Goal: Transaction & Acquisition: Book appointment/travel/reservation

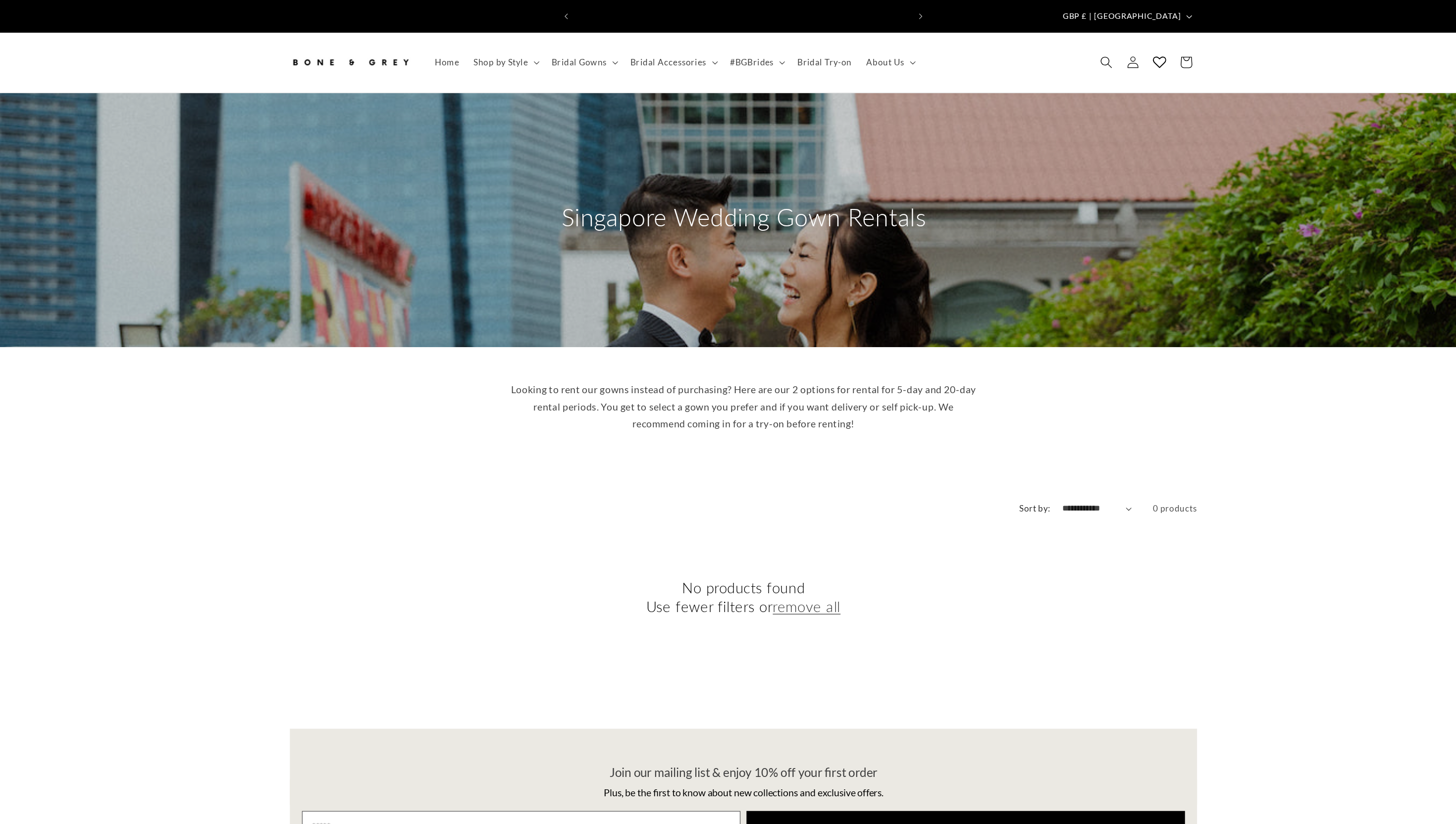
scroll to position [0, 272]
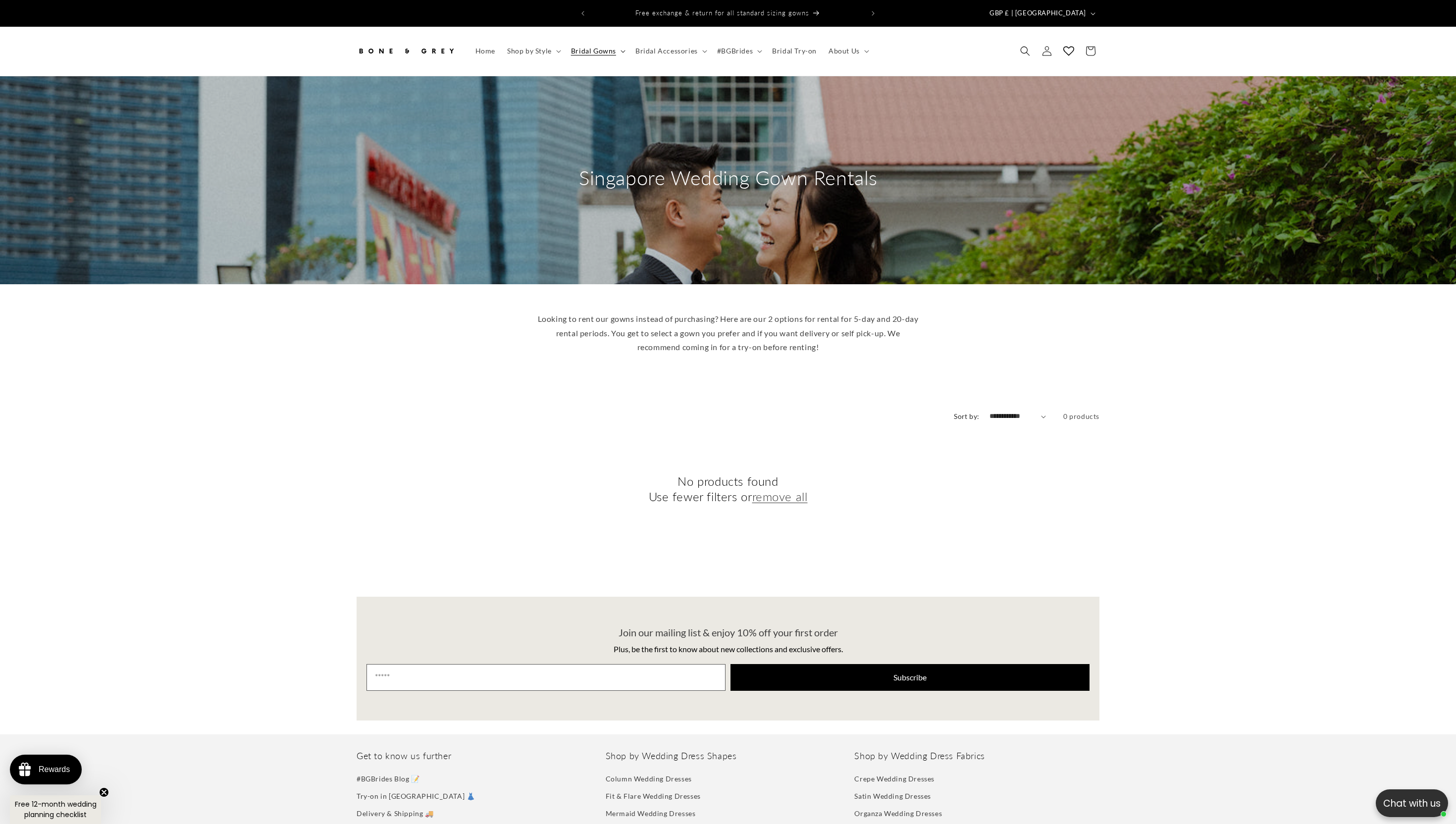
click at [600, 47] on span "Bridal Gowns" at bounding box center [593, 51] width 45 height 9
click at [492, 577] on div "**********" at bounding box center [728, 492] width 1456 height 208
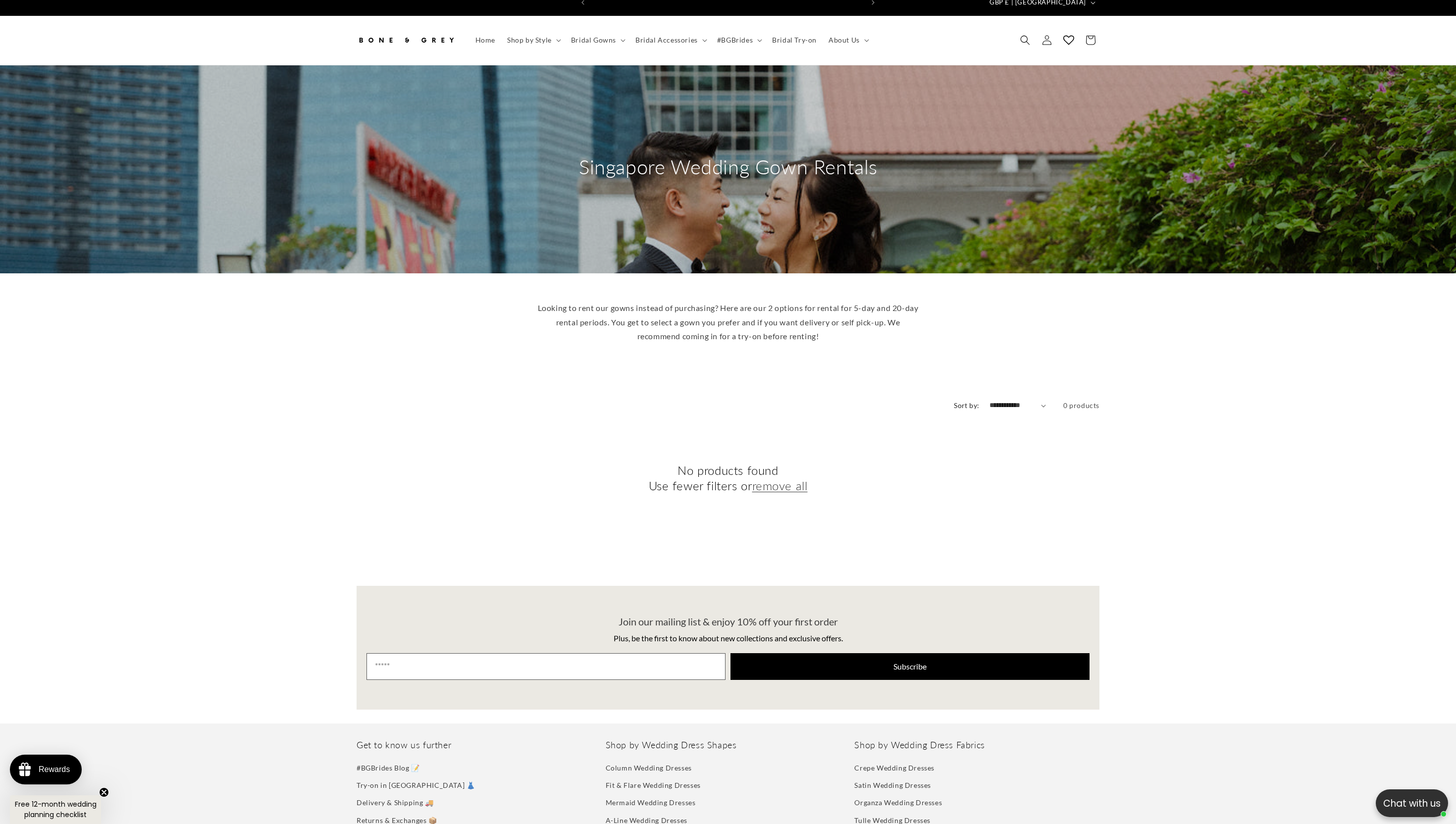
scroll to position [0, 272]
click at [1013, 395] on div "**********" at bounding box center [728, 404] width 743 height 18
click at [1010, 400] on select "**********" at bounding box center [1018, 405] width 57 height 11
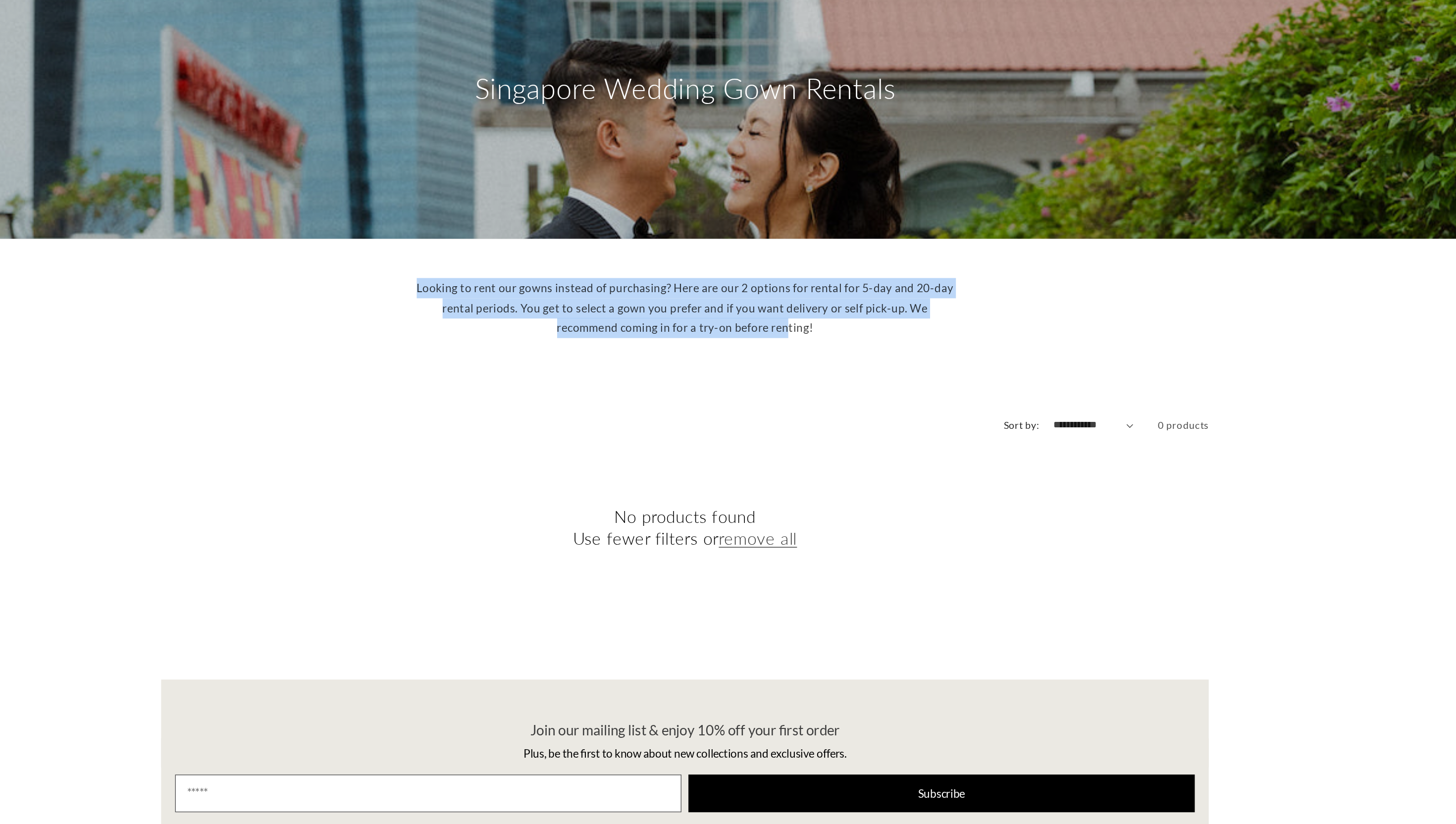
drag, startPoint x: 792, startPoint y: 288, endPoint x: 804, endPoint y: 334, distance: 47.5
click at [804, 334] on div "Looking to rent our gowns instead of purchasing? Here are our 2 options for ren…" at bounding box center [728, 322] width 386 height 58
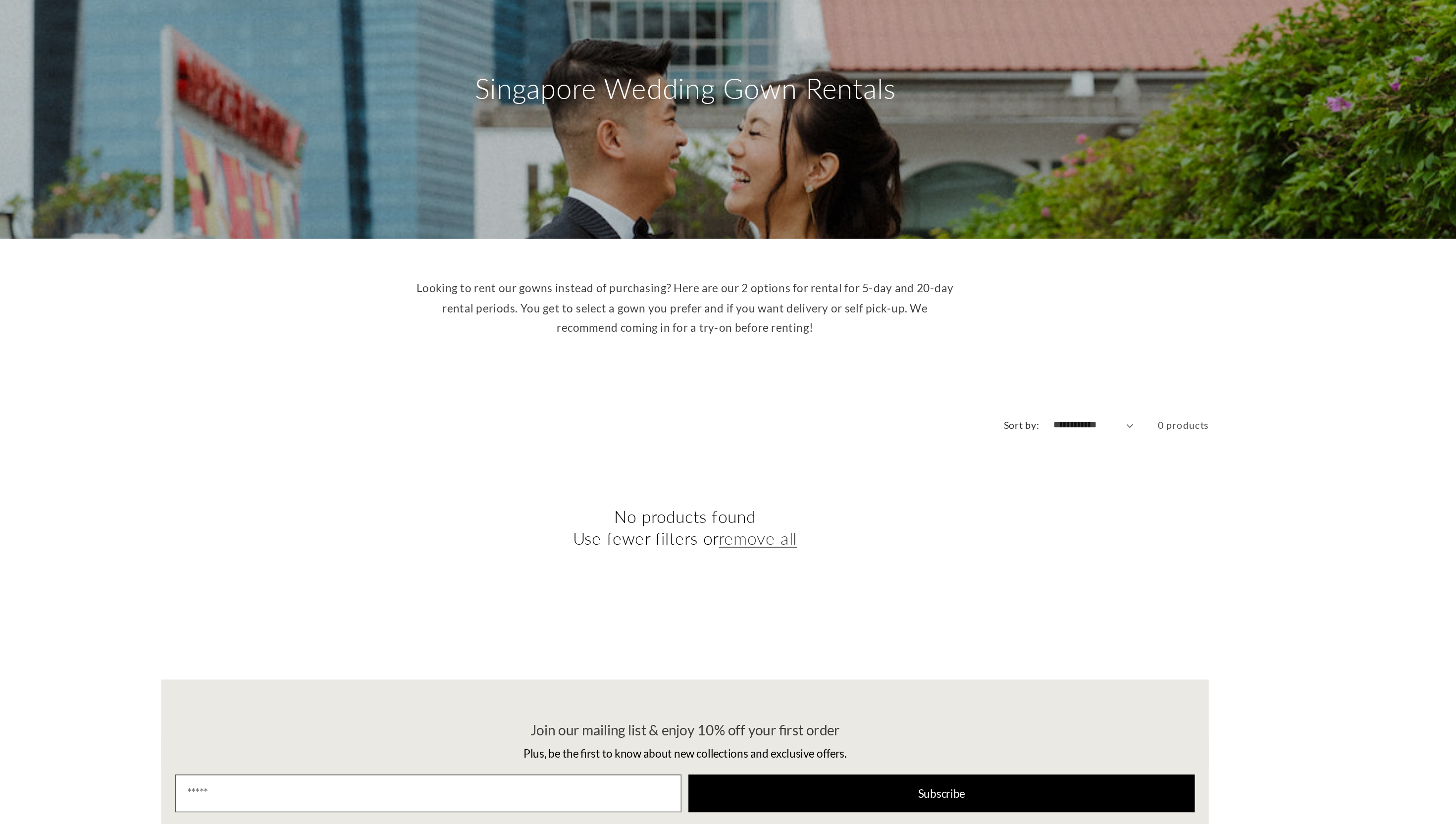
click at [813, 382] on div "**********" at bounding box center [728, 481] width 1456 height 208
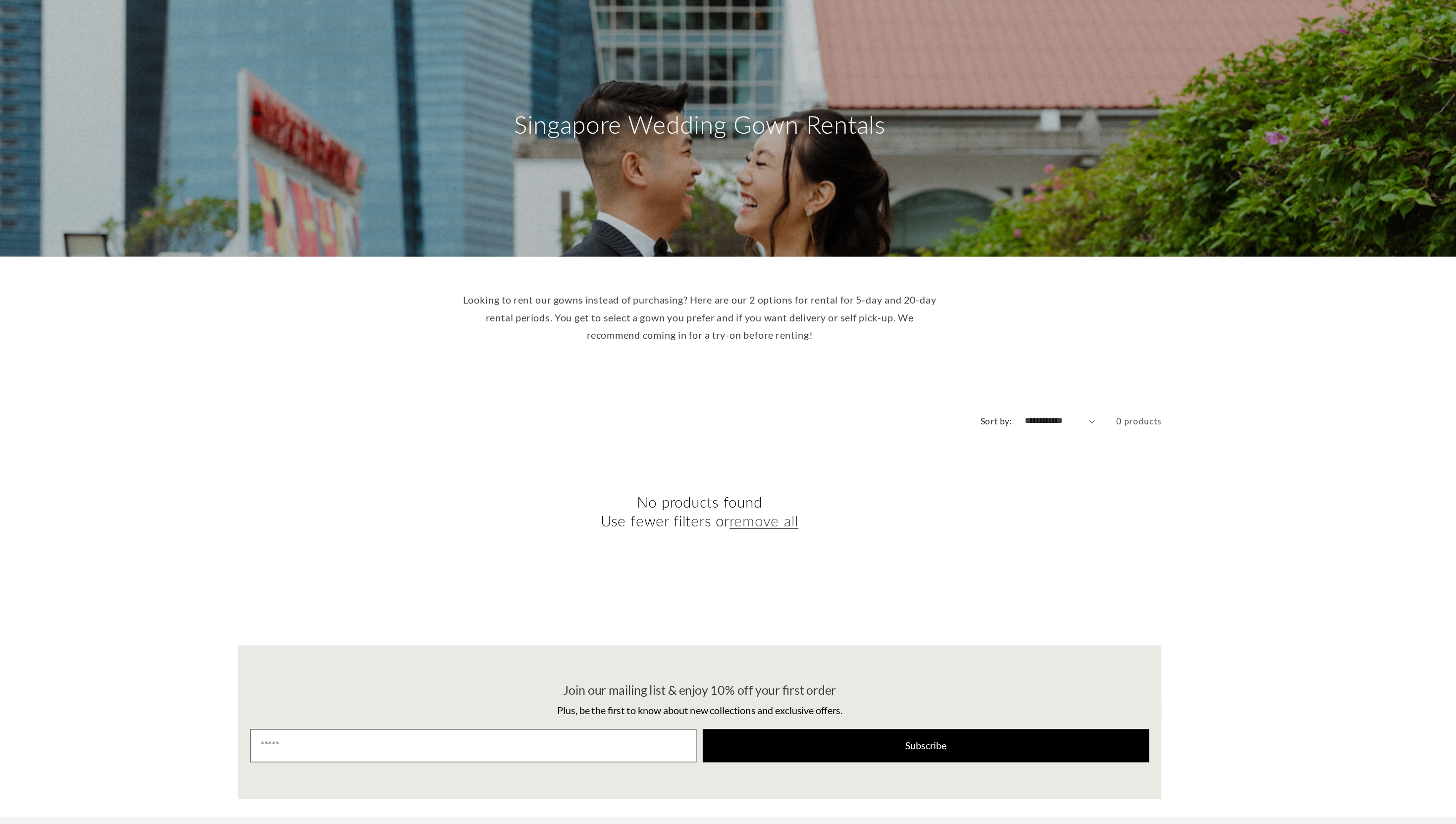
click at [990, 400] on select "**********" at bounding box center [1018, 405] width 57 height 11
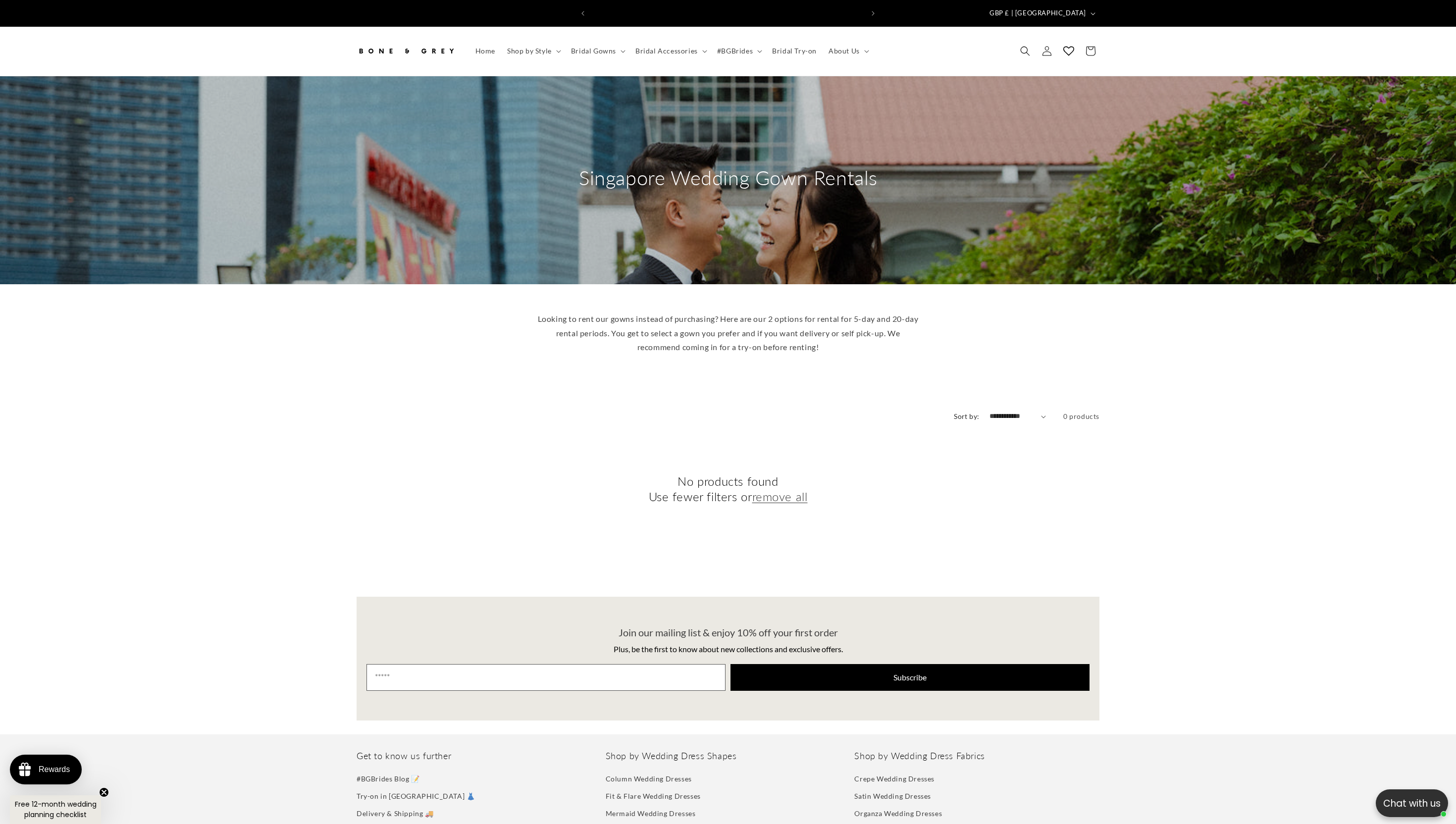
scroll to position [0, 545]
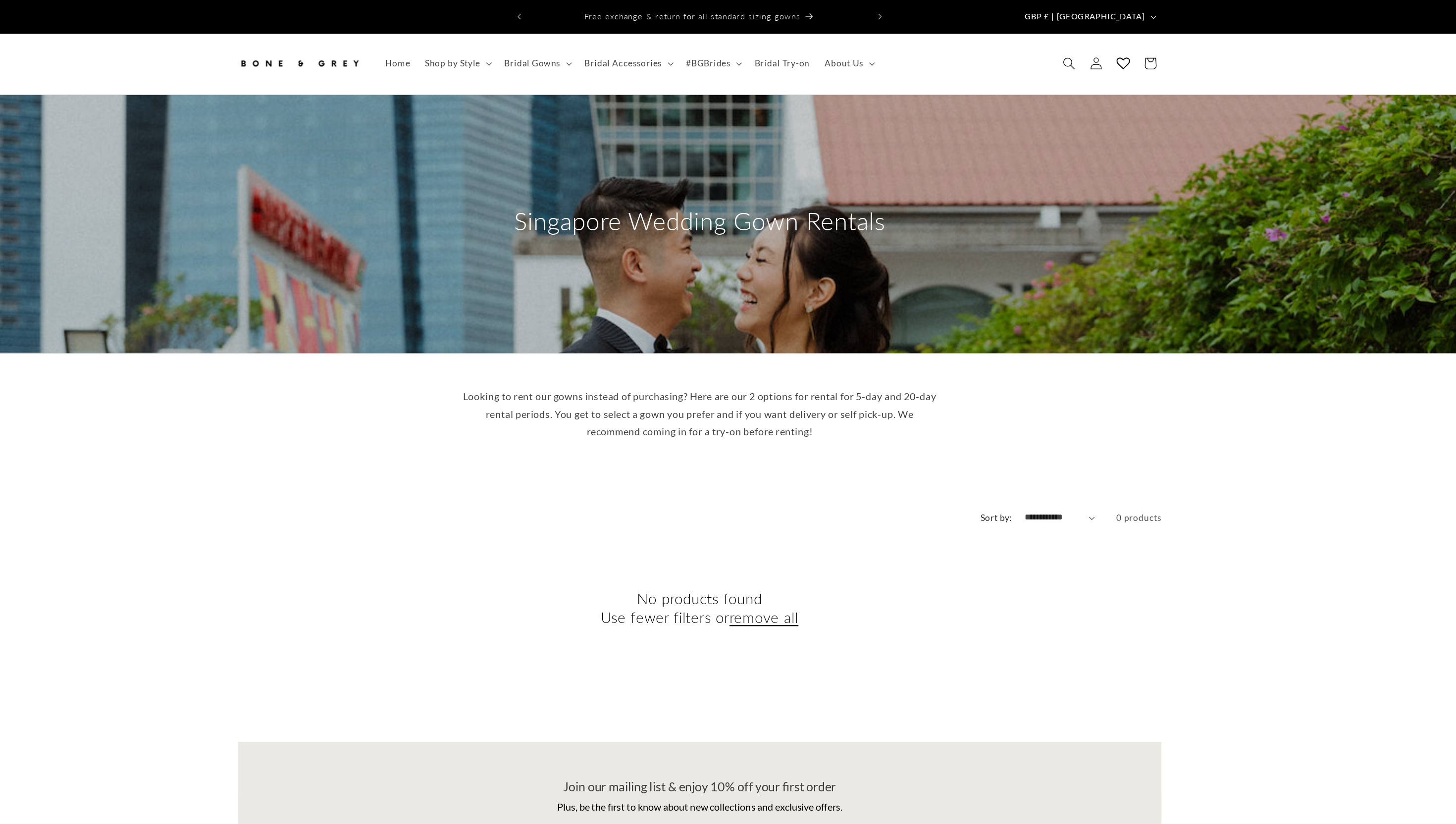
click at [773, 493] on link "remove all" at bounding box center [780, 496] width 56 height 15
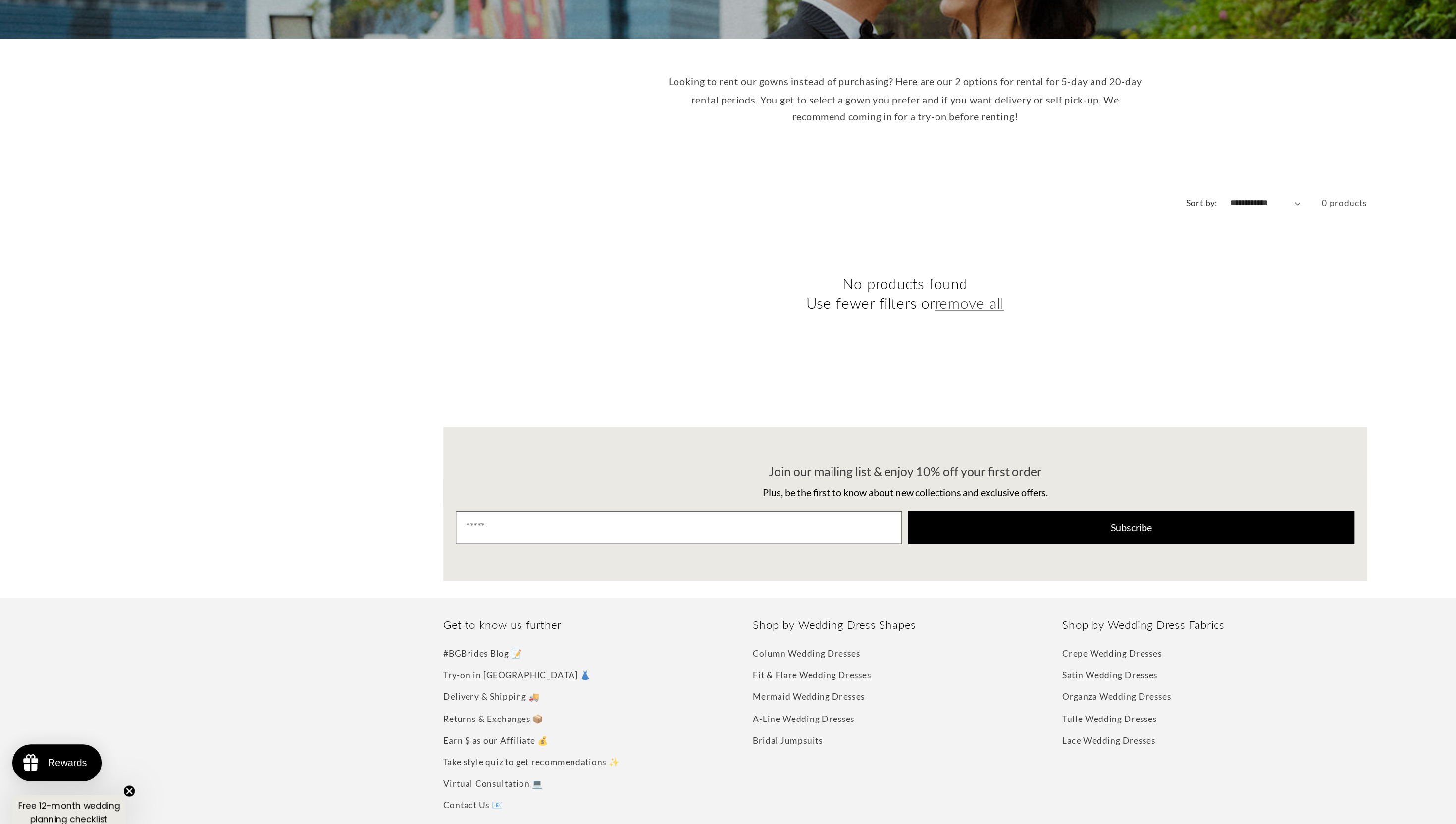
scroll to position [91, 0]
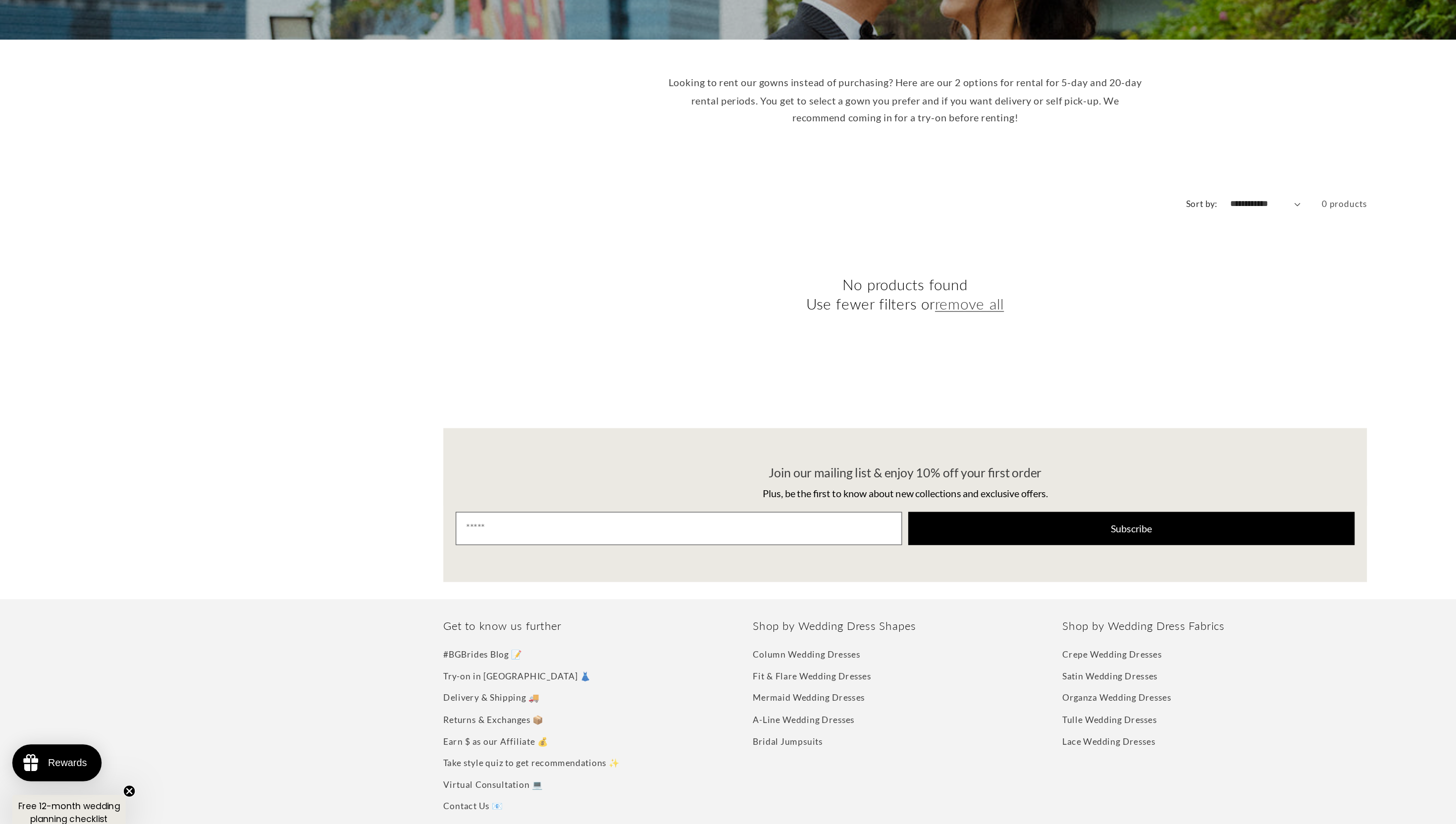
click at [834, 216] on p "Looking to rent our gowns instead of purchasing? Here are our 2 options for ren…" at bounding box center [728, 237] width 386 height 43
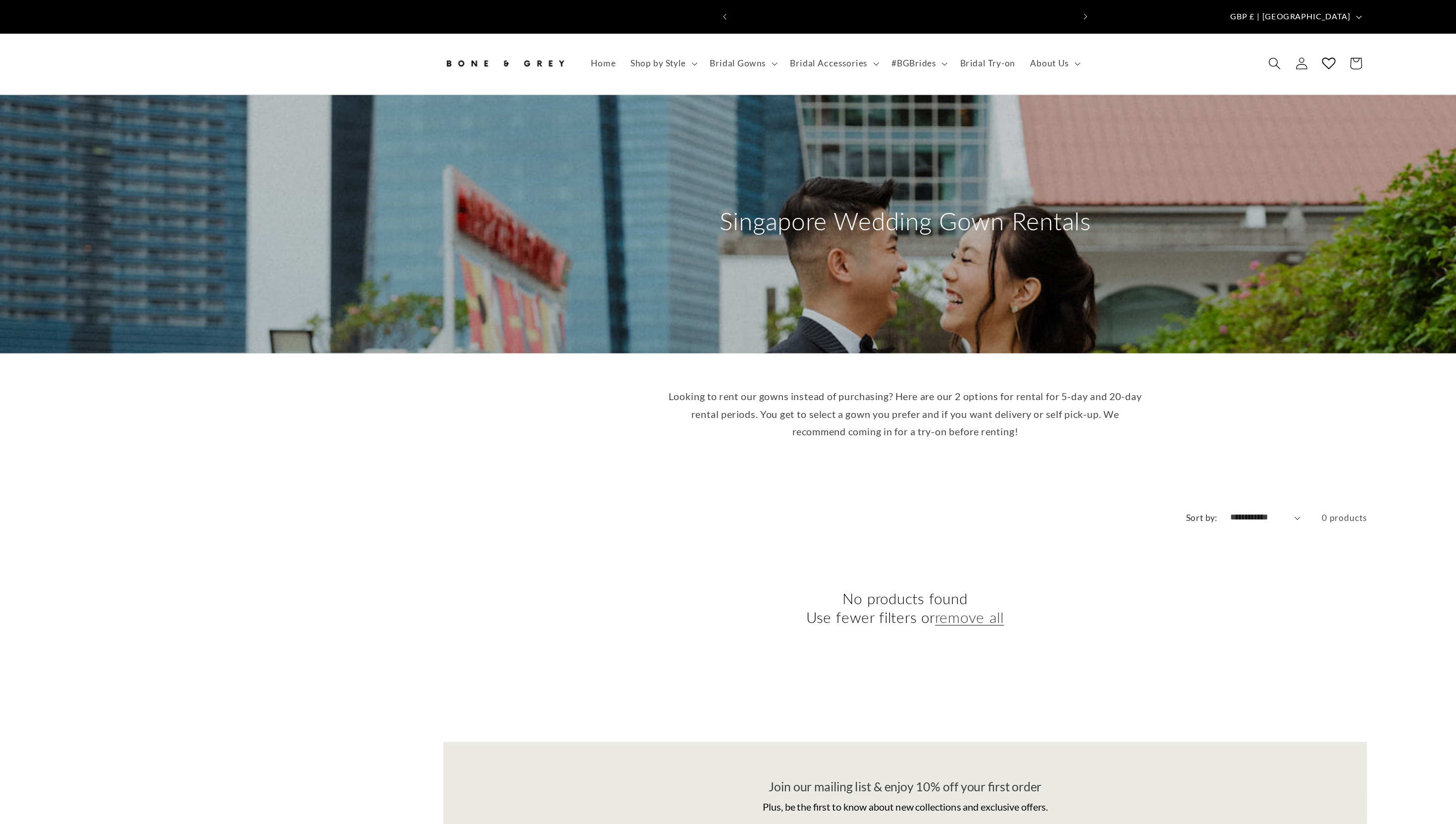
scroll to position [0, 0]
click at [623, 41] on summary "Bridal Gowns" at bounding box center [597, 51] width 64 height 21
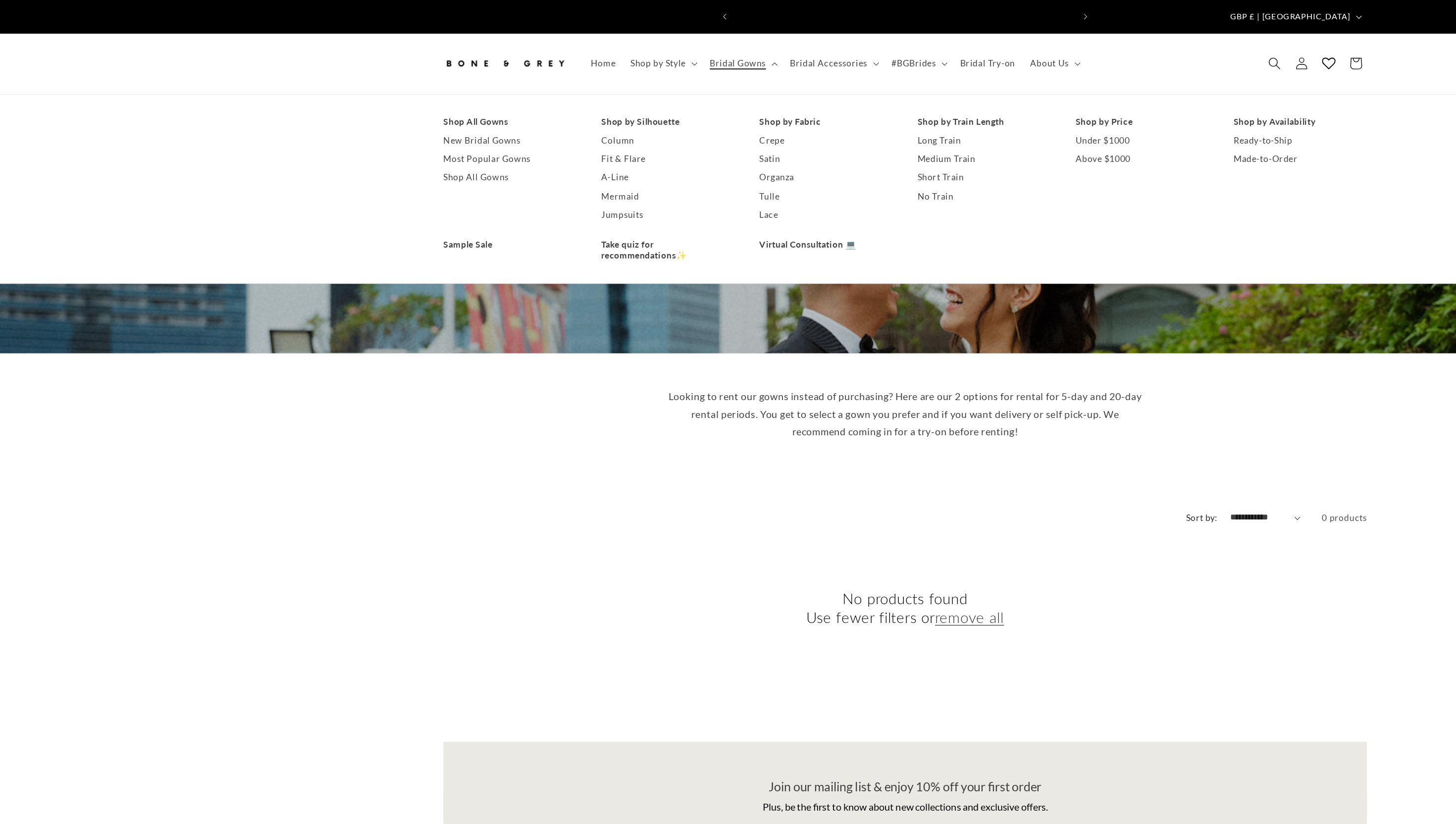
scroll to position [0, 545]
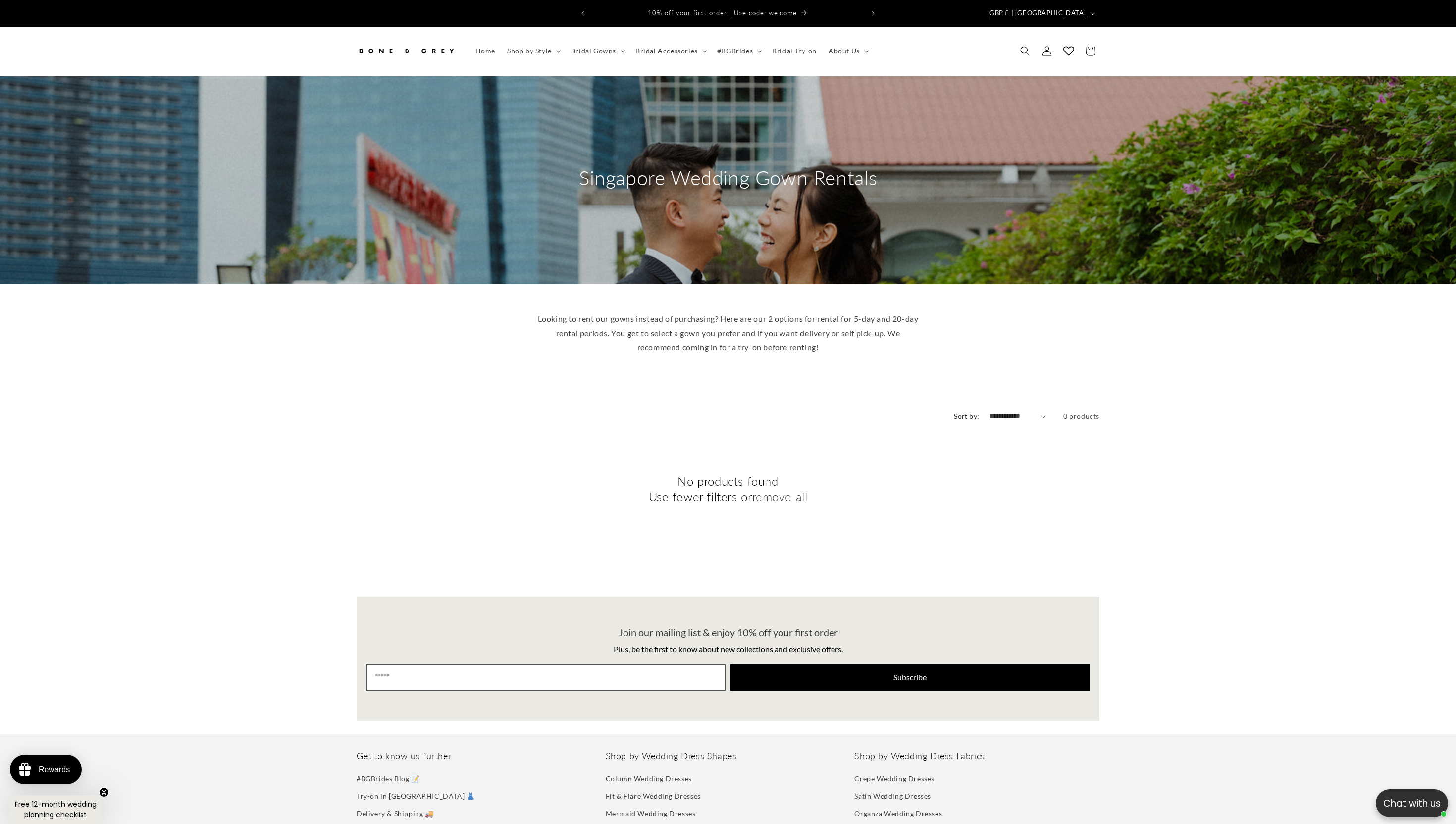
click at [1084, 8] on span "GBP £ | [GEOGRAPHIC_DATA]" at bounding box center [1038, 13] width 96 height 10
click at [1049, 239] on link "SGD $ | Singapore" at bounding box center [1045, 255] width 109 height 32
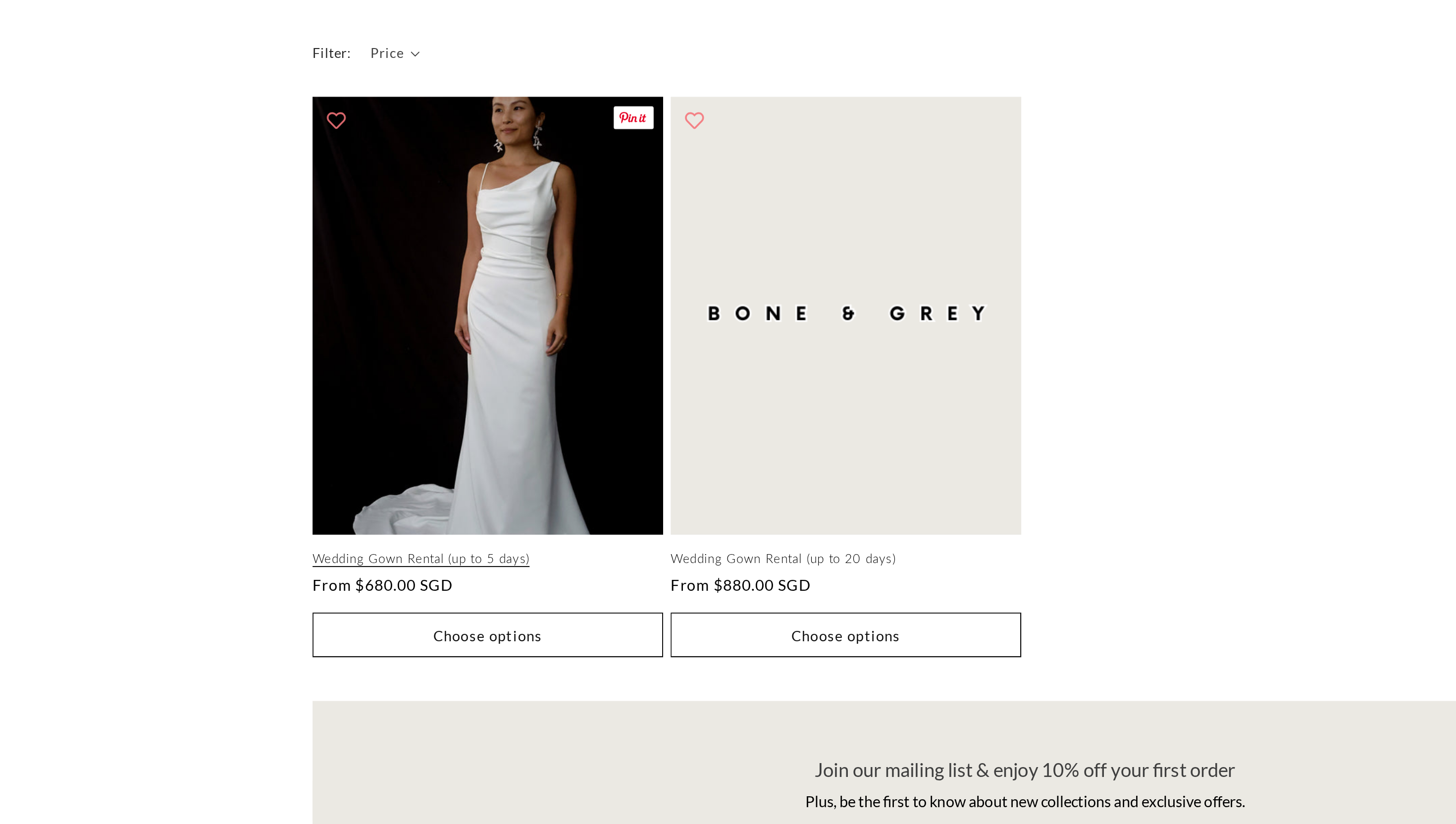
click at [436, 676] on link "Wedding Gown Rental (up to 5 days)" at bounding box center [448, 680] width 183 height 8
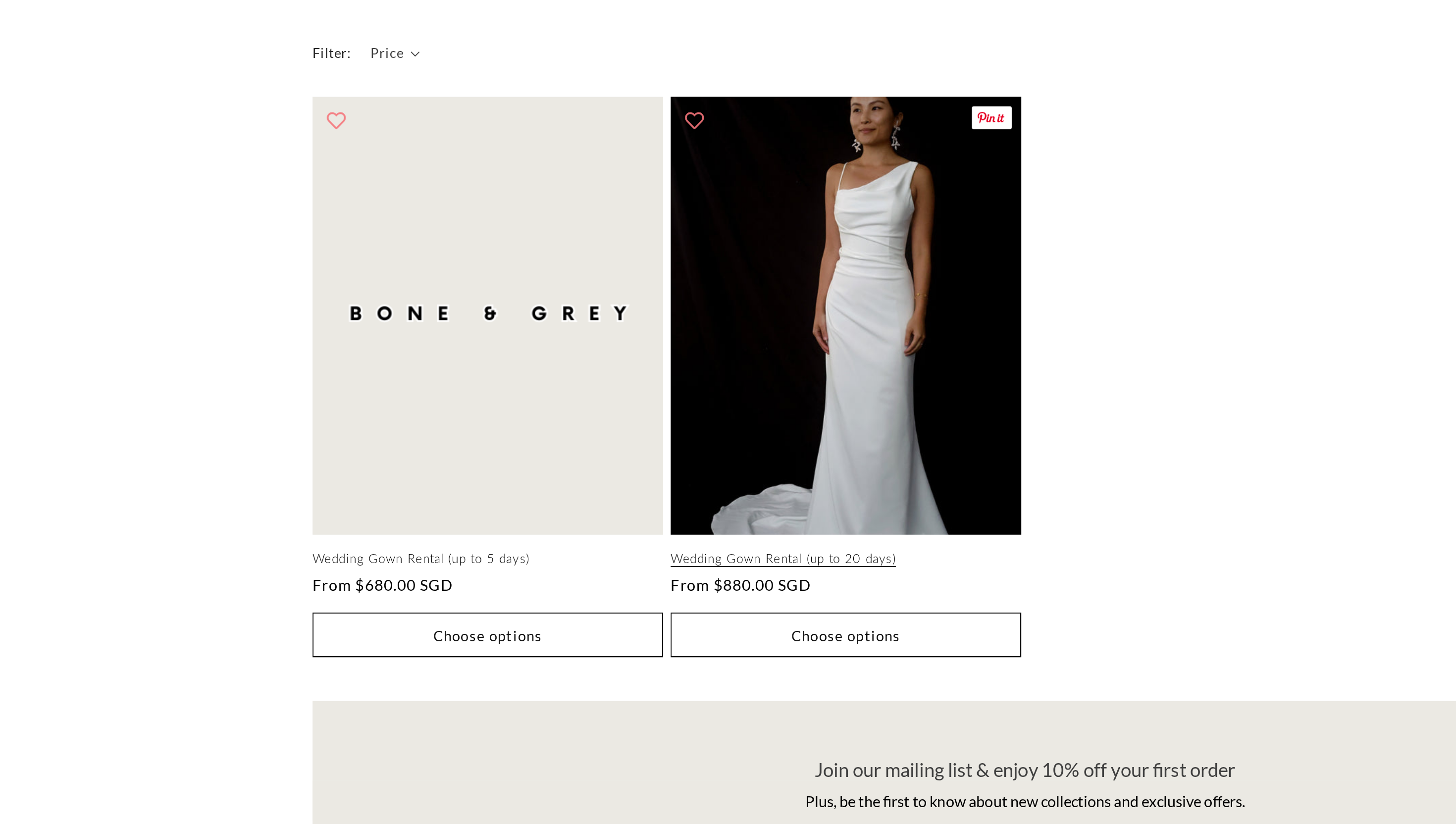
scroll to position [0, 272]
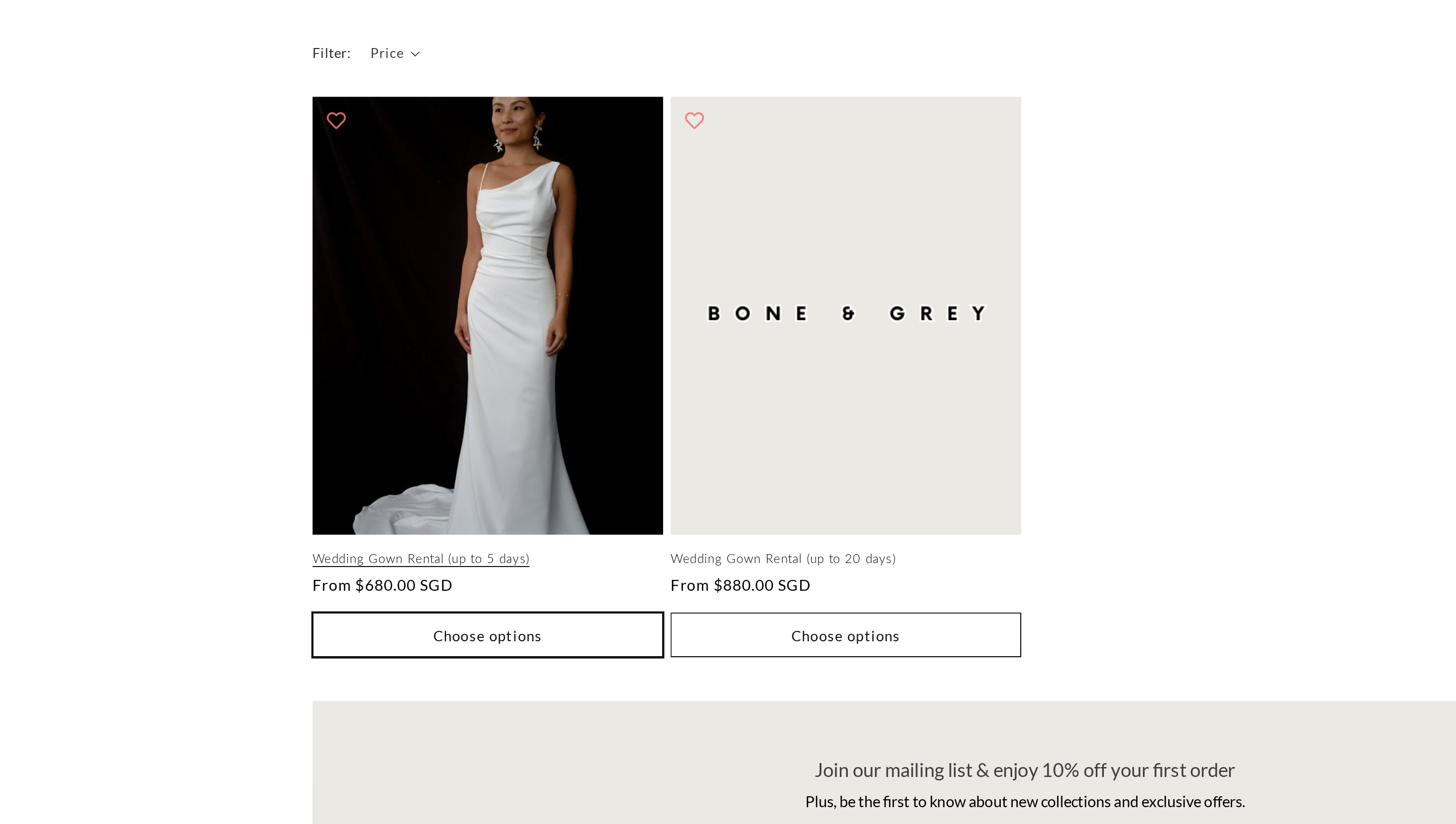
click at [474, 714] on button "Choose options" at bounding box center [448, 719] width 183 height 23
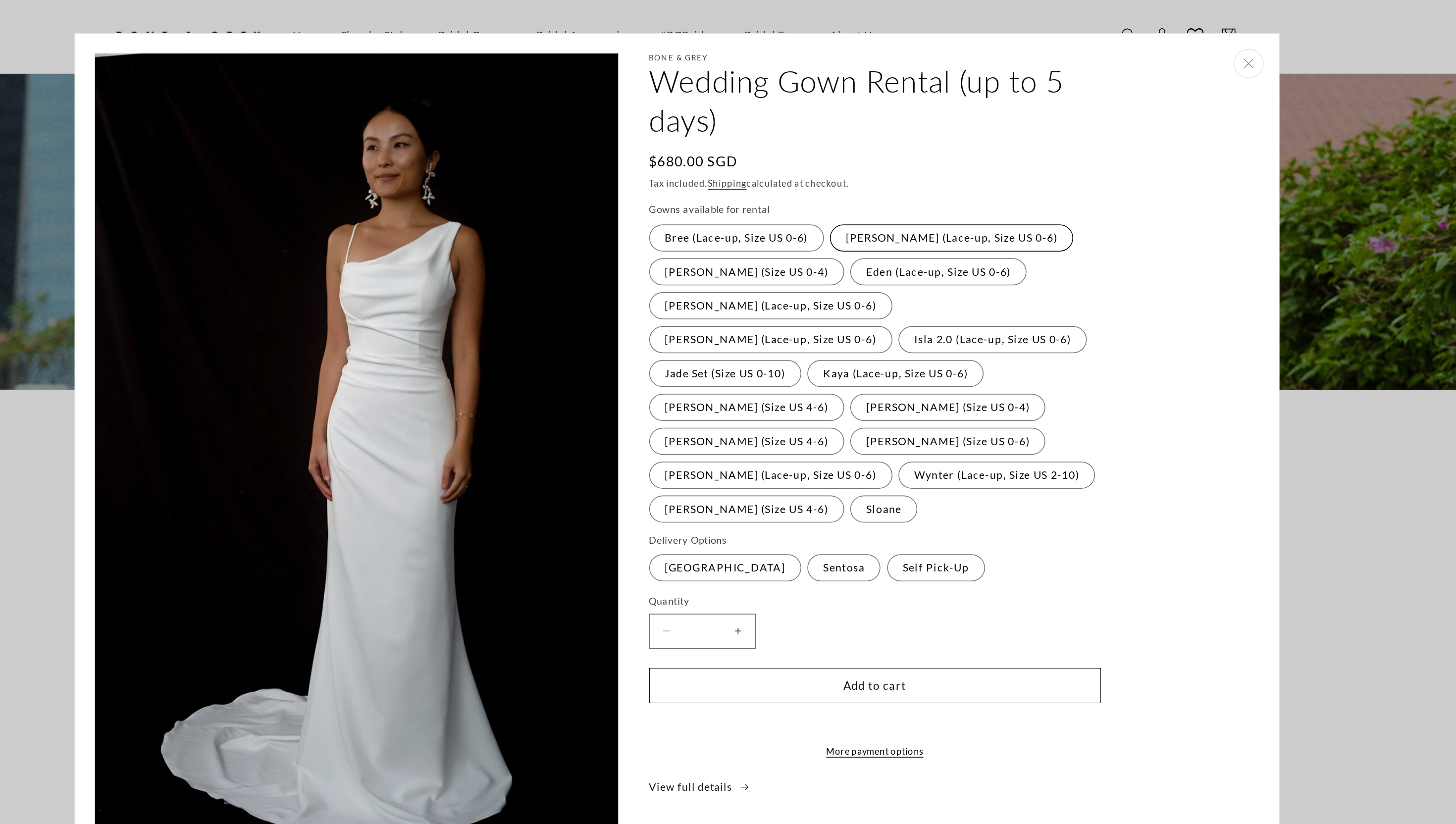
scroll to position [0, 545]
click at [870, 178] on label "Cora (Lace-up, Size US 0-6) Variant sold out or unavailable" at bounding box center [908, 184] width 160 height 18
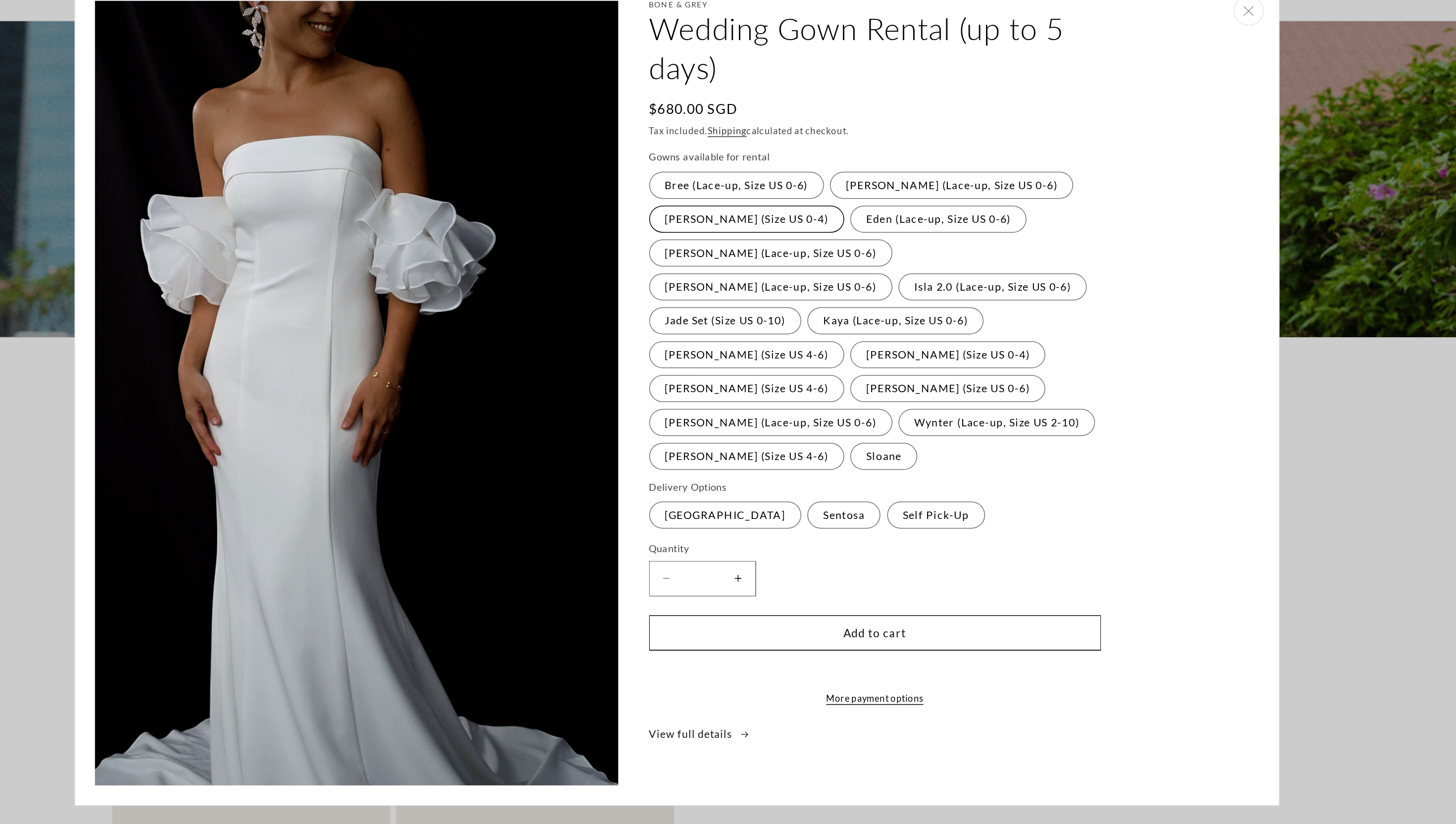
scroll to position [0, 0]
click at [770, 214] on label "Diana (Size US 0-4) Variant sold out or unavailable" at bounding box center [774, 206] width 128 height 18
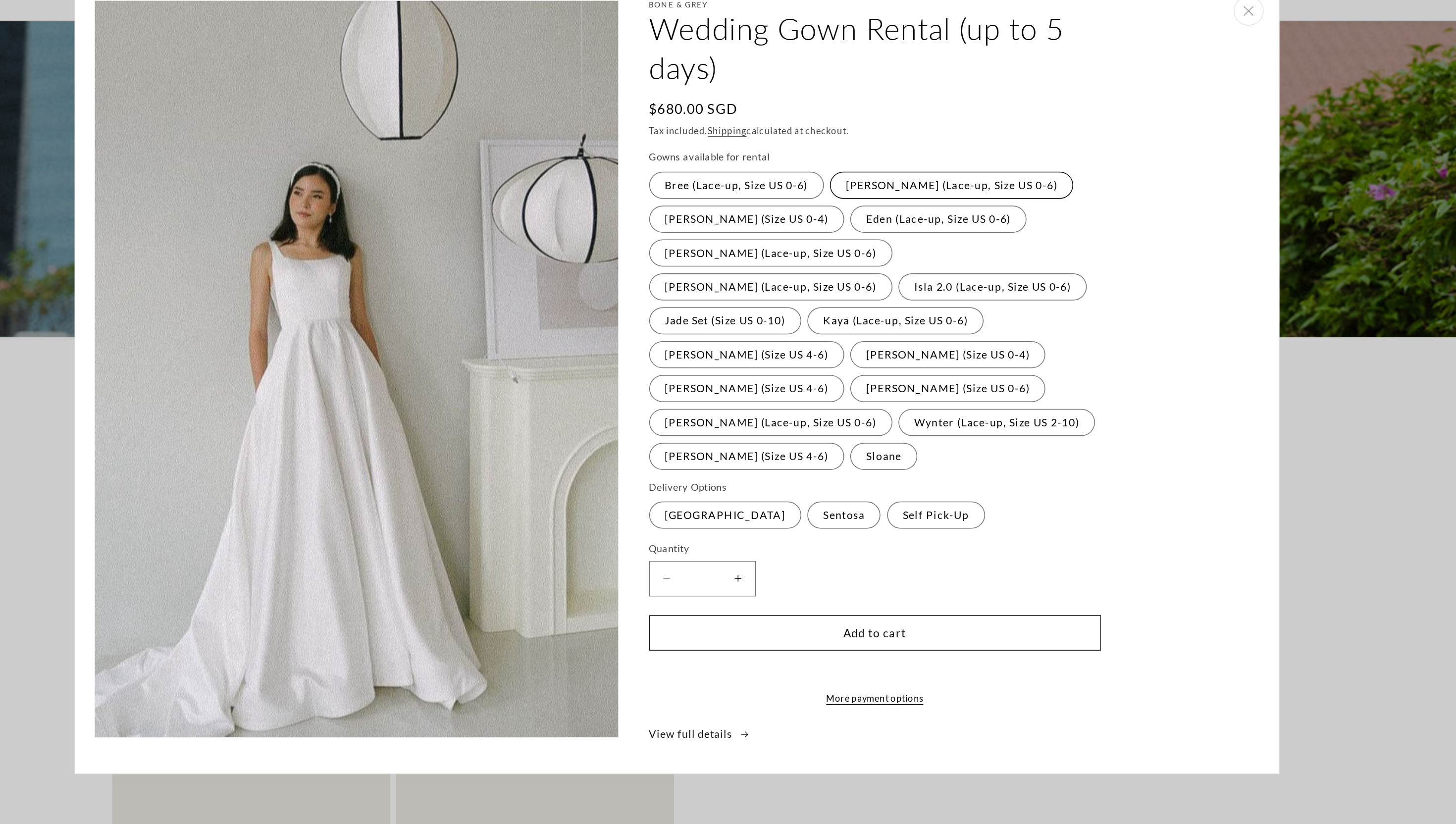
click at [858, 187] on label "Cora (Lace-up, Size US 0-6) Variant sold out or unavailable" at bounding box center [908, 184] width 160 height 18
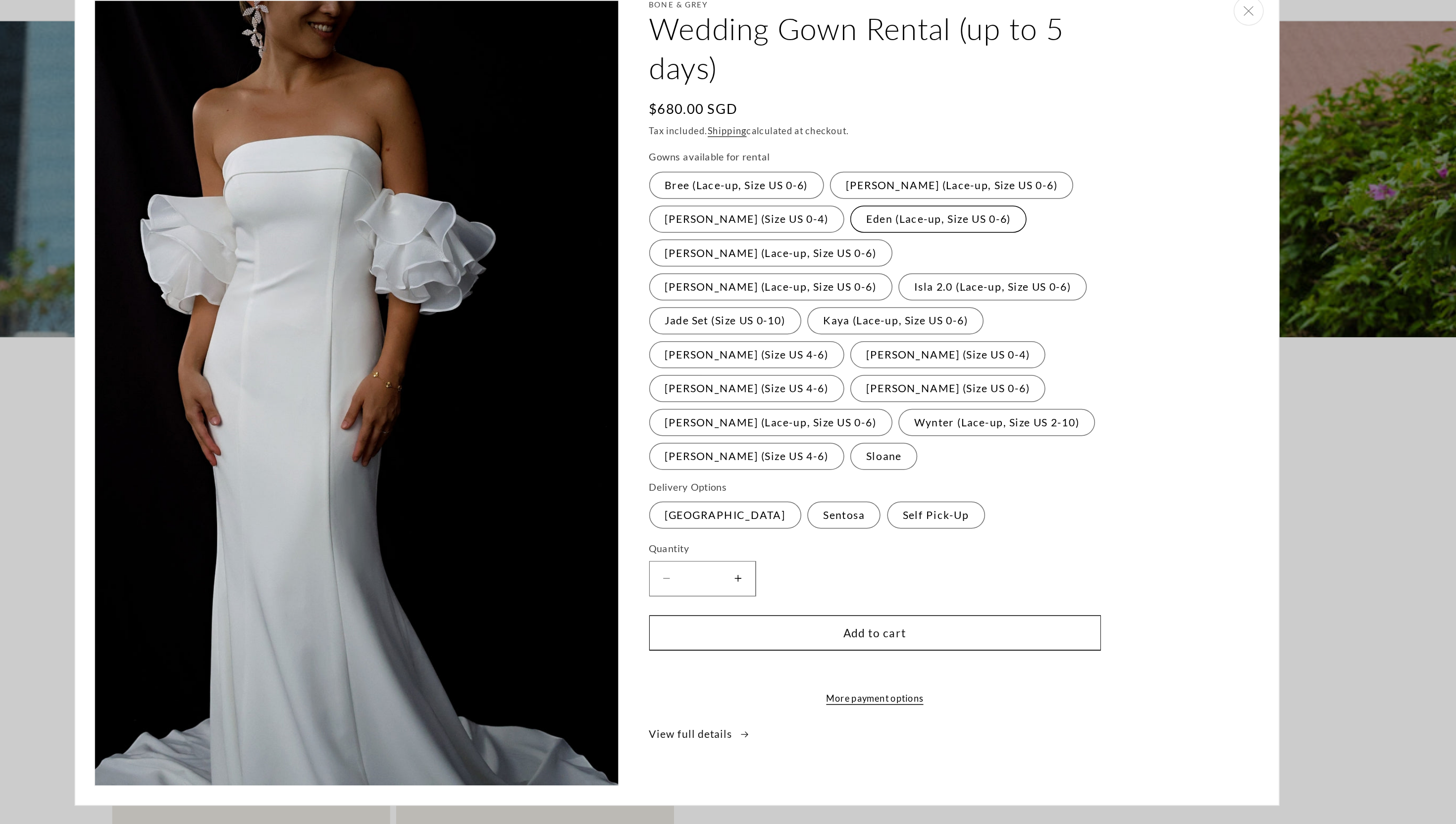
click at [849, 211] on label "Eden (Lace-up, Size US 0-6) Variant sold out or unavailable" at bounding box center [900, 206] width 116 height 18
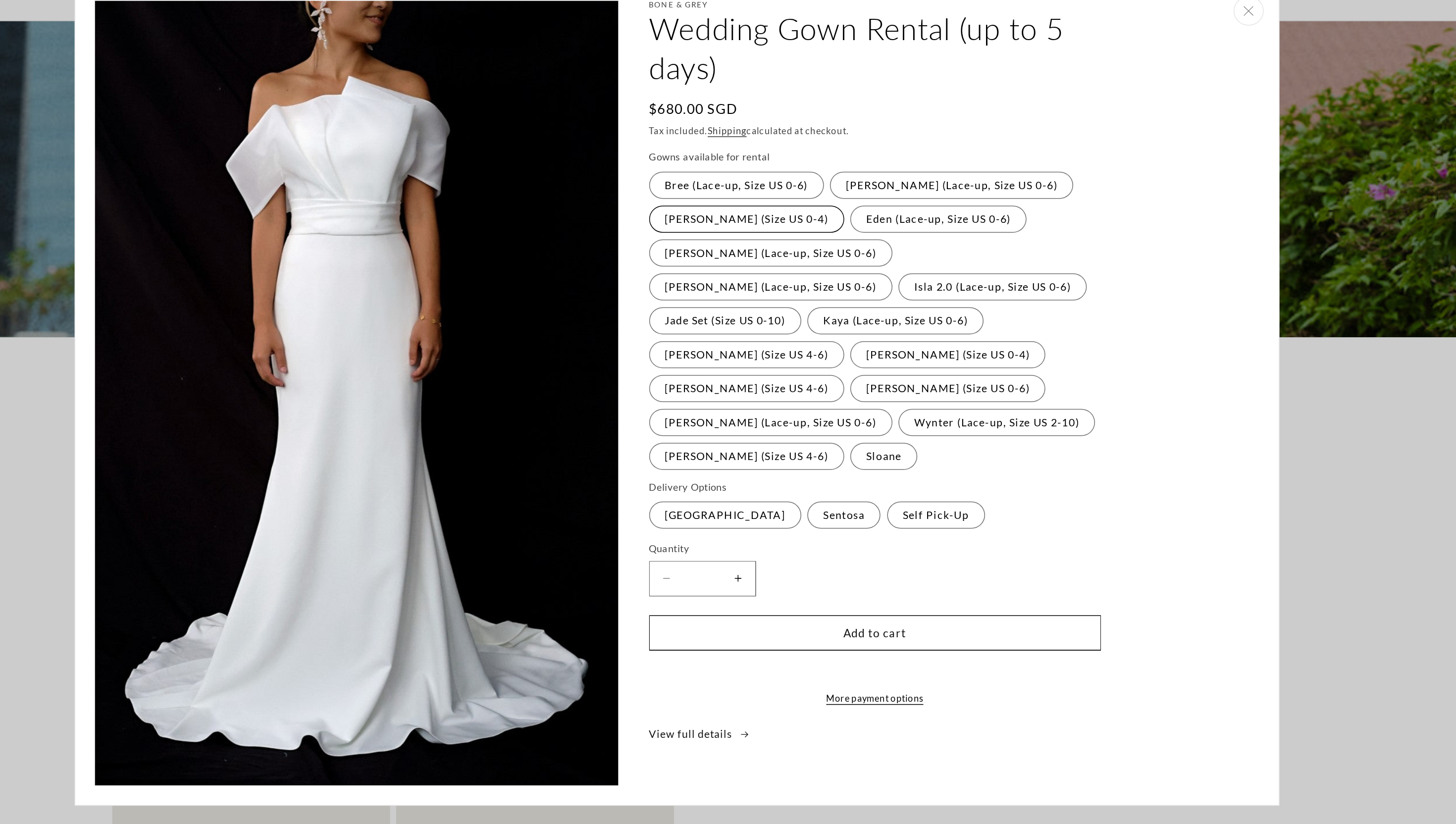
scroll to position [0, 272]
click at [842, 353] on label "Sloane Variant sold out or unavailable" at bounding box center [864, 362] width 44 height 18
click at [784, 353] on label "[PERSON_NAME] (Size US 4-6) Variant sold out or unavailable" at bounding box center [774, 362] width 128 height 18
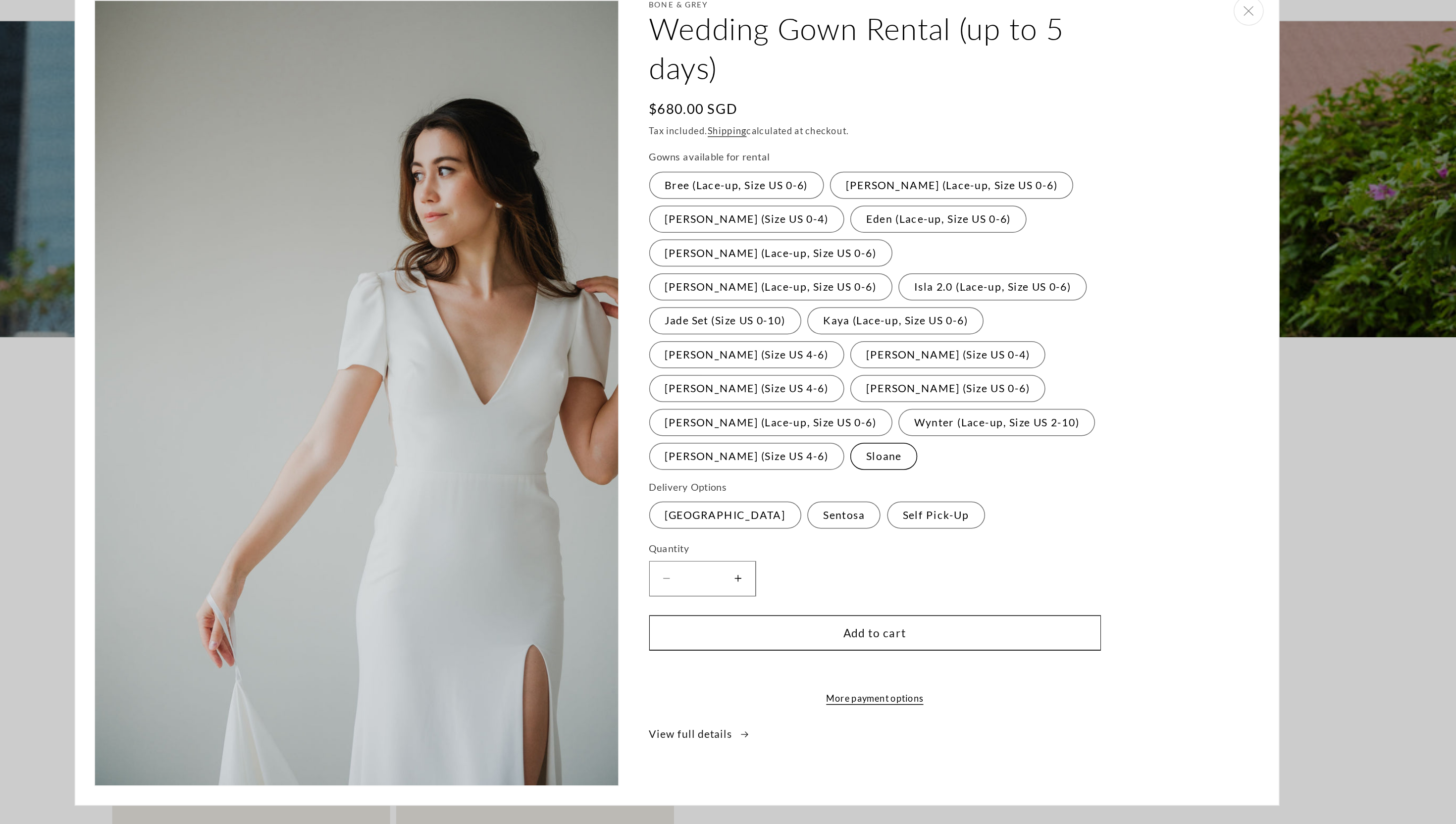
click at [842, 353] on label "Sloane Variant sold out or unavailable" at bounding box center [864, 362] width 44 height 18
click at [777, 353] on label "Yvette (Size US 4-6) Variant sold out or unavailable" at bounding box center [774, 362] width 128 height 18
click at [801, 308] on fieldset "Gowns available for rental Bree (Lace-up, Size US 0-6) Variant sold out or unav…" at bounding box center [858, 266] width 297 height 211
click at [796, 331] on label "Tiffany (Lace-up, Size US 0-6) Variant sold out or unavailable" at bounding box center [789, 340] width 160 height 18
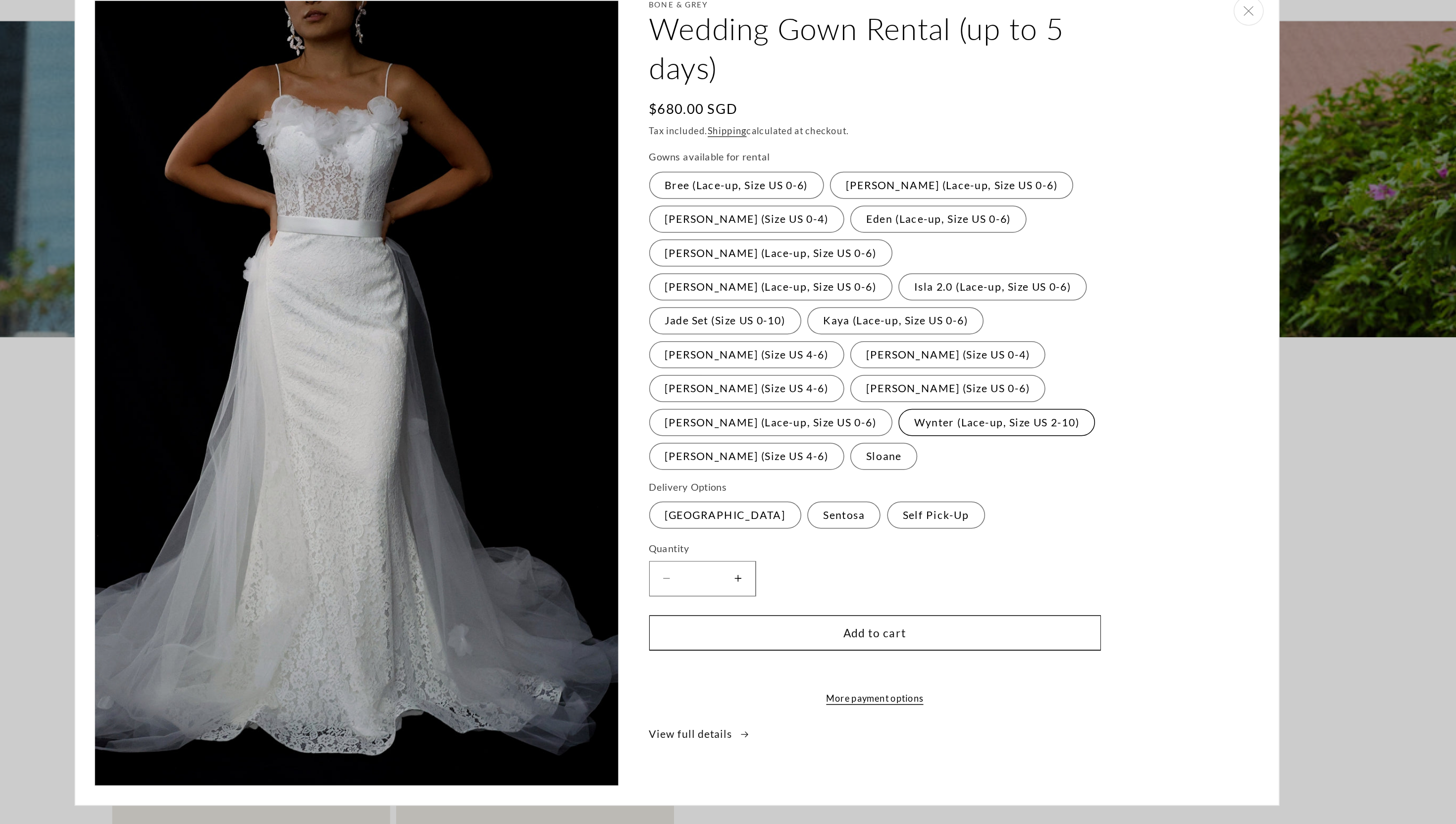
click at [885, 331] on label "Wynter (Lace-up, Size US 2-10) Variant sold out or unavailable" at bounding box center [938, 340] width 129 height 18
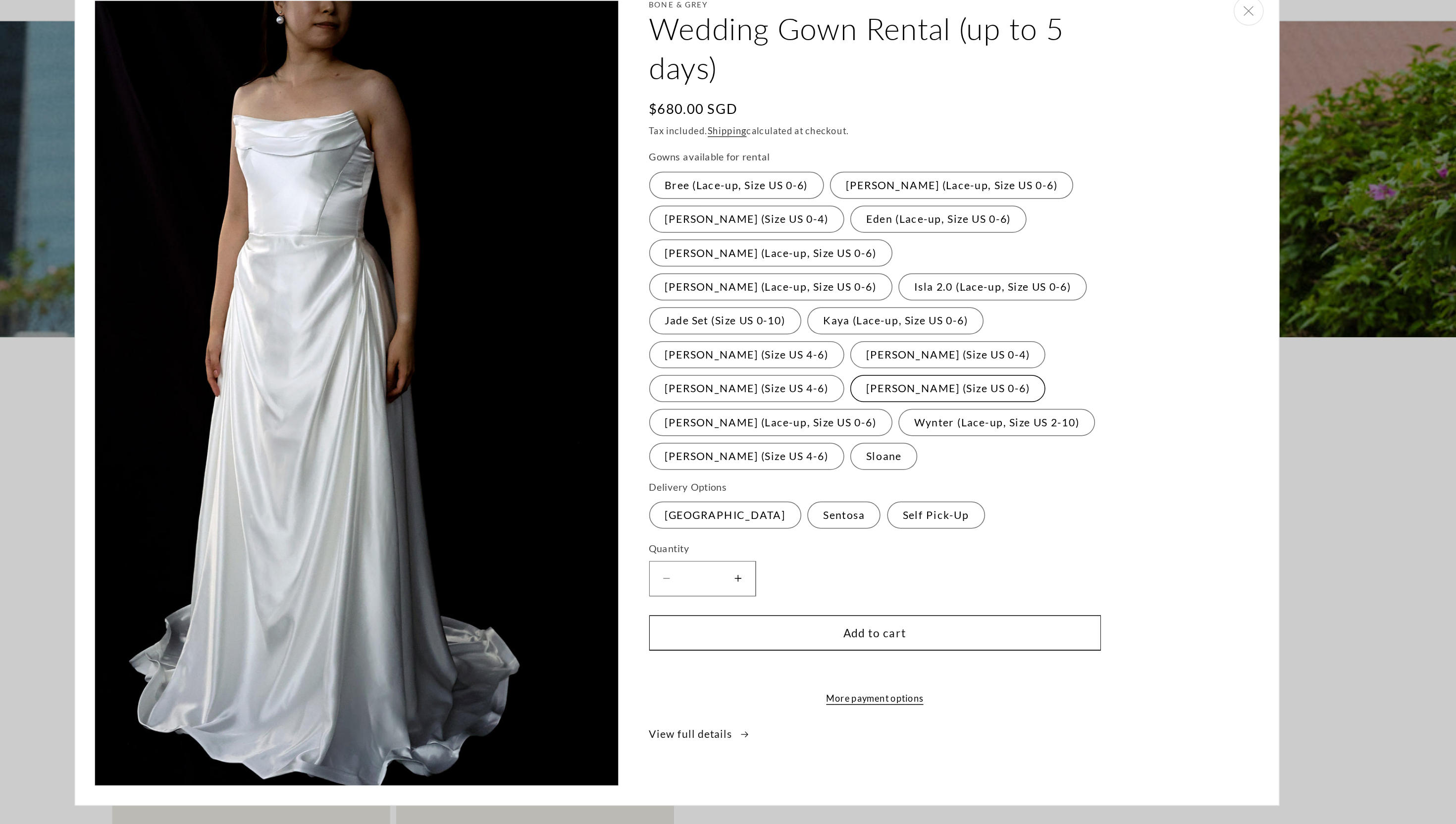
click at [950, 309] on label "Sophia (Size US 0-6) Variant sold out or unavailable" at bounding box center [906, 318] width 128 height 18
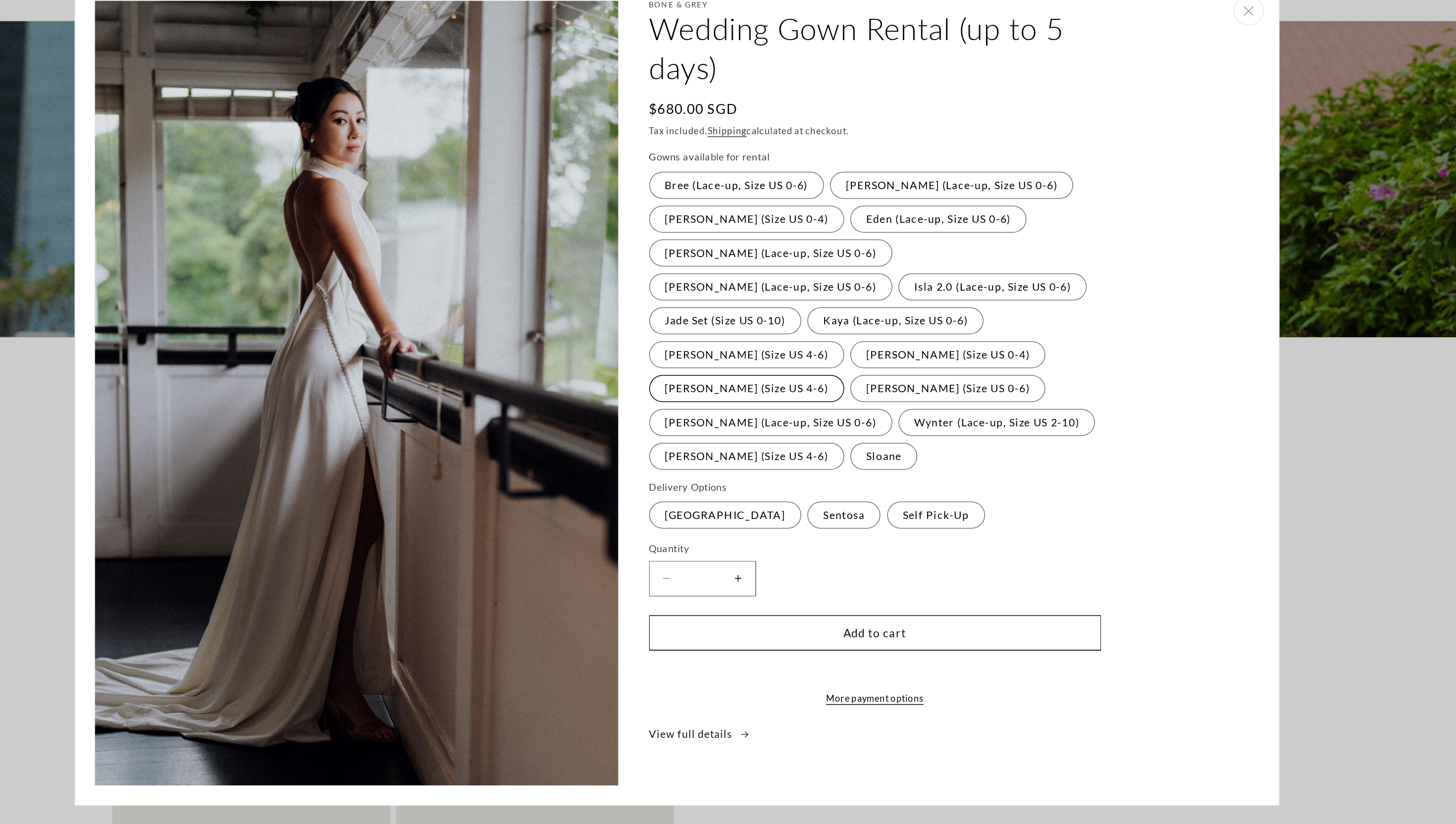
scroll to position [0, 0]
click at [838, 309] on label "Rosalind (Size US 4-6) Variant sold out or unavailable" at bounding box center [774, 318] width 128 height 18
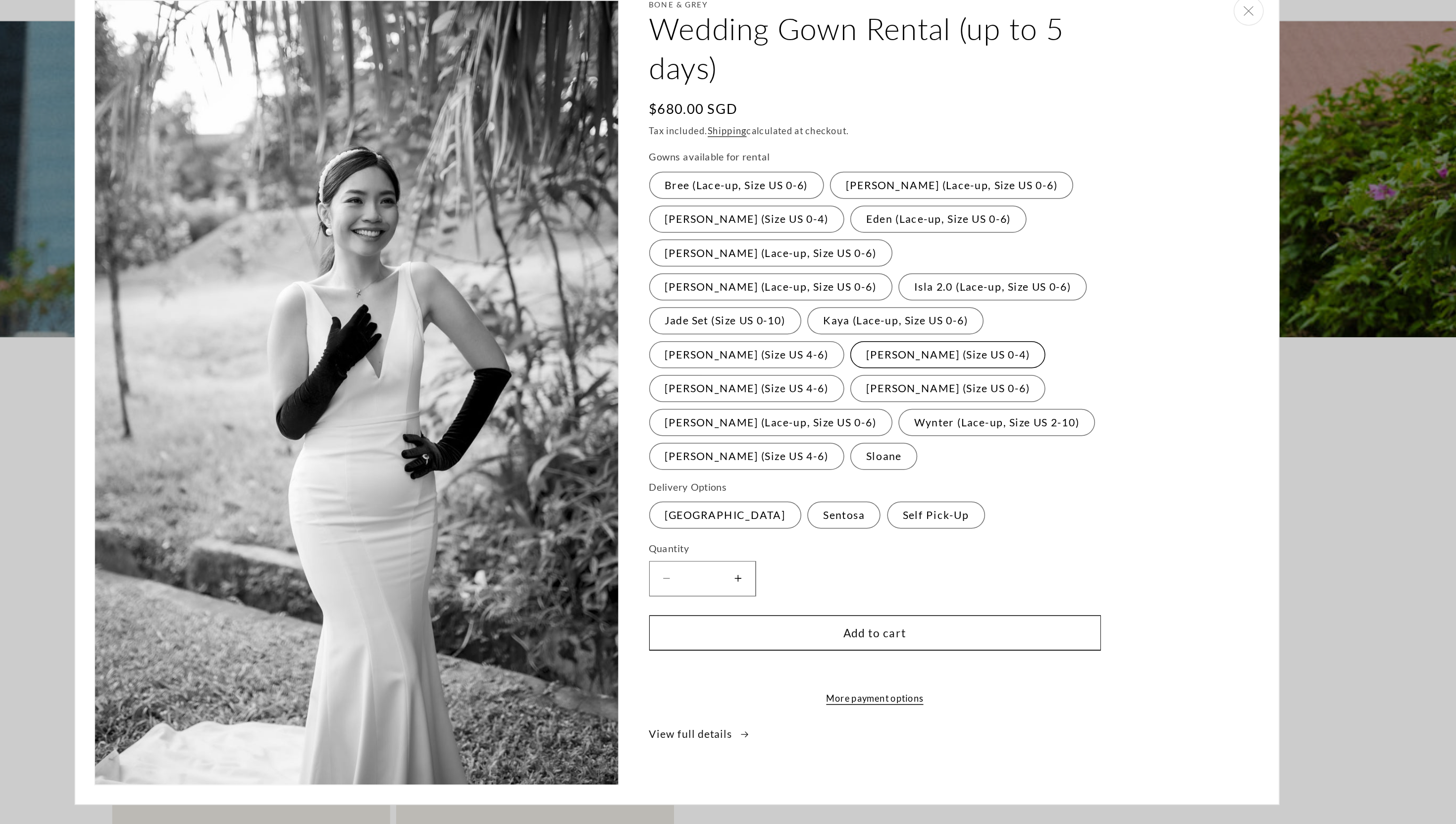
click at [842, 297] on label "Olivia (Size US 0-4) Variant sold out or unavailable" at bounding box center [906, 295] width 128 height 18
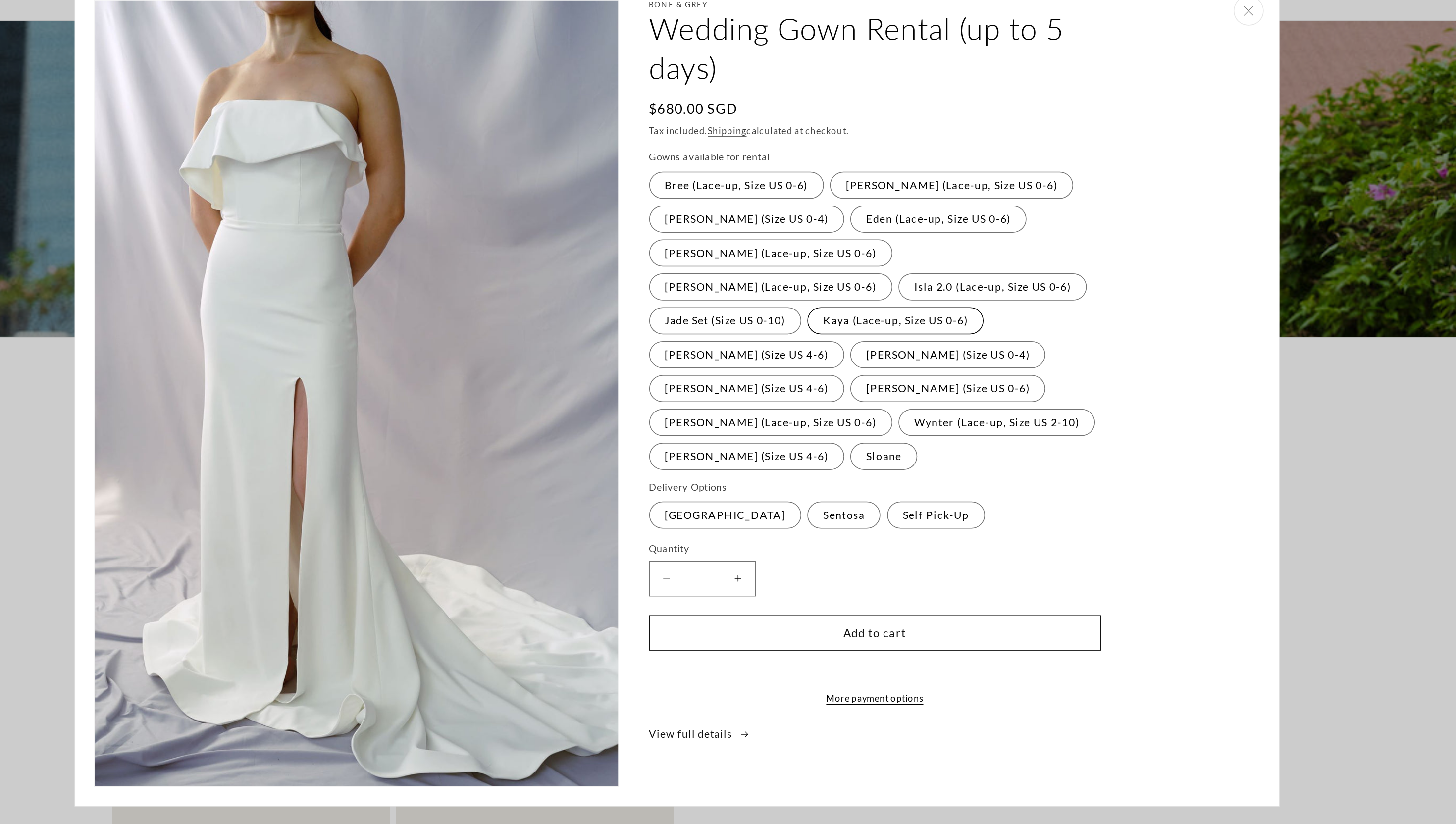
click at [814, 268] on label "Kaya (Lace-up, Size US 0-6) Variant sold out or unavailable" at bounding box center [872, 273] width 116 height 18
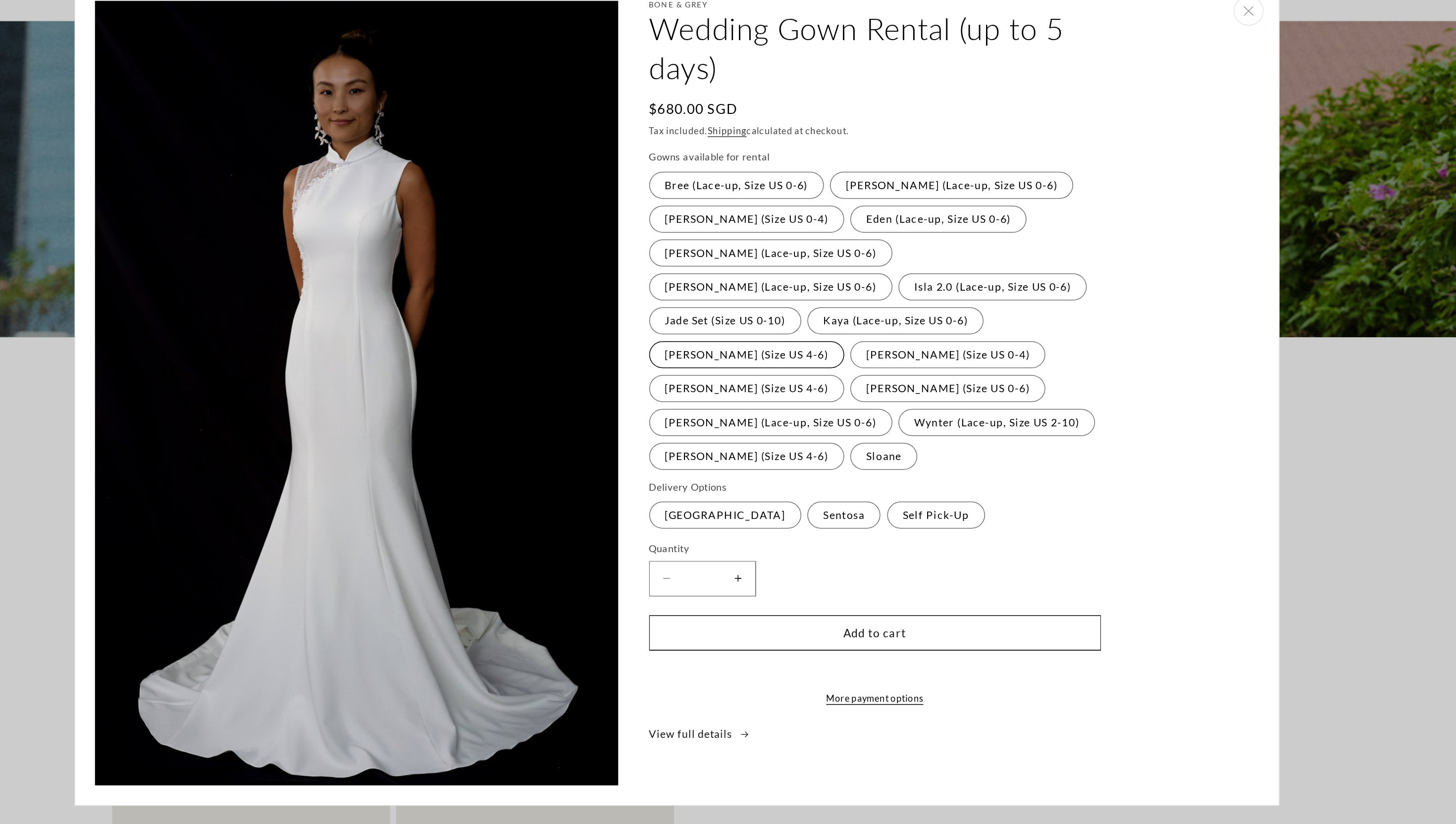
scroll to position [0, 272]
click at [838, 286] on label "Michelle (Size US 4-6) Variant sold out or unavailable" at bounding box center [774, 295] width 128 height 18
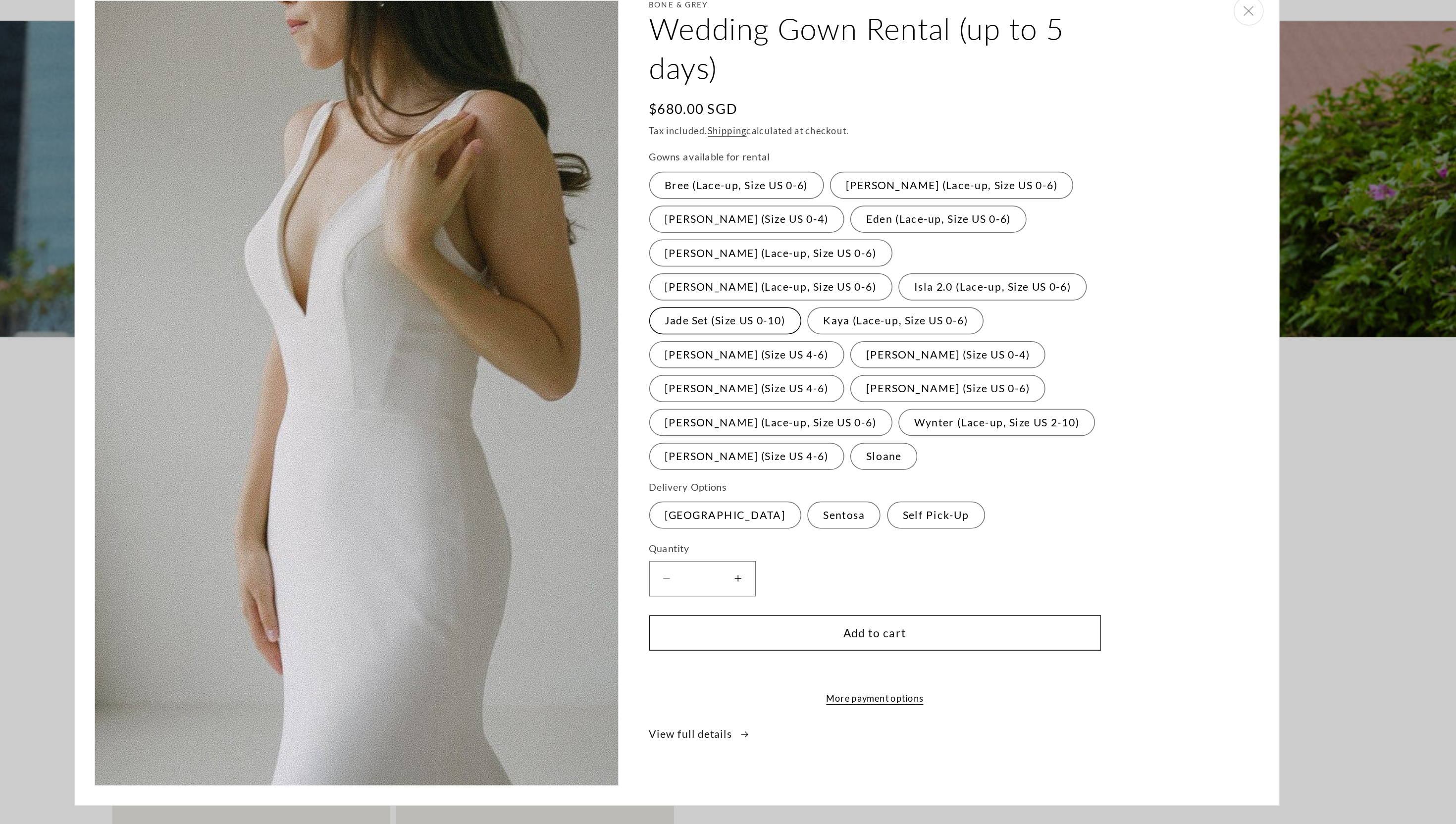
click at [810, 265] on label "Jade Set (Size US 0-10) Variant sold out or unavailable" at bounding box center [759, 273] width 100 height 18
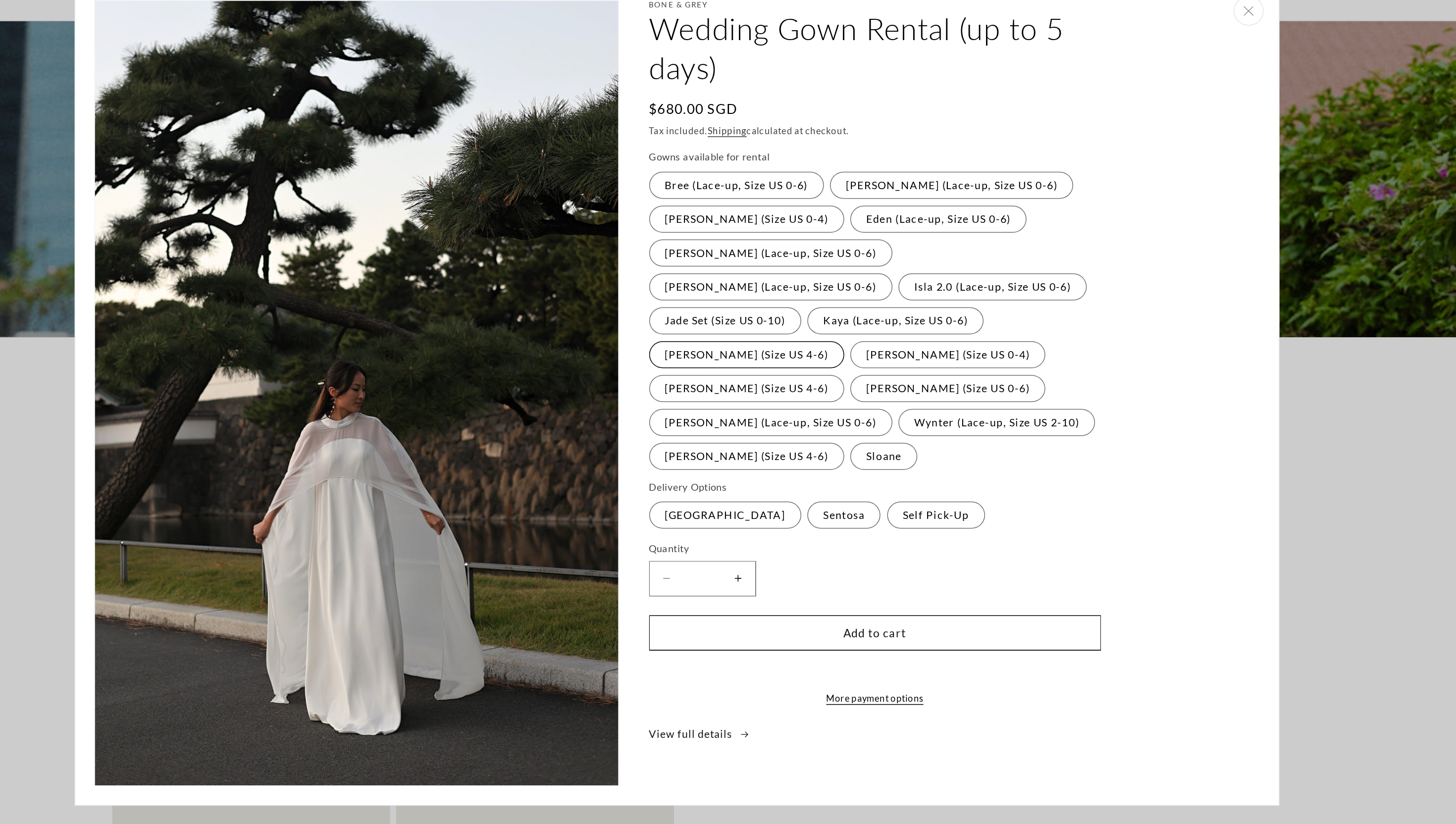
click at [838, 286] on label "Michelle (Size US 4-6) Variant sold out or unavailable" at bounding box center [774, 295] width 128 height 18
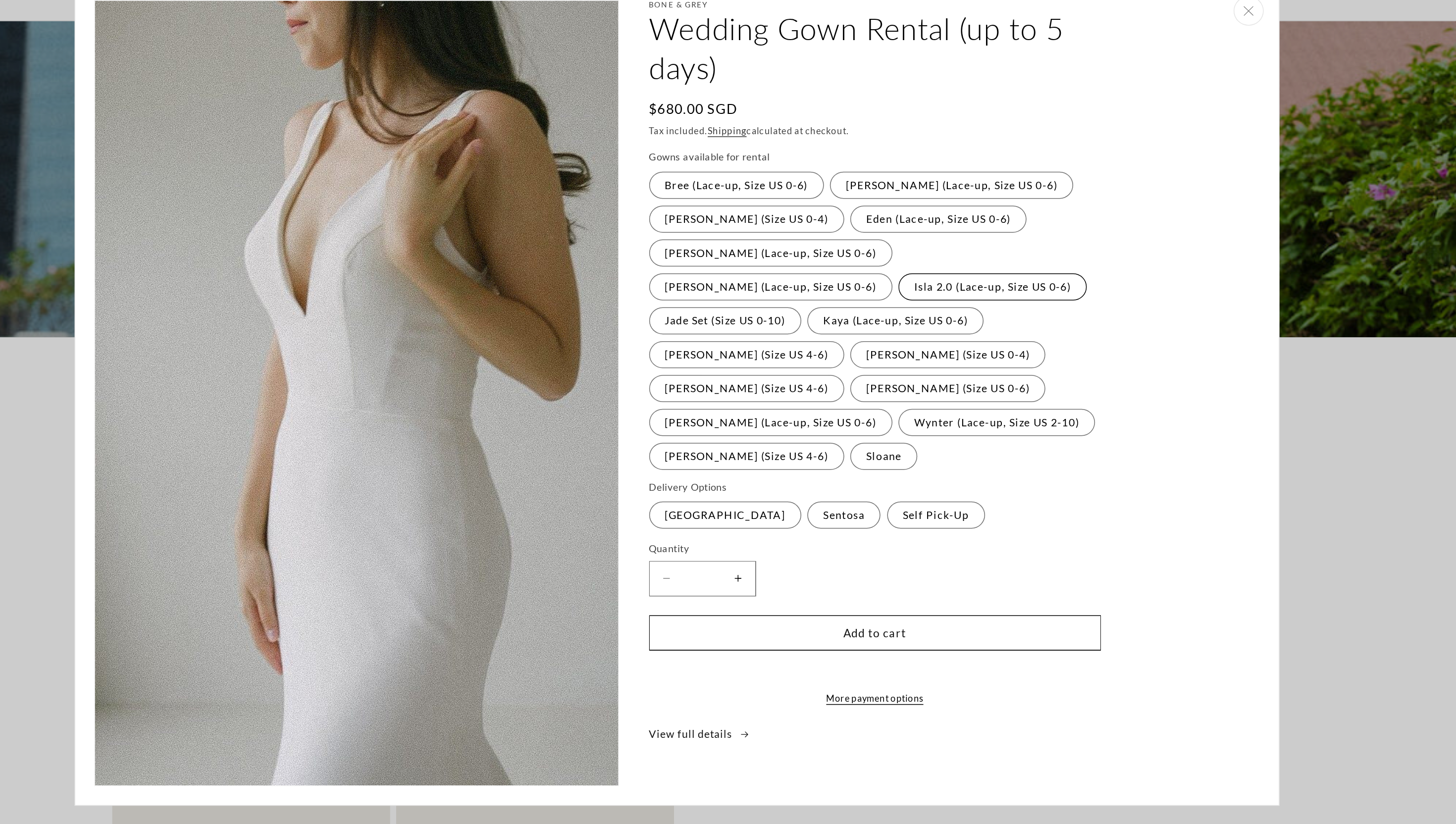
click at [874, 258] on label "Isla 2.0 (Lace-up, Size US 0-6) Variant sold out or unavailable" at bounding box center [936, 251] width 124 height 18
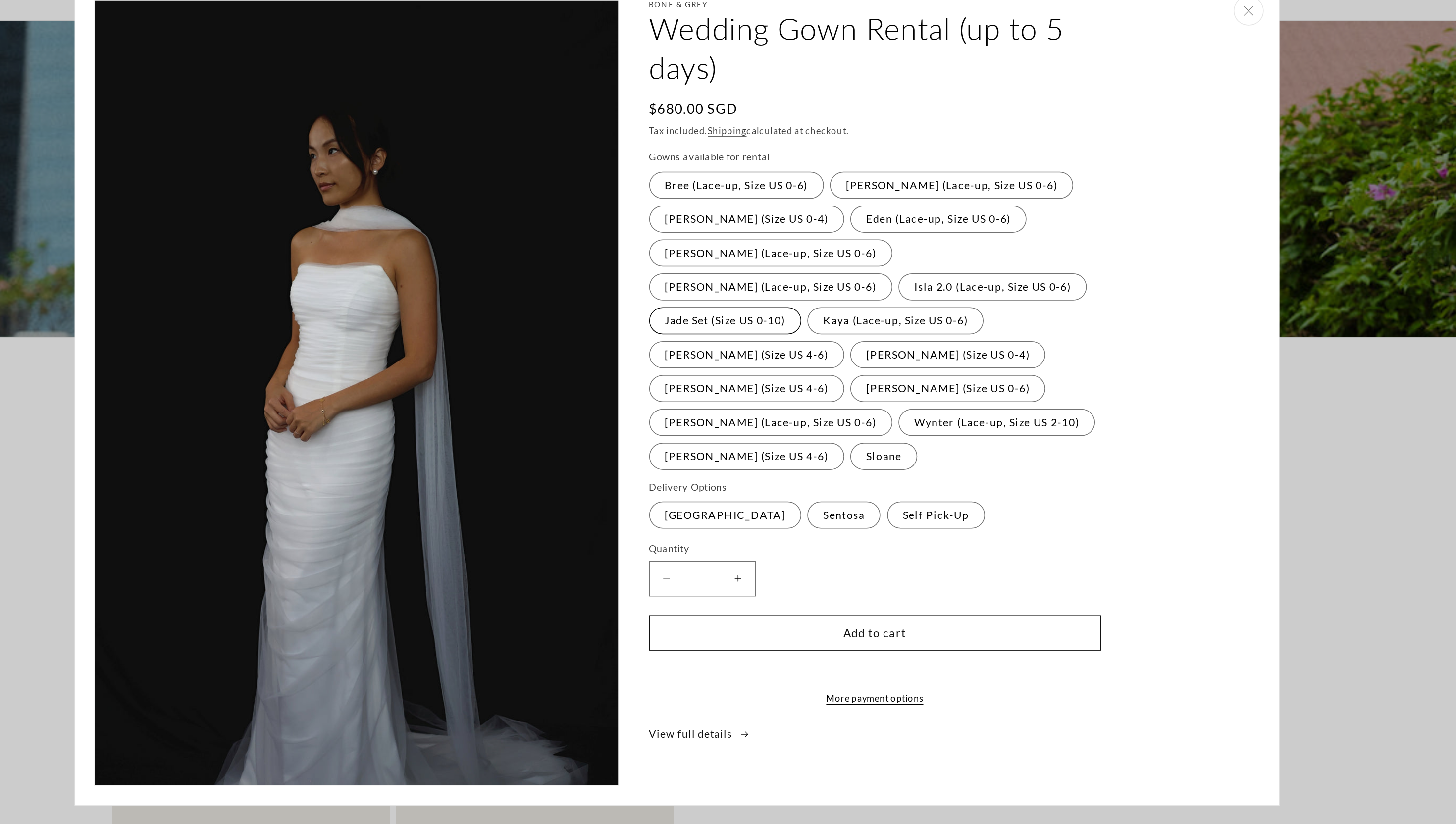
click at [810, 265] on label "Jade Set (Size US 0-10) Variant sold out or unavailable" at bounding box center [759, 273] width 100 height 18
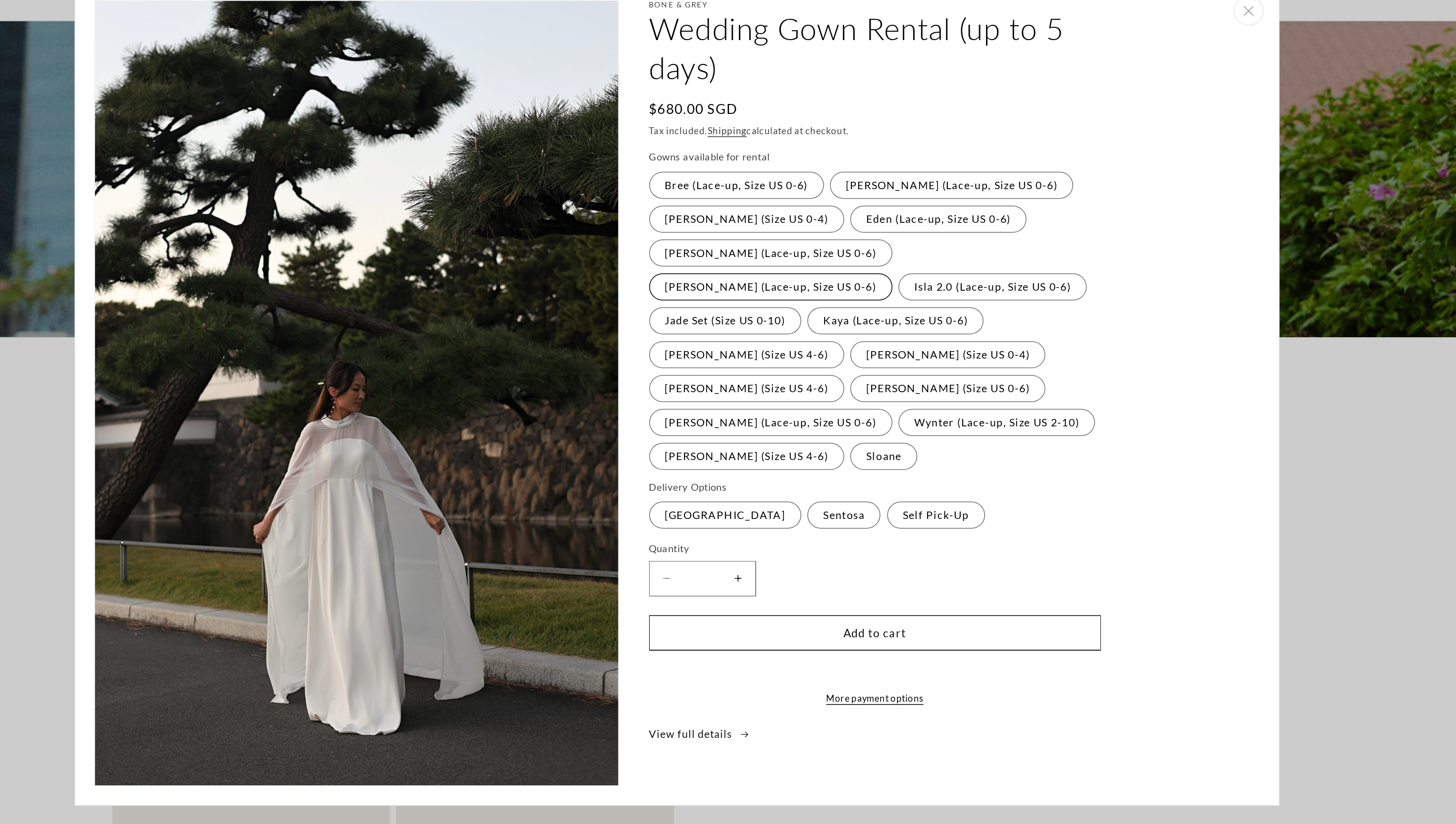
scroll to position [0, 545]
click at [870, 242] on label "Hazel (Lace-up, Size US 0-6) Variant sold out or unavailable" at bounding box center [789, 251] width 160 height 18
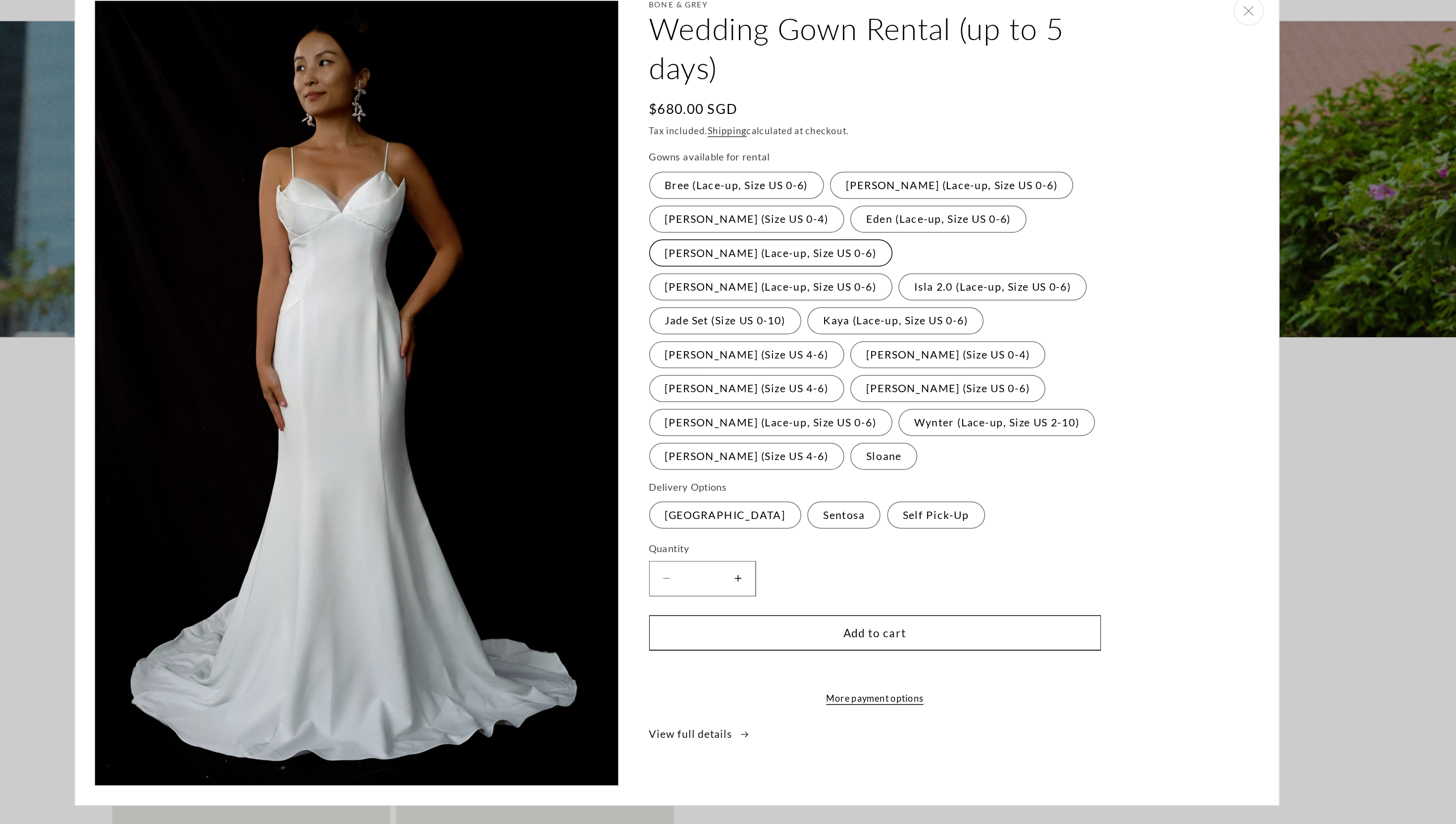
click at [812, 230] on label "Florence (Lace-up, Size US 0-6) Variant sold out or unavailable" at bounding box center [789, 229] width 160 height 18
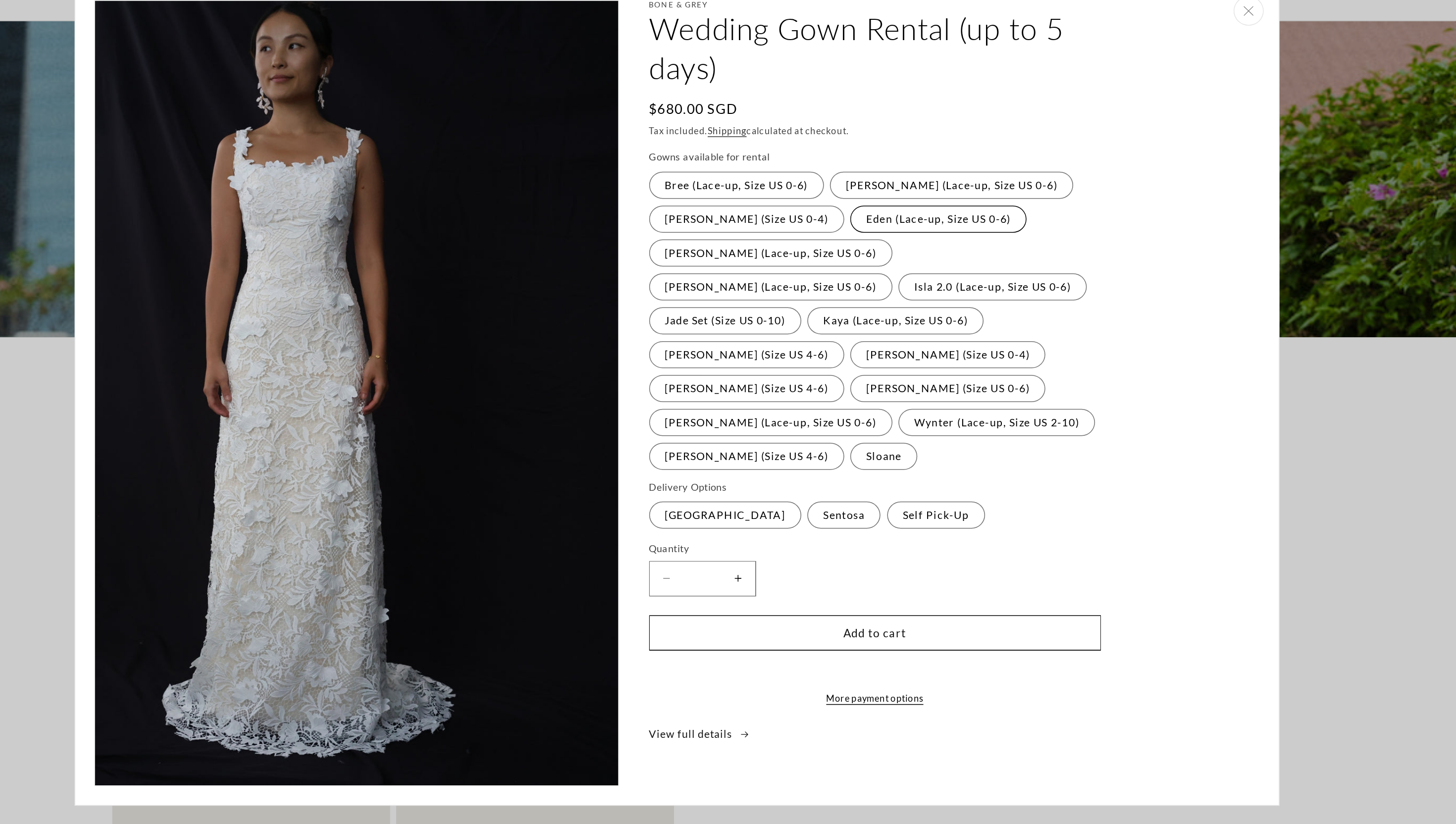
click at [878, 206] on label "Eden (Lace-up, Size US 0-6) Variant sold out or unavailable" at bounding box center [900, 206] width 116 height 18
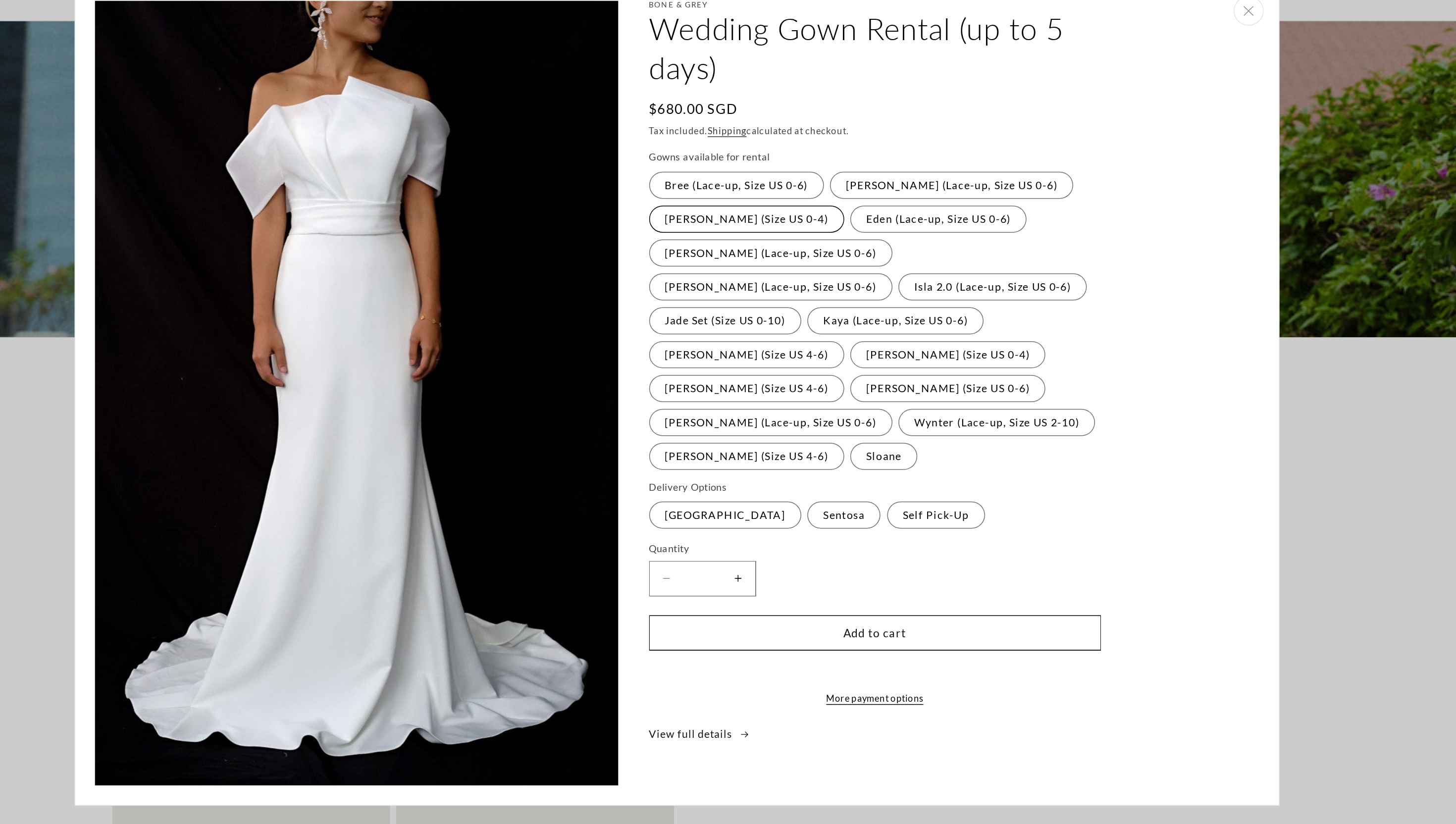
scroll to position [0, 0]
click at [774, 206] on label "Diana (Size US 0-4) Variant sold out or unavailable" at bounding box center [774, 206] width 128 height 18
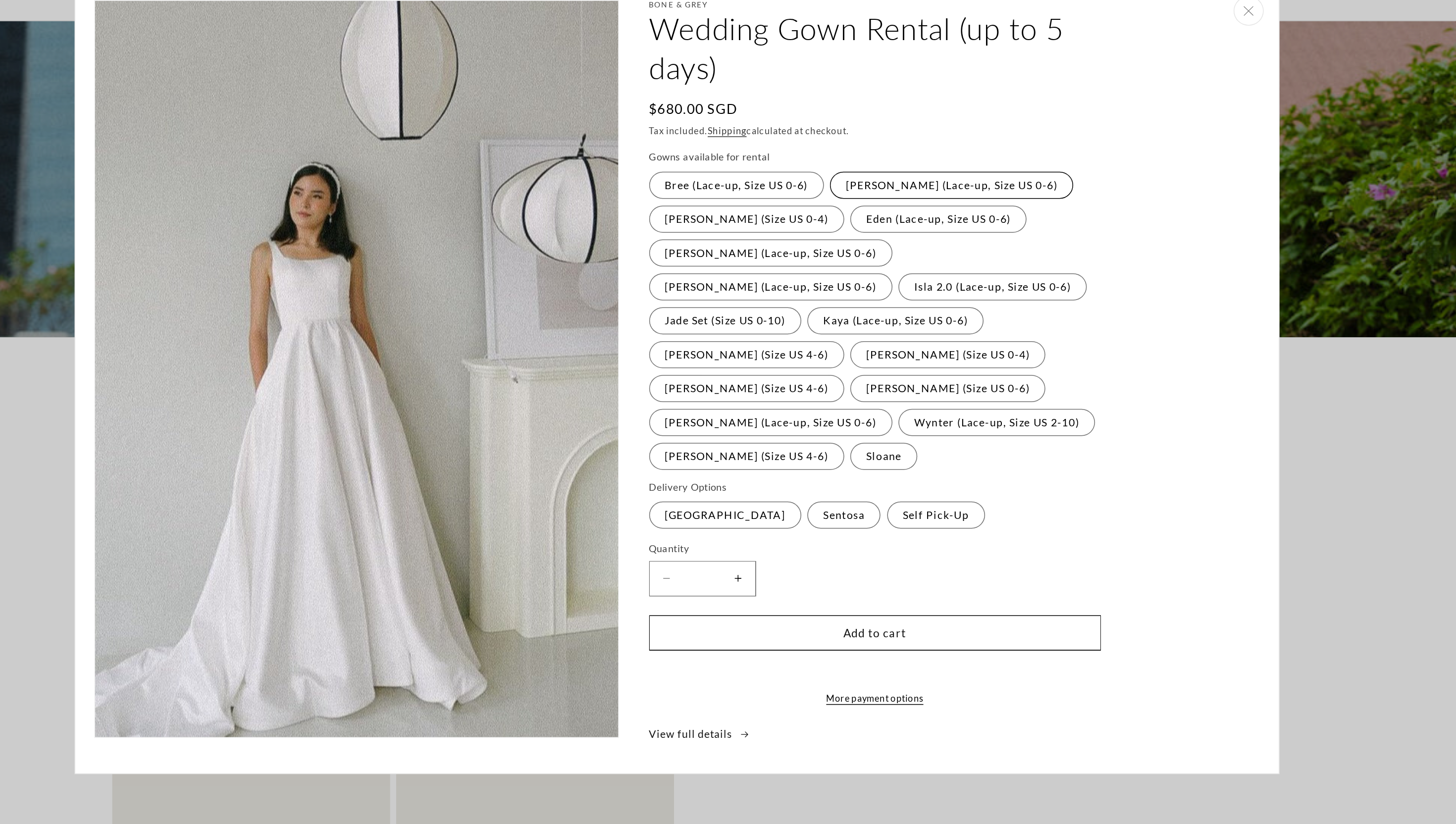
click at [858, 183] on label "Cora (Lace-up, Size US 0-6) Variant sold out or unavailable" at bounding box center [908, 184] width 160 height 18
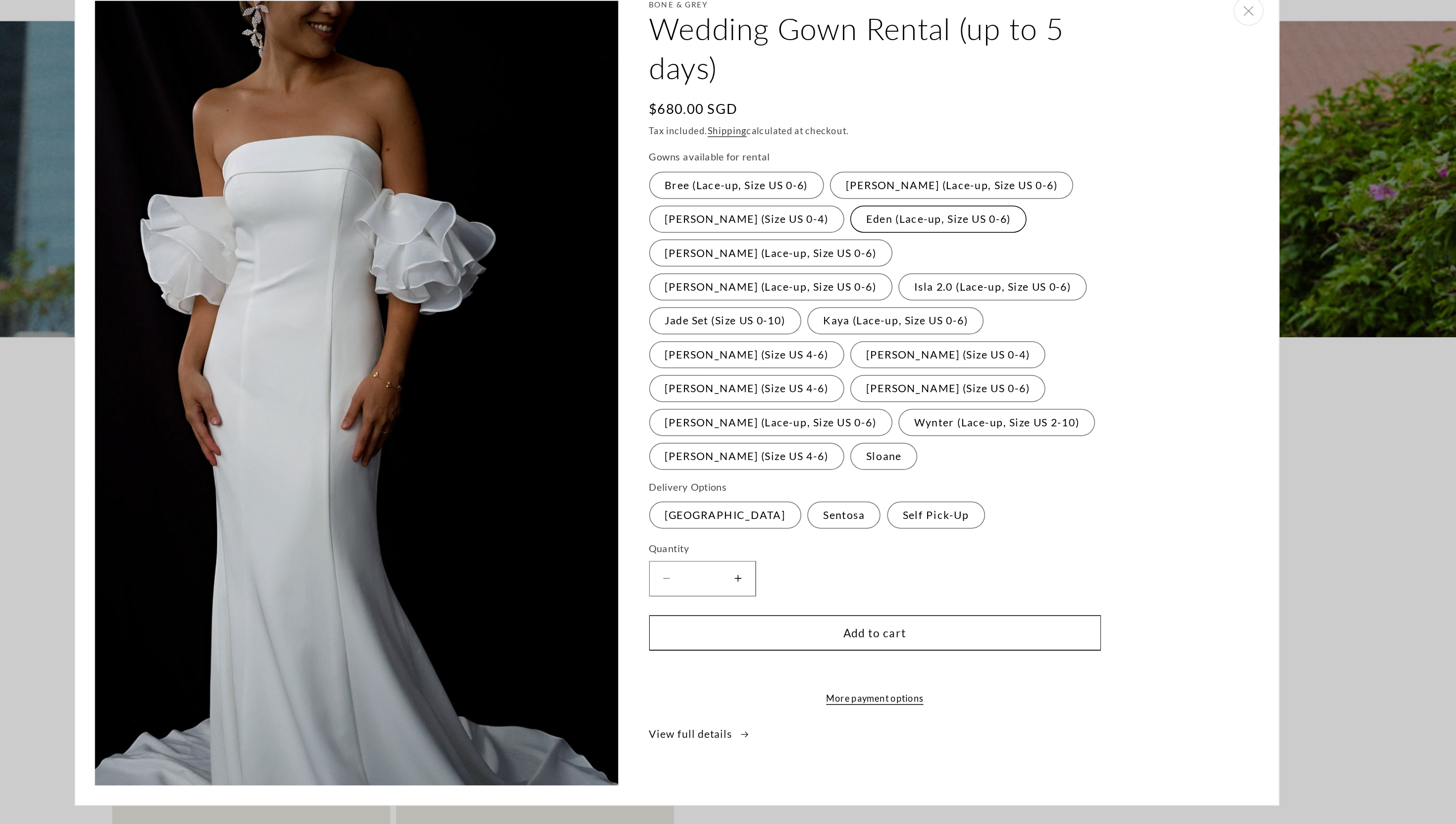
scroll to position [0, 272]
click at [801, 180] on label "Bree (Lace-up, Size US 0-6) Variant sold out or unavailable" at bounding box center [767, 184] width 115 height 18
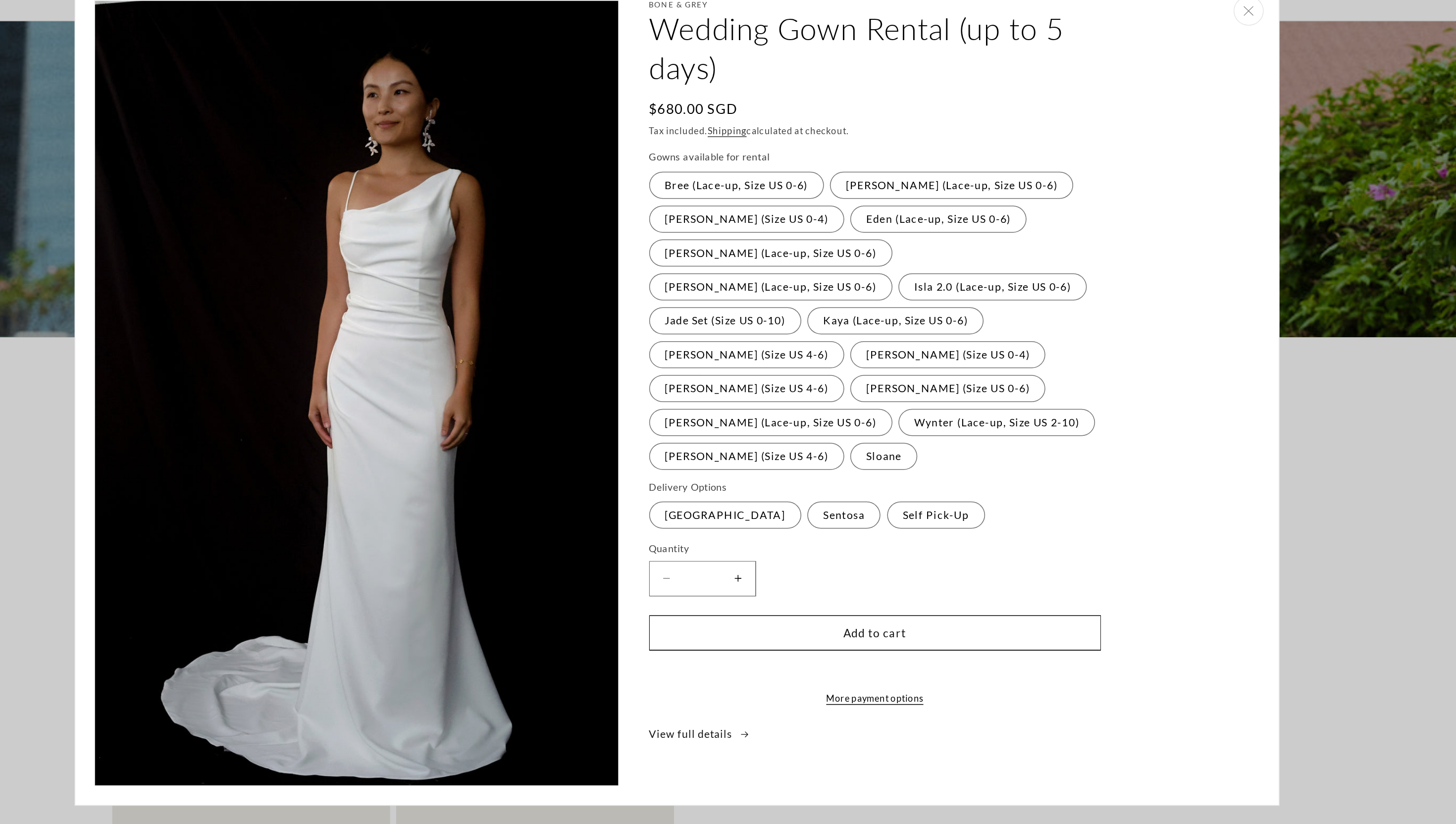
scroll to position [0, 0]
click at [842, 353] on label "Sloane Variant sold out or unavailable" at bounding box center [864, 362] width 44 height 18
click at [782, 353] on label "Yvette (Size US 4-6) Variant sold out or unavailable" at bounding box center [774, 362] width 128 height 18
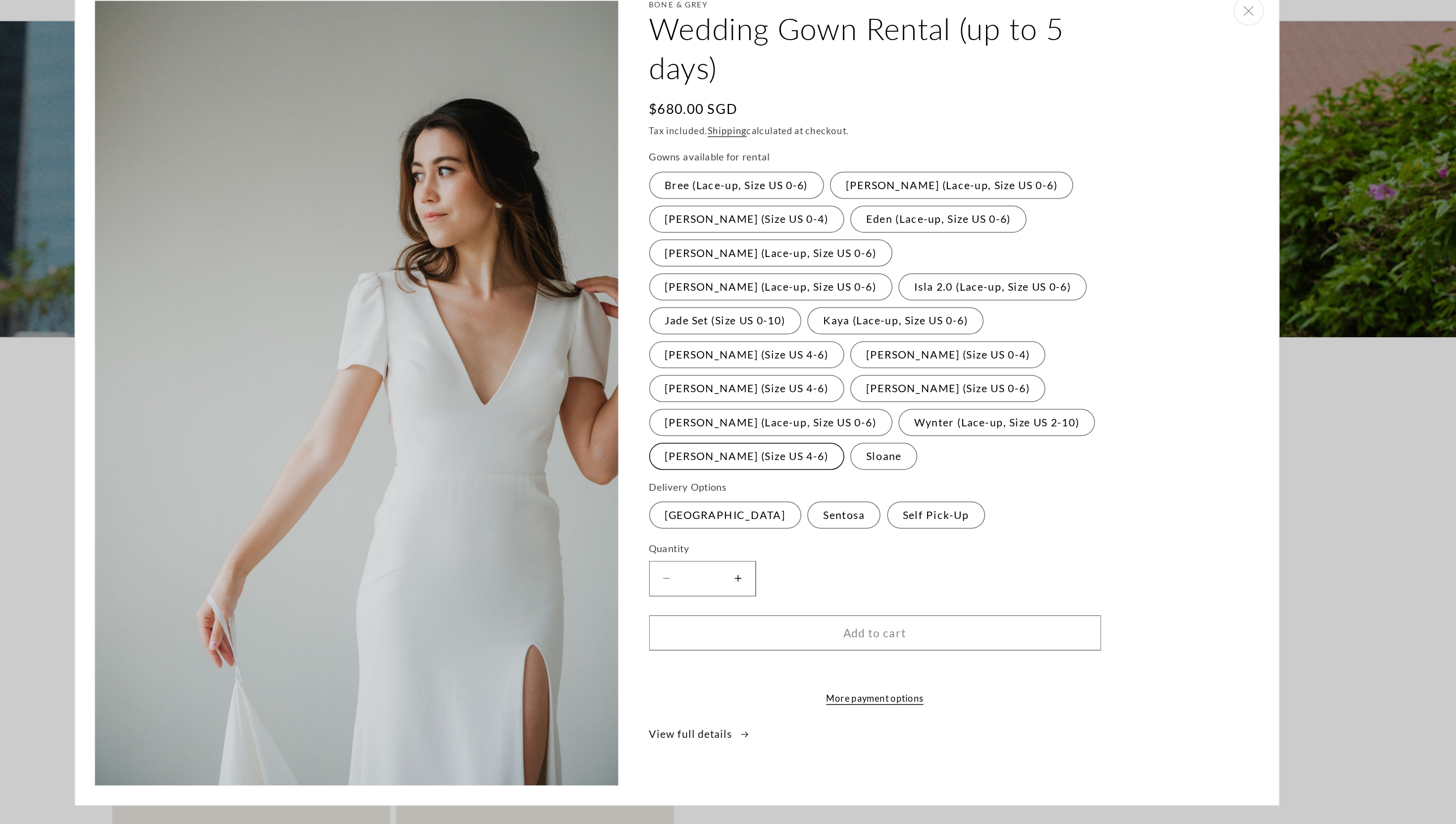
scroll to position [0, 272]
click at [842, 353] on label "Sloane Variant sold out or unavailable" at bounding box center [864, 362] width 44 height 18
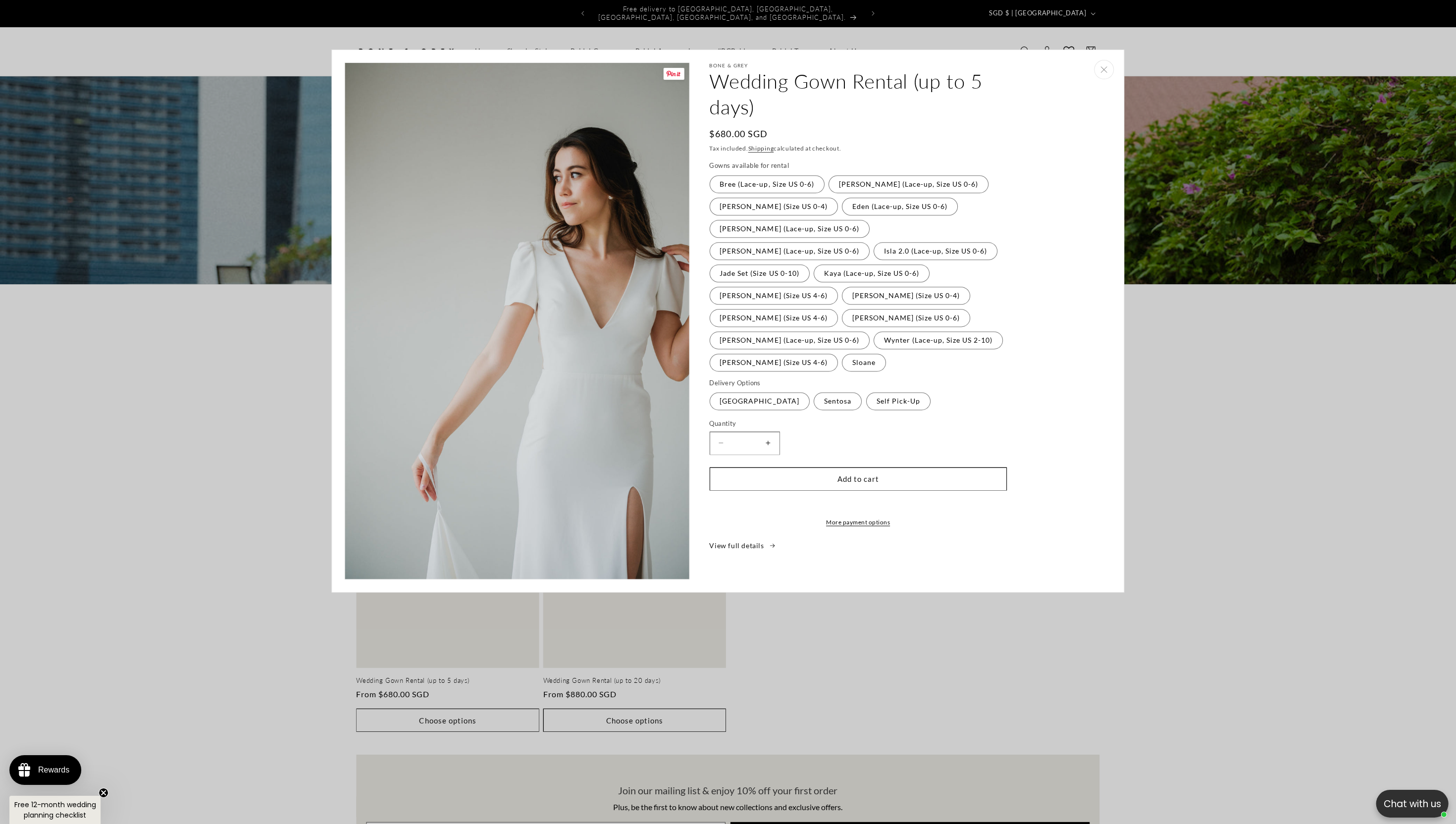
scroll to position [0, 0]
click at [558, 325] on img "Gallery Viewer" at bounding box center [517, 320] width 344 height 516
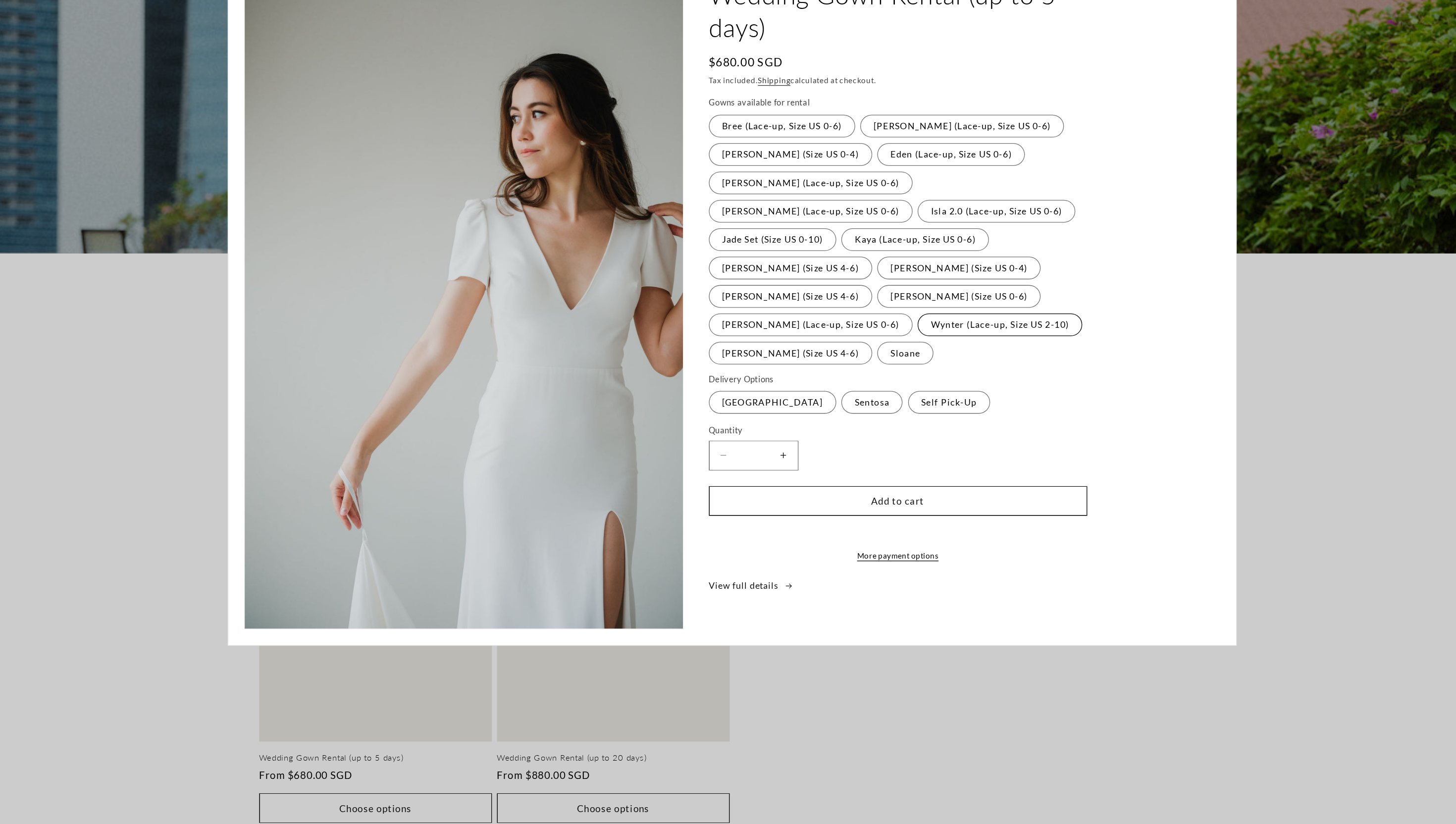
click at [909, 331] on label "Wynter (Lace-up, Size US 2-10) Variant sold out or unavailable" at bounding box center [938, 340] width 129 height 18
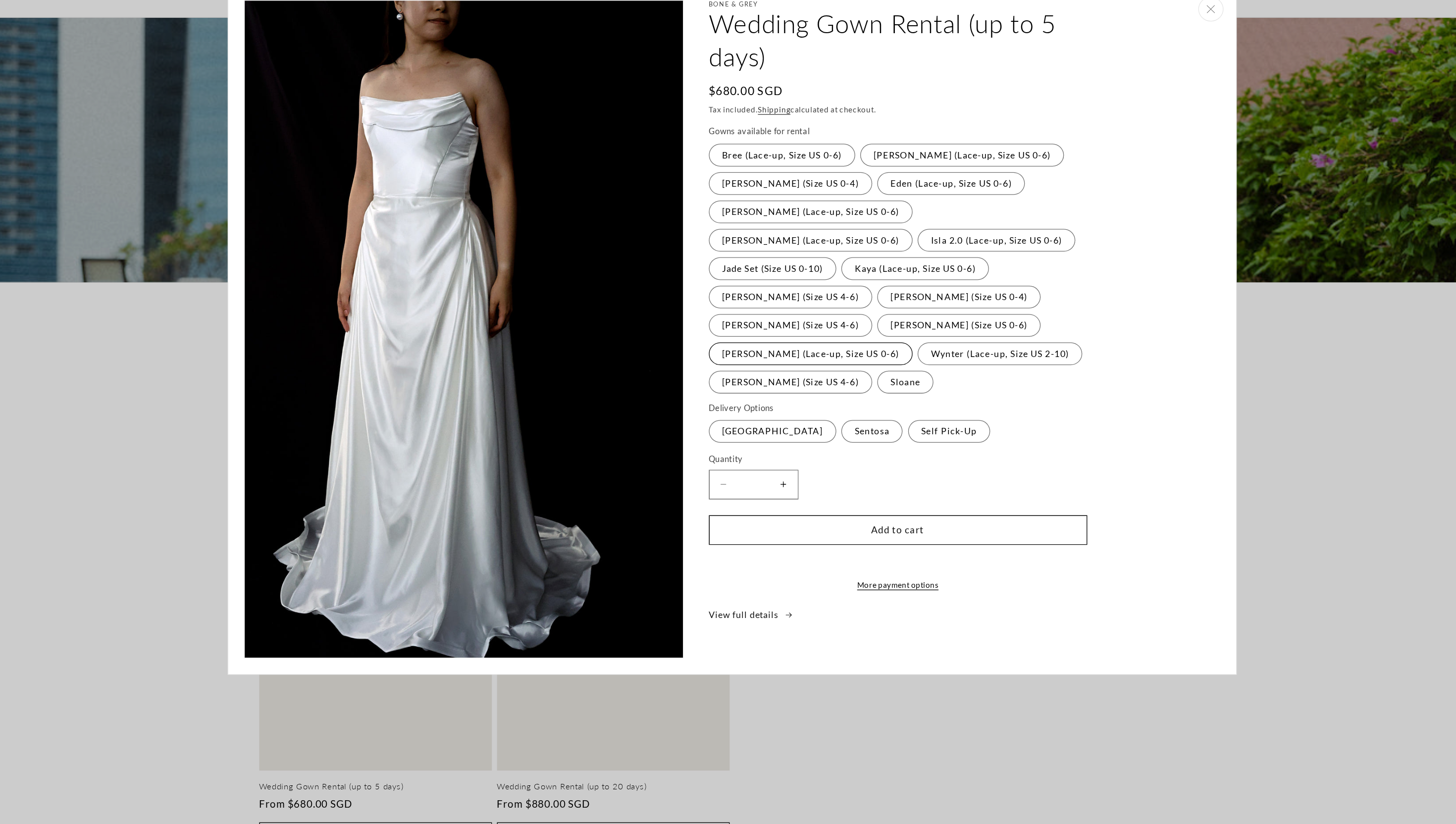
click at [795, 331] on label "Tiffany (Lace-up, Size US 0-6) Variant sold out or unavailable" at bounding box center [789, 340] width 160 height 18
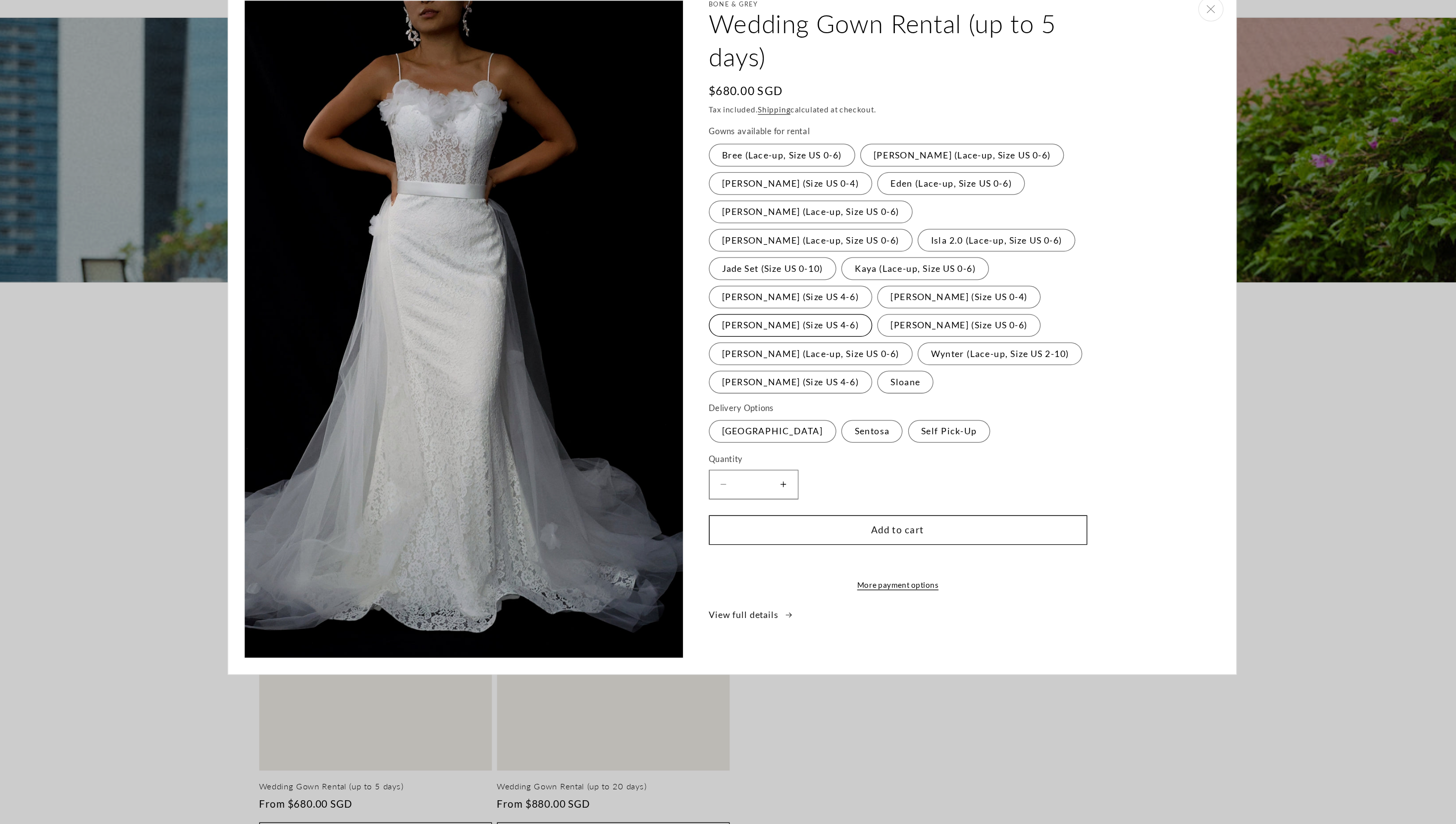
click at [838, 309] on label "Rosalind (Size US 4-6) Variant sold out or unavailable" at bounding box center [774, 318] width 128 height 18
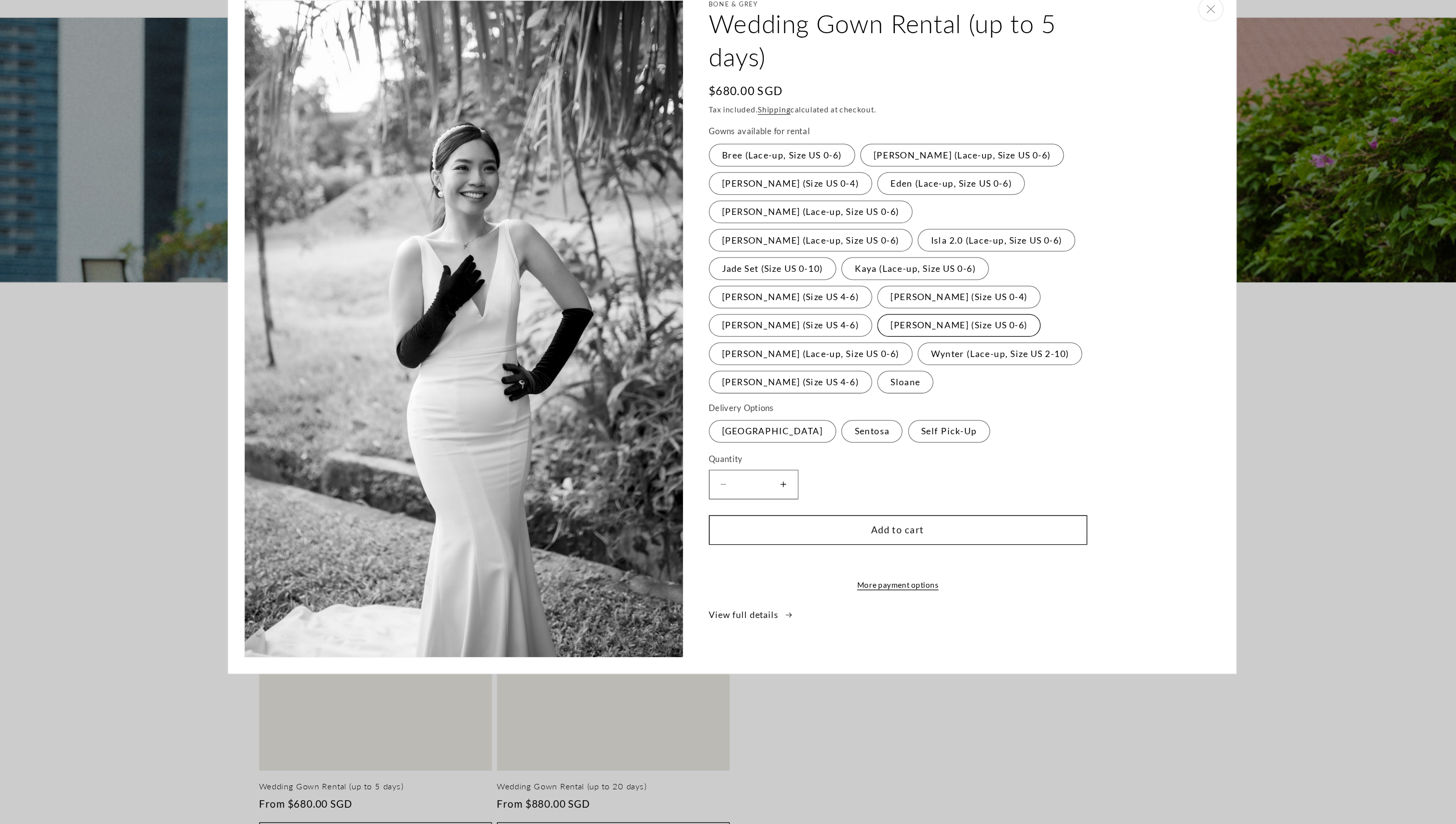
click at [956, 309] on label "Sophia (Size US 0-6) Variant sold out or unavailable" at bounding box center [906, 318] width 128 height 18
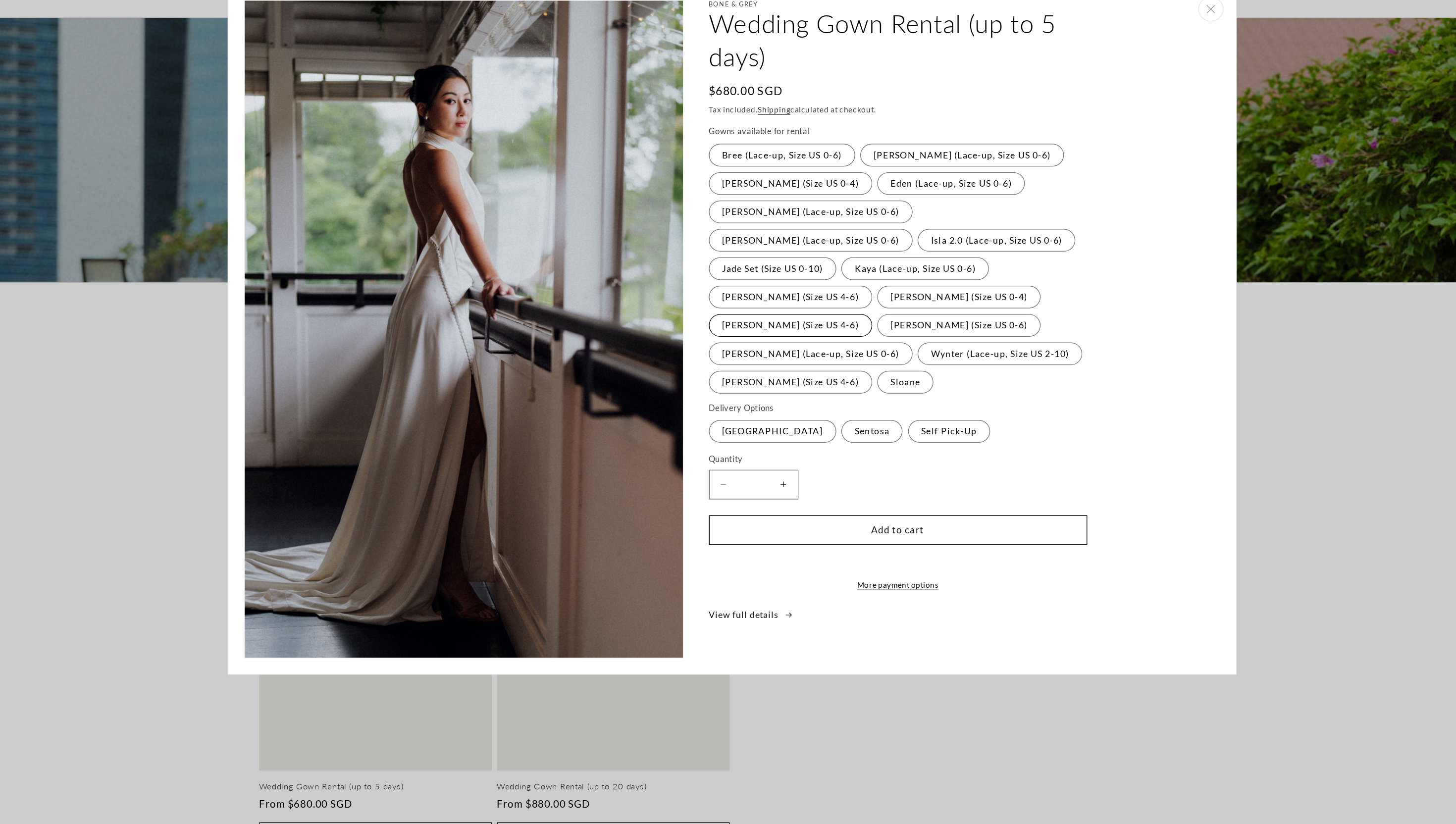
scroll to position [0, 272]
click at [842, 302] on label "Olivia (Size US 0-4) Variant sold out or unavailable" at bounding box center [906, 295] width 128 height 18
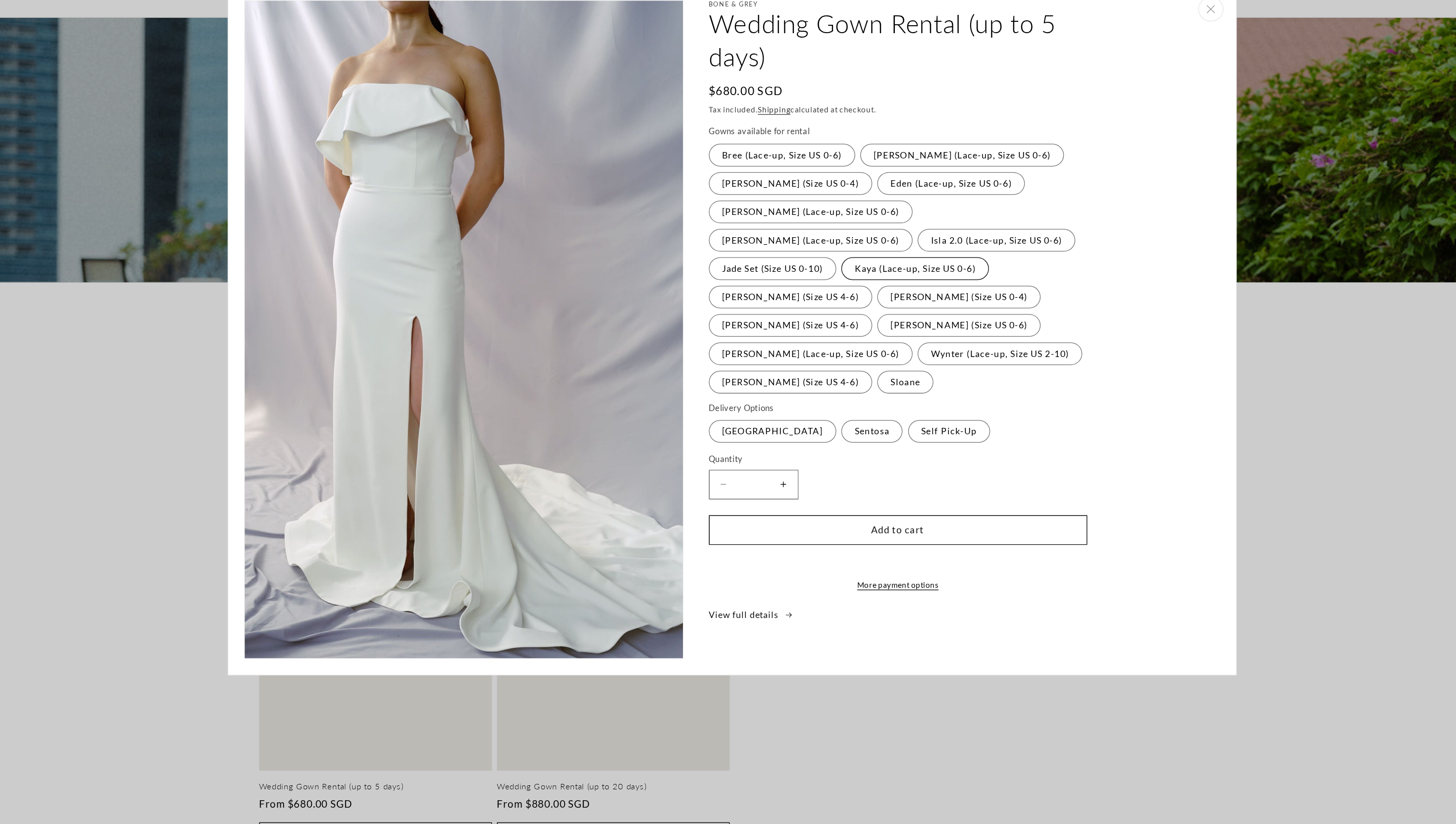
click at [814, 271] on label "Kaya (Lace-up, Size US 0-6) Variant sold out or unavailable" at bounding box center [872, 273] width 116 height 18
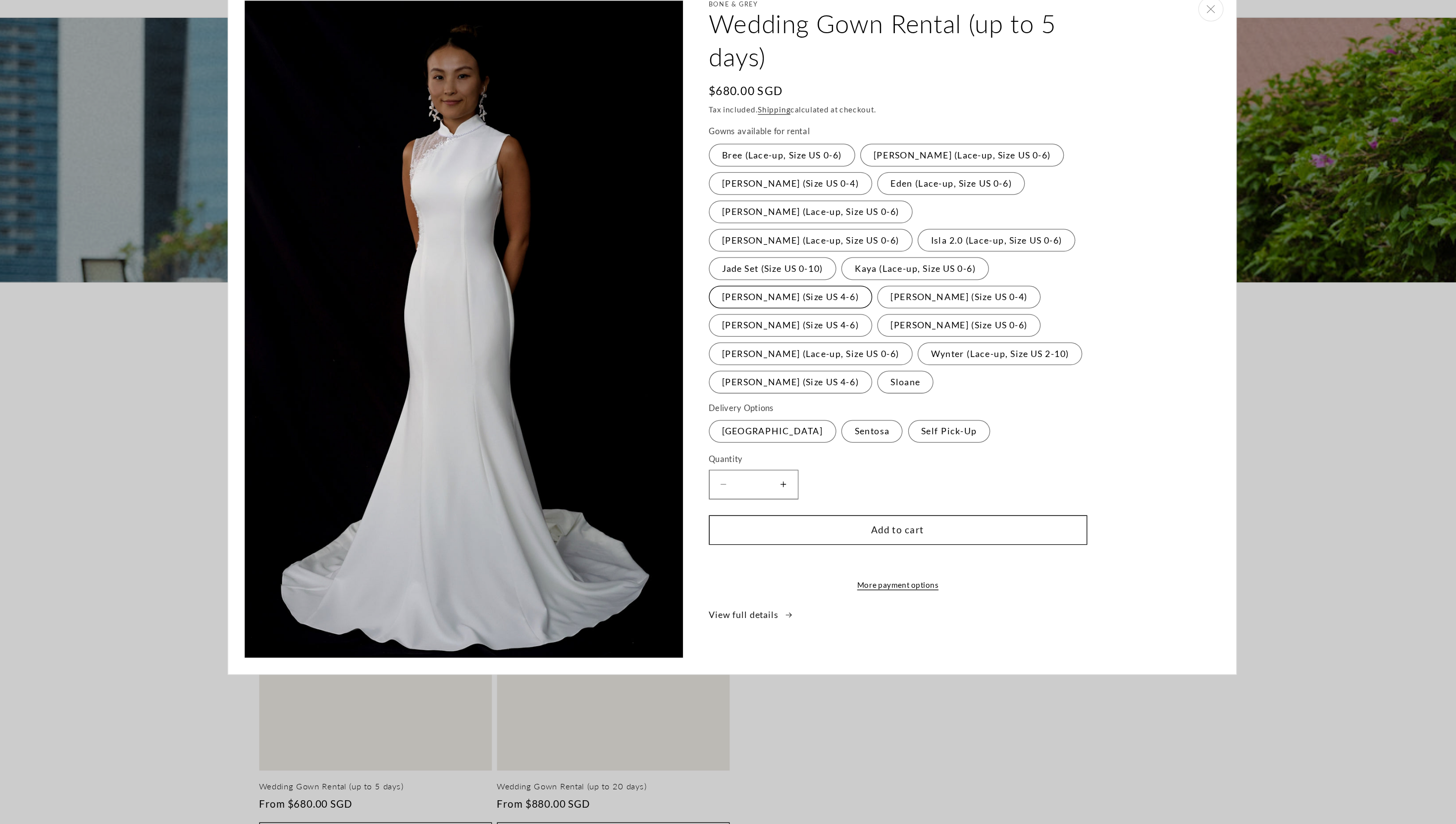
click at [838, 286] on label "Michelle (Size US 4-6) Variant sold out or unavailable" at bounding box center [774, 295] width 128 height 18
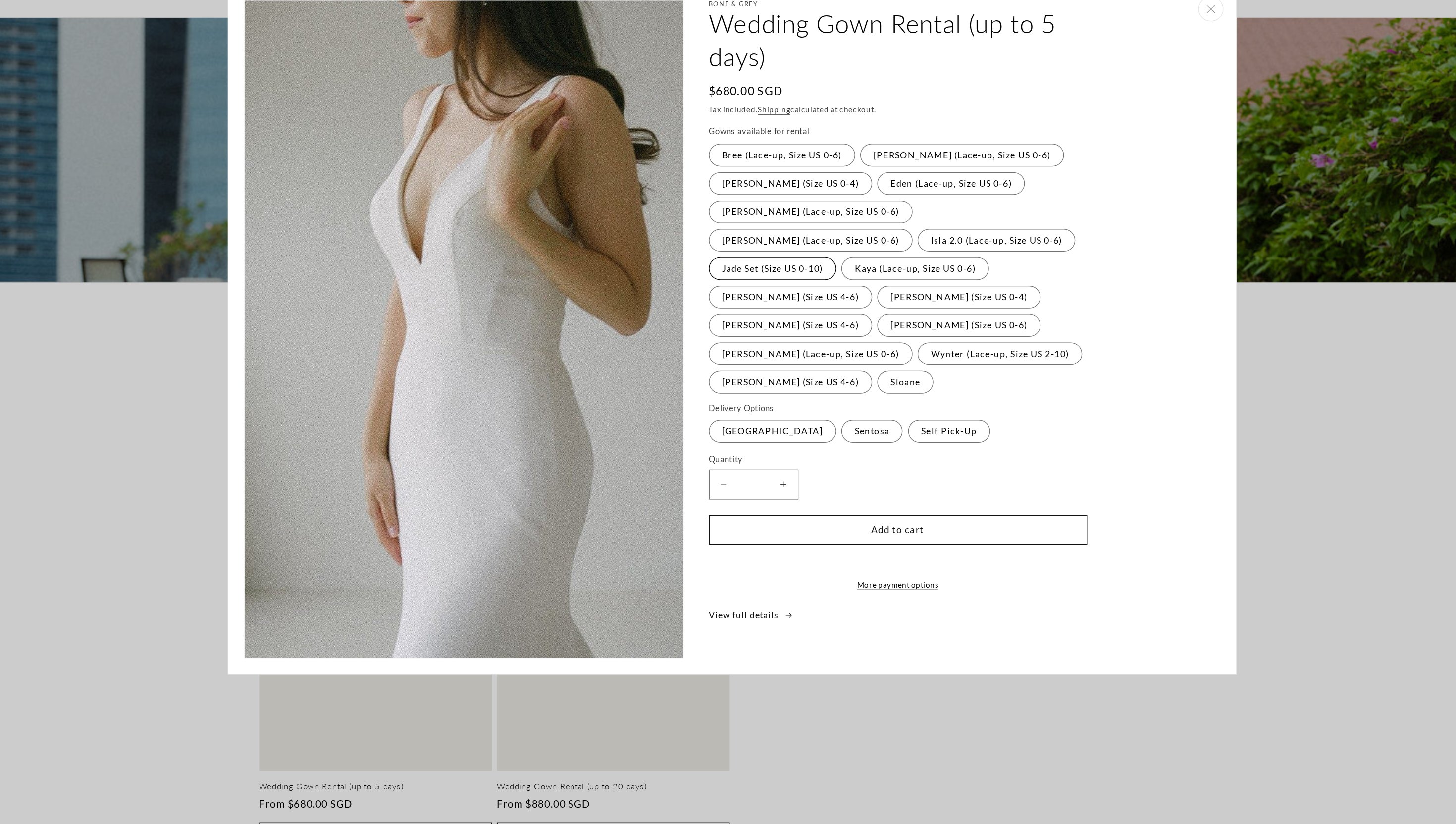
click at [810, 265] on label "Jade Set (Size US 0-10) Variant sold out or unavailable" at bounding box center [759, 273] width 100 height 18
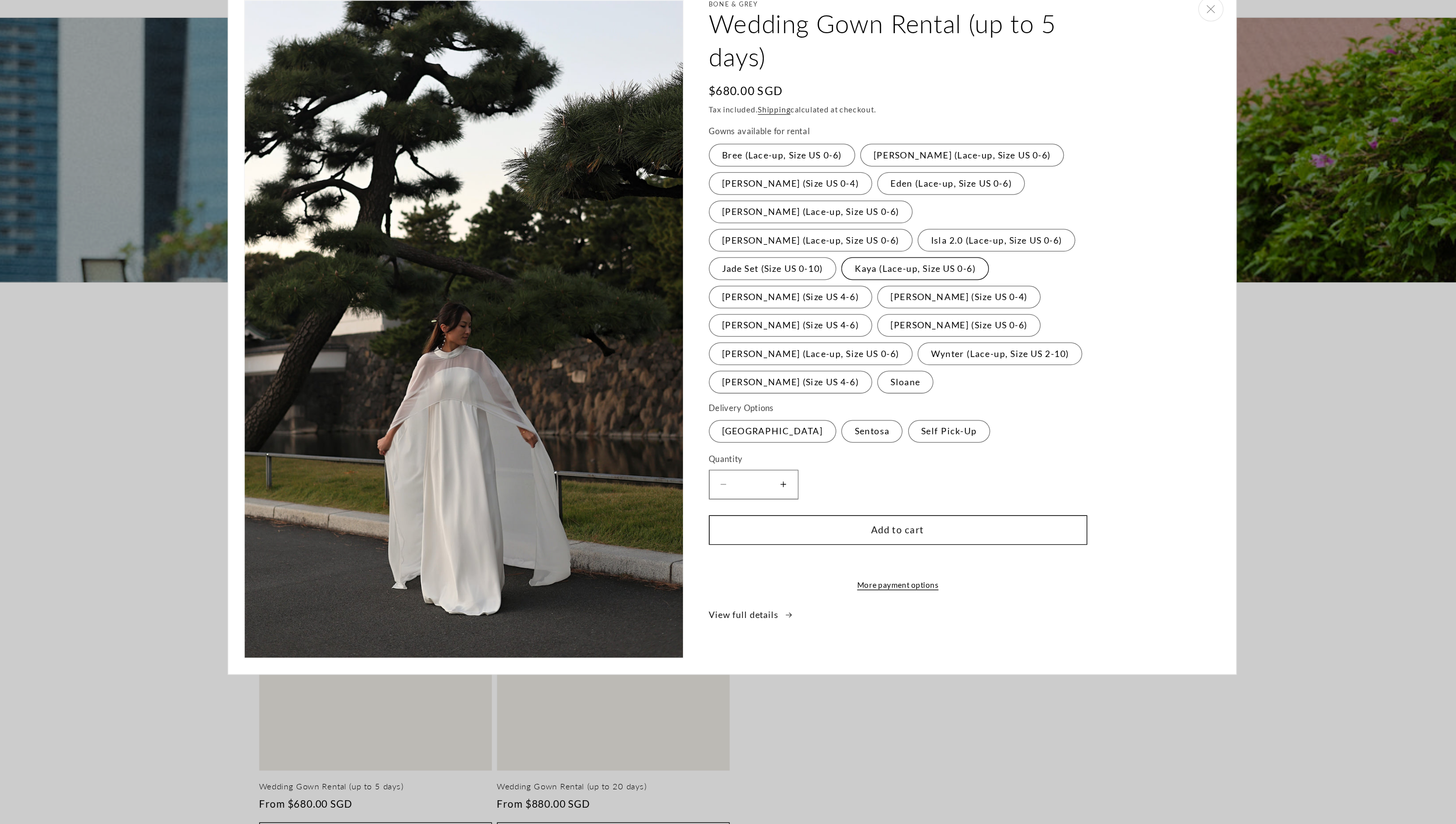
scroll to position [0, 545]
click at [874, 253] on label "Isla 2.0 (Lace-up, Size US 0-6) Variant sold out or unavailable" at bounding box center [936, 251] width 124 height 18
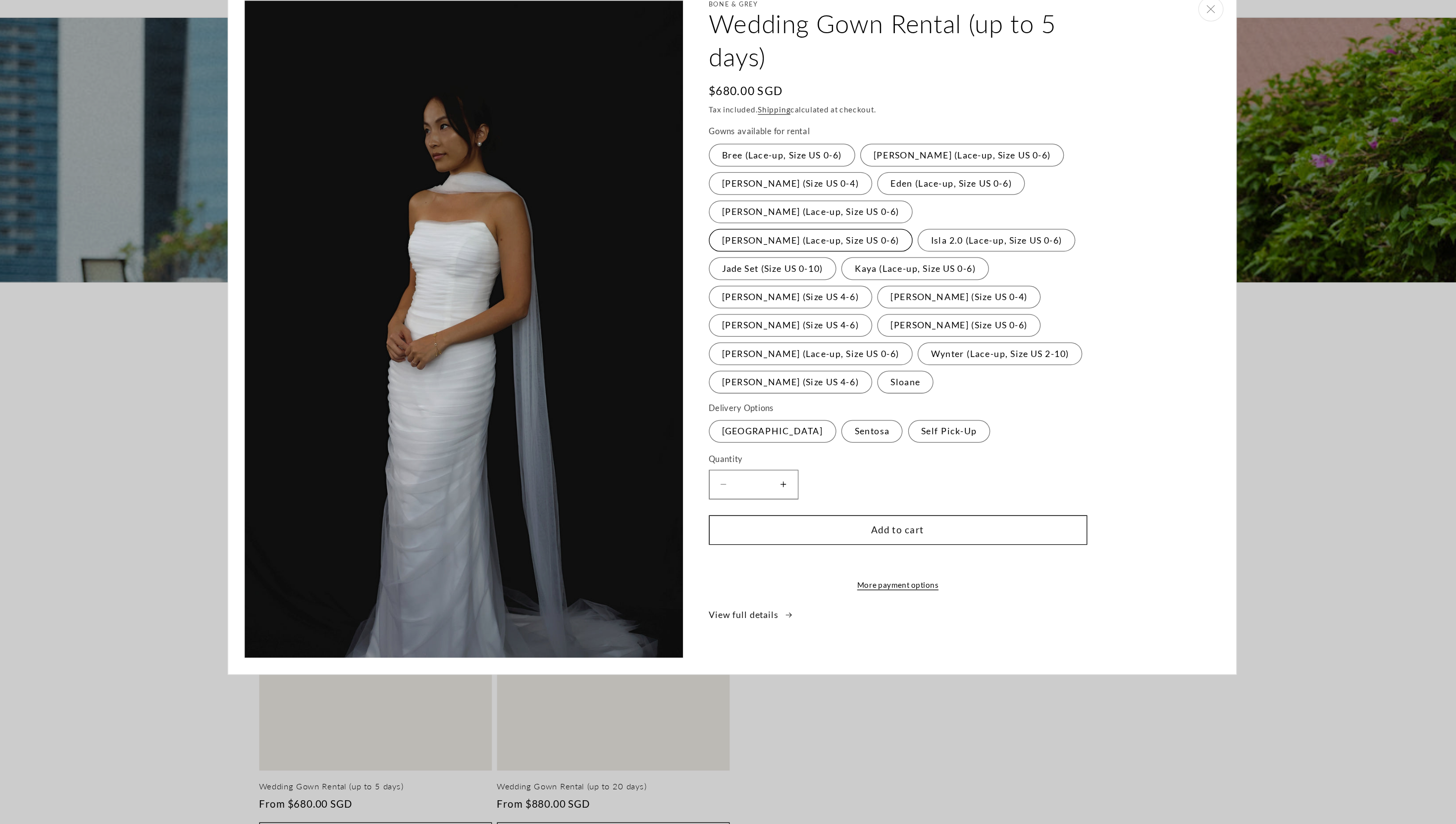
click at [870, 242] on label "Hazel (Lace-up, Size US 0-6) Variant sold out or unavailable" at bounding box center [789, 251] width 160 height 18
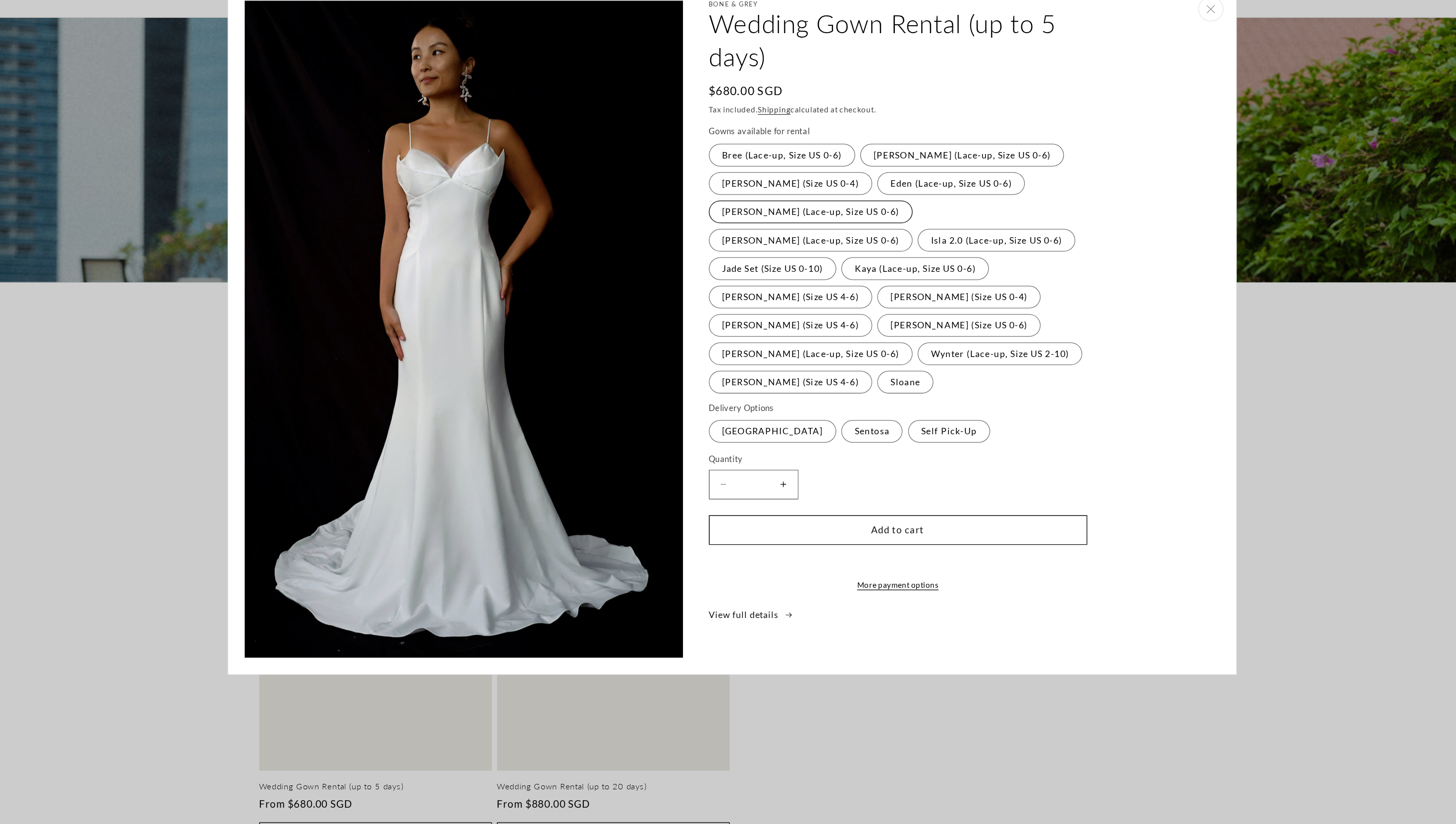
click at [792, 226] on label "Florence (Lace-up, Size US 0-6) Variant sold out or unavailable" at bounding box center [789, 229] width 160 height 18
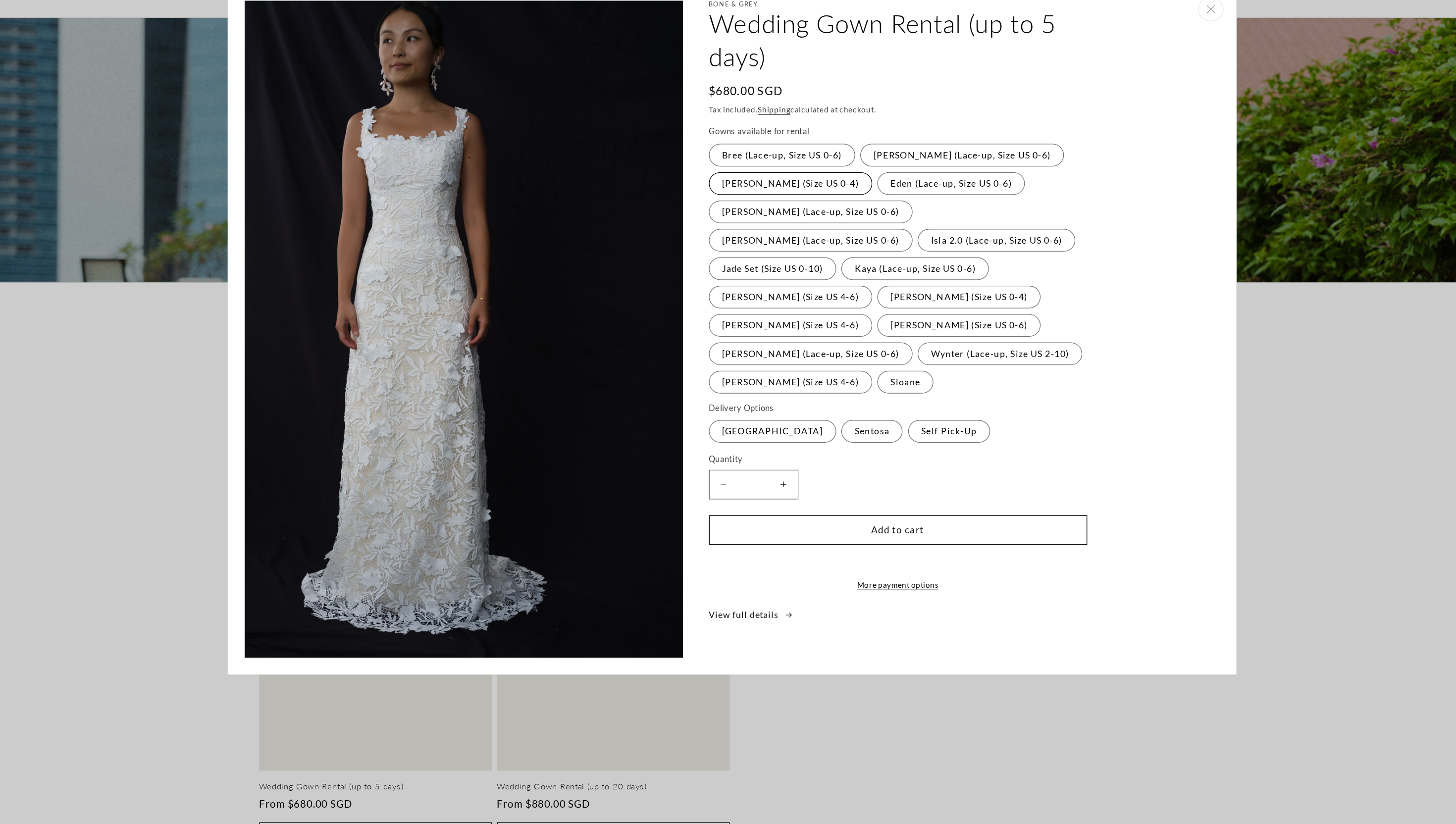
scroll to position [0, 0]
click at [762, 212] on label "Diana (Size US 0-4) Variant sold out or unavailable" at bounding box center [774, 206] width 128 height 18
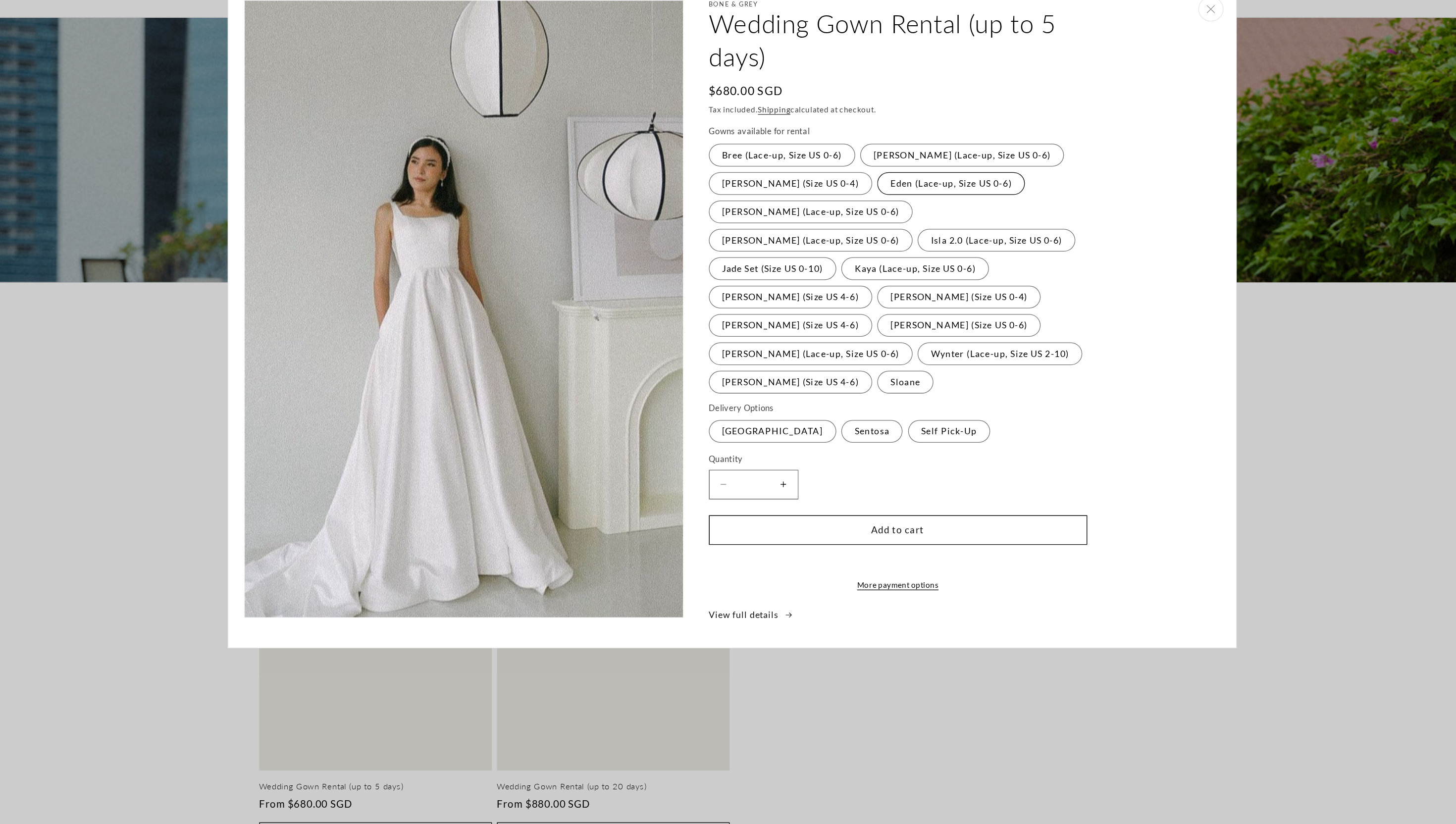
click at [878, 204] on label "Eden (Lace-up, Size US 0-6) Variant sold out or unavailable" at bounding box center [900, 206] width 116 height 18
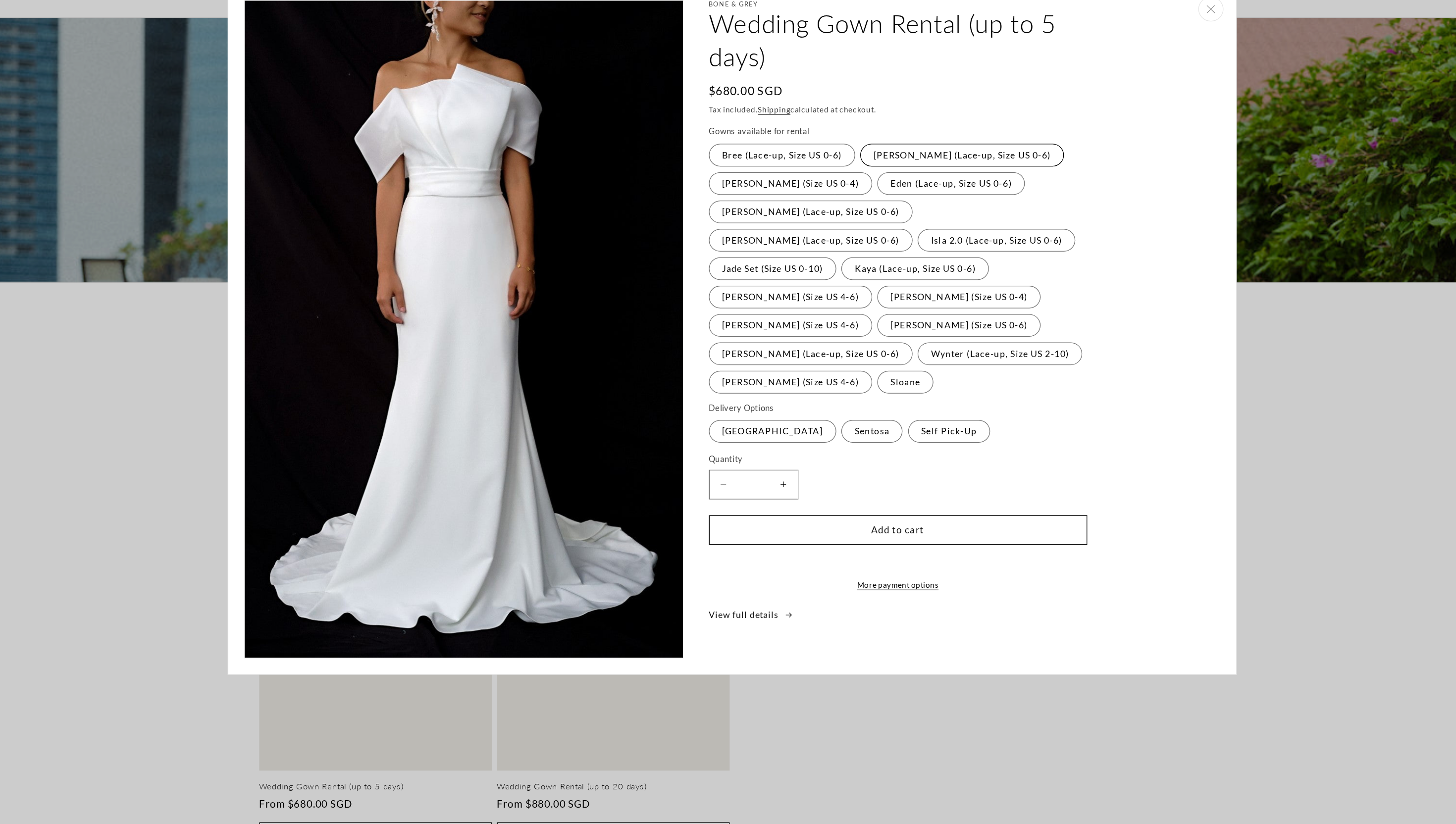
click at [895, 184] on label "Cora (Lace-up, Size US 0-6) Variant sold out or unavailable" at bounding box center [908, 184] width 160 height 18
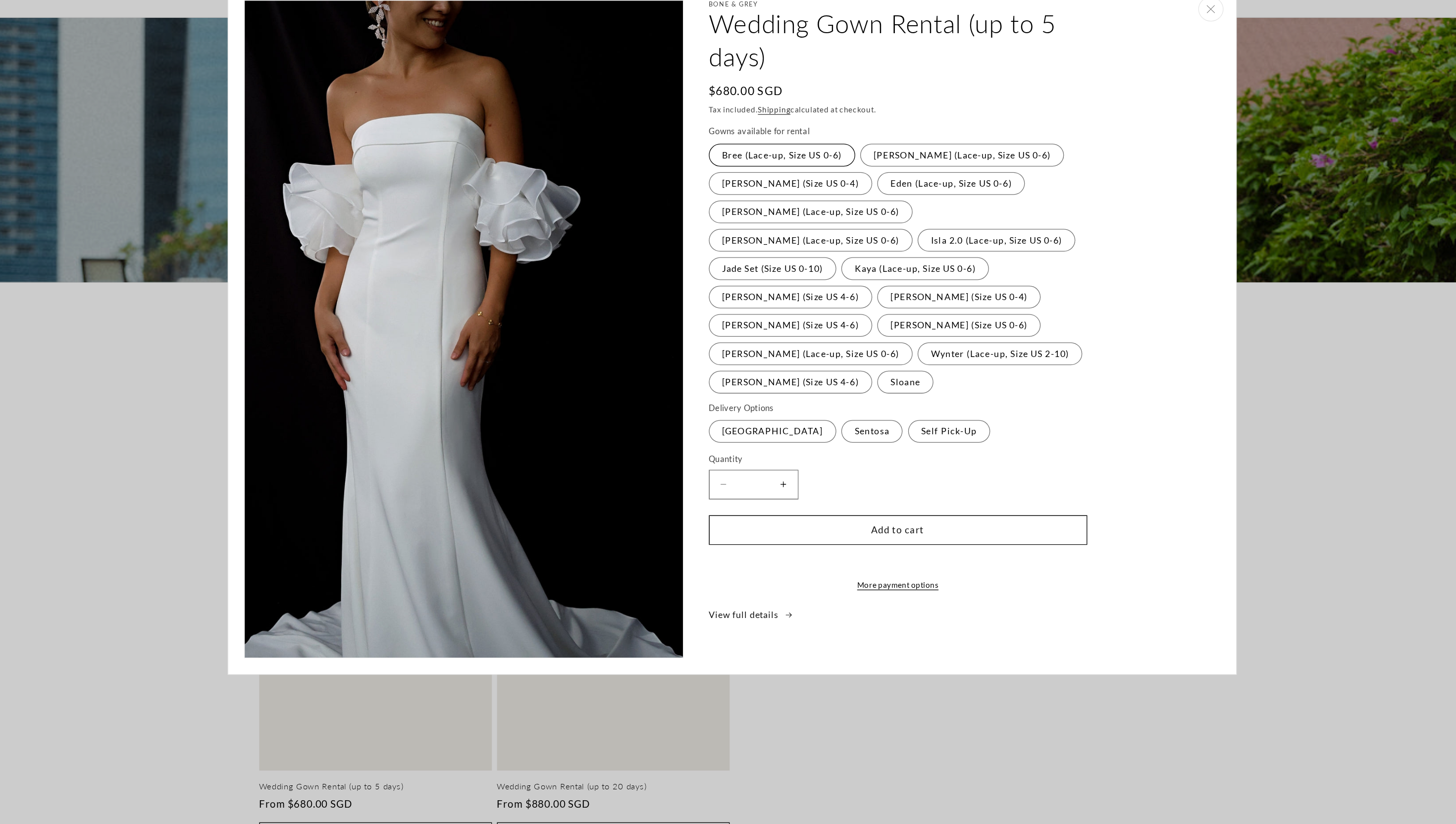
click at [764, 188] on label "Bree (Lace-up, Size US 0-6) Variant sold out or unavailable" at bounding box center [767, 184] width 115 height 18
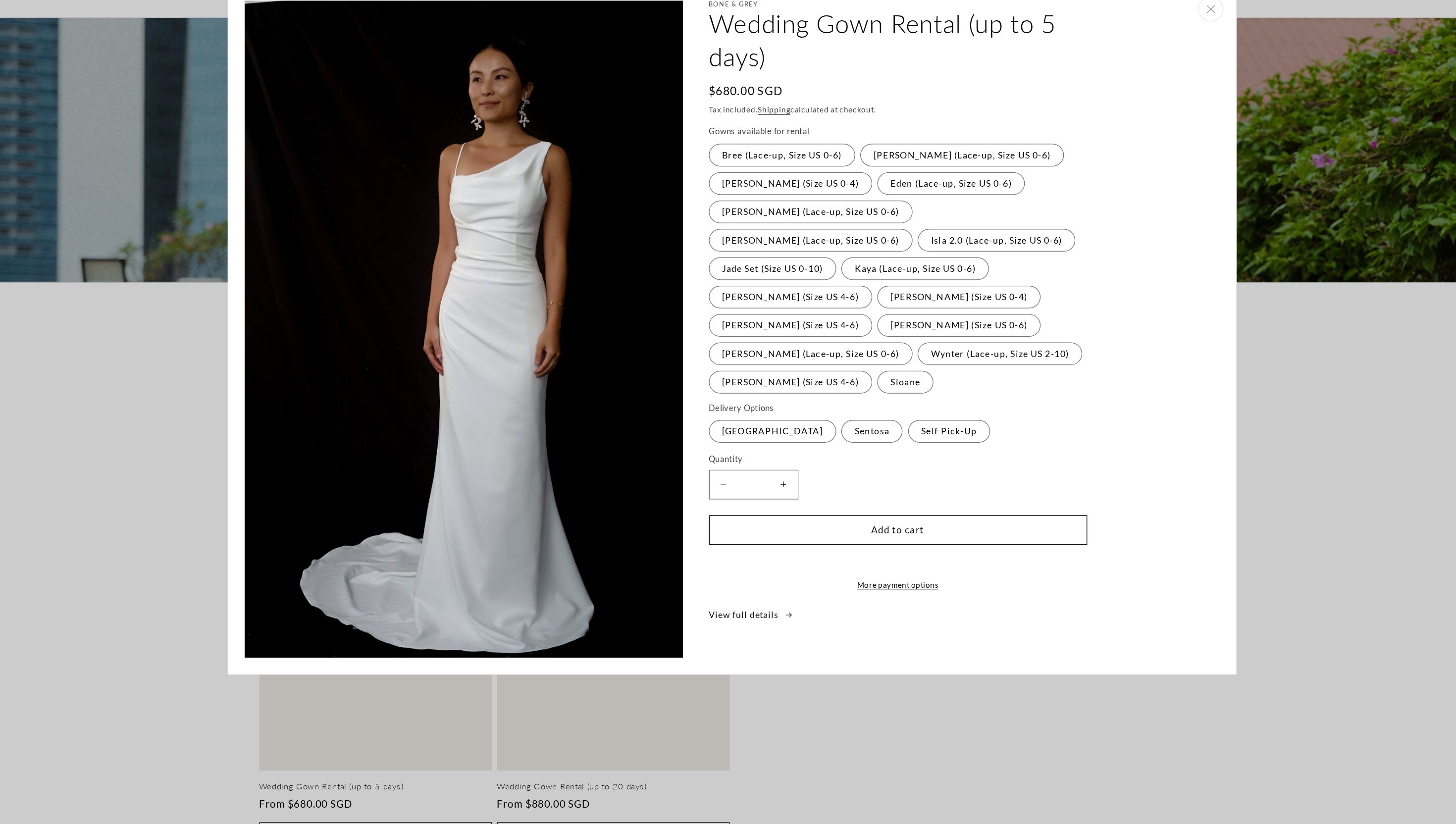
scroll to position [0, 272]
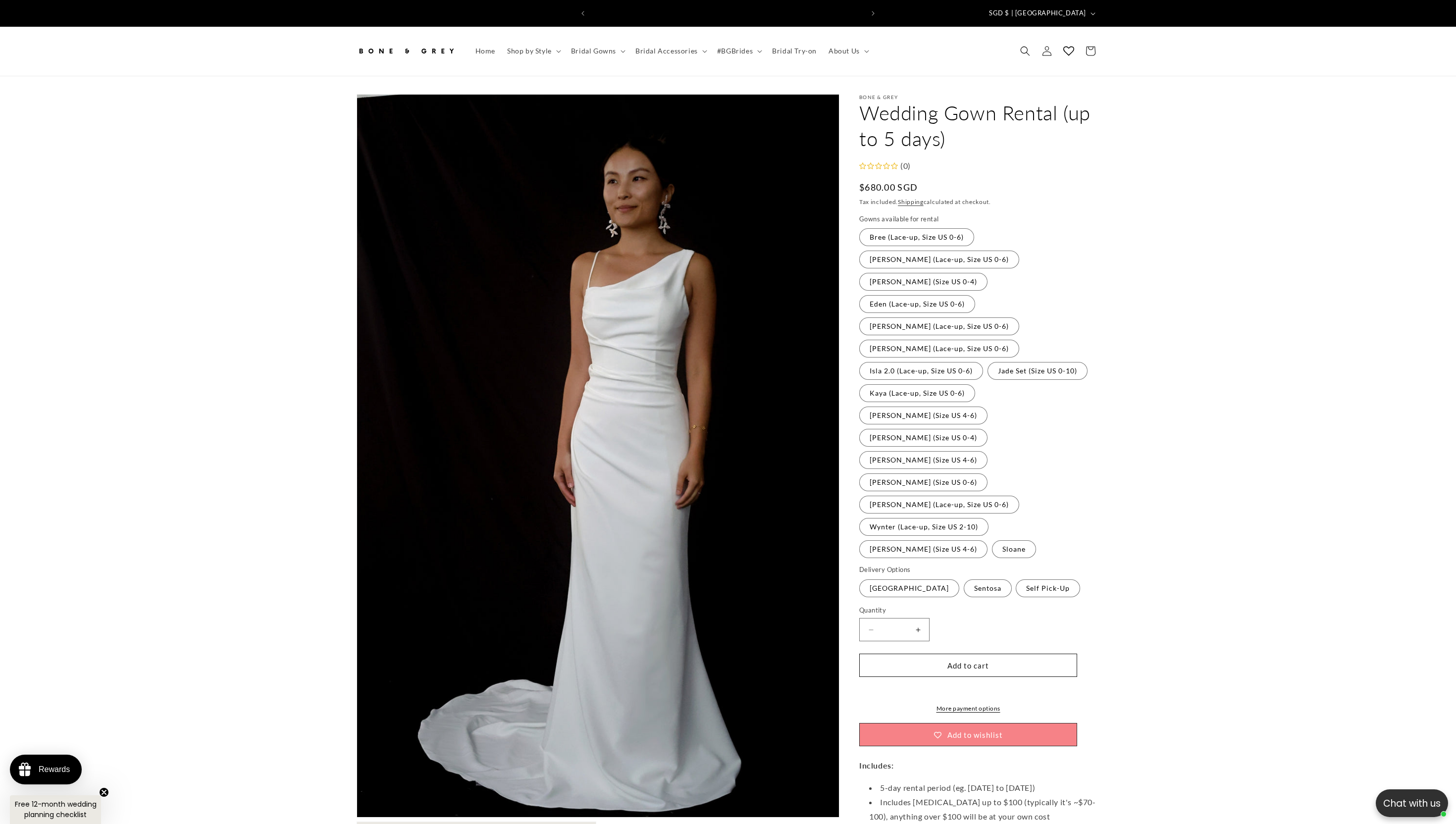
scroll to position [0, 272]
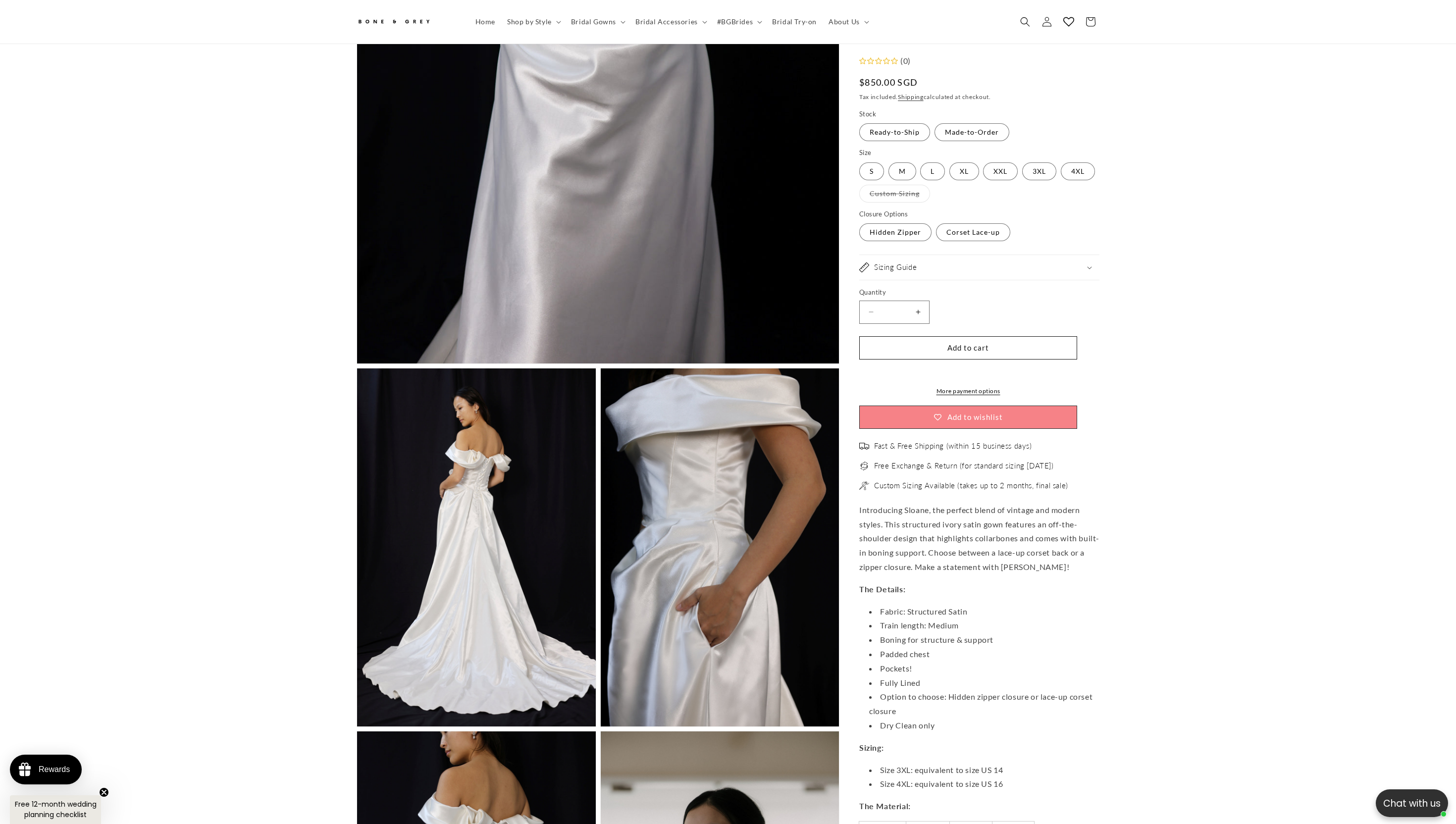
scroll to position [650, 0]
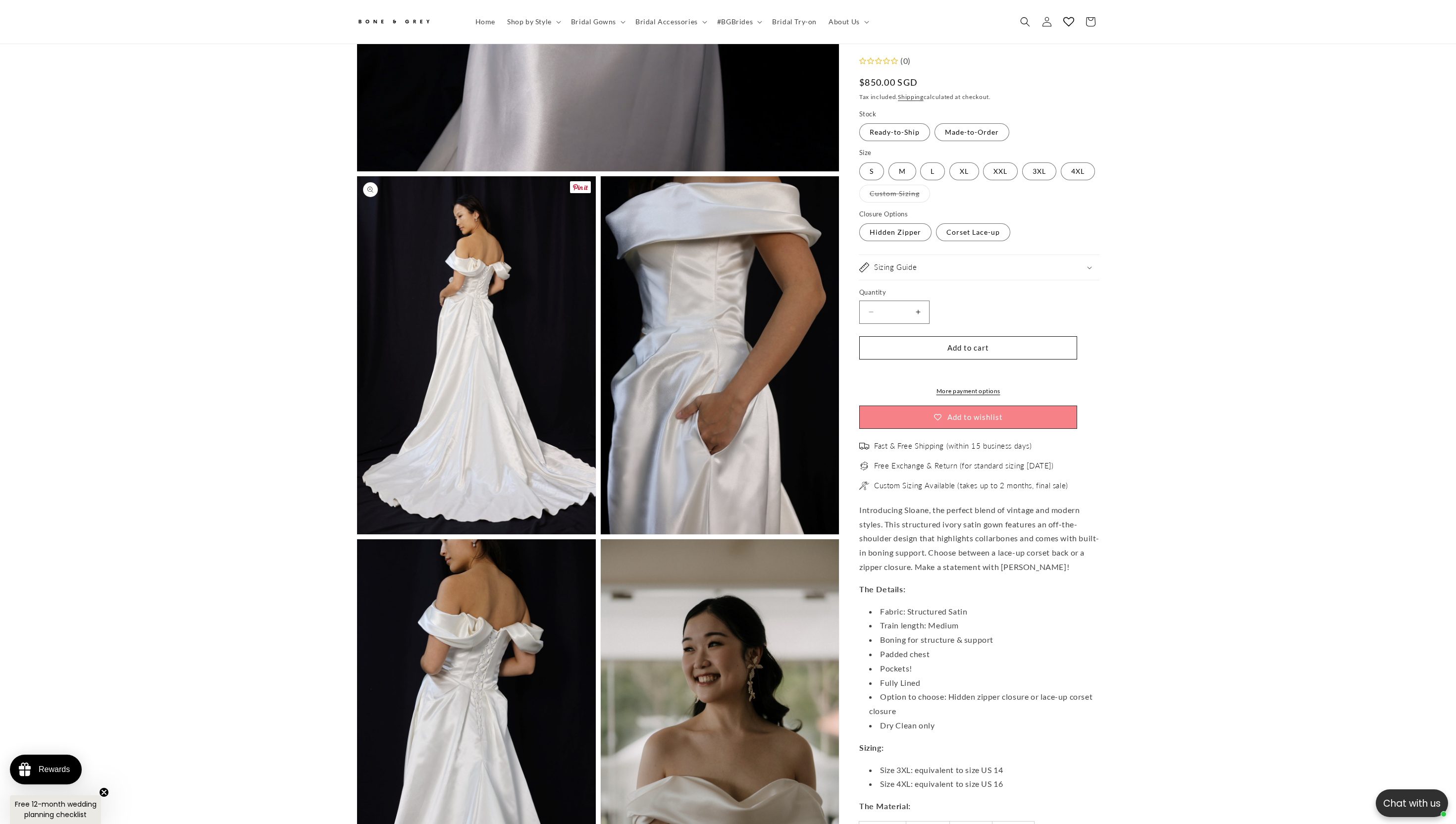
click at [357, 534] on button "Open media 2 in modal" at bounding box center [357, 534] width 0 height 0
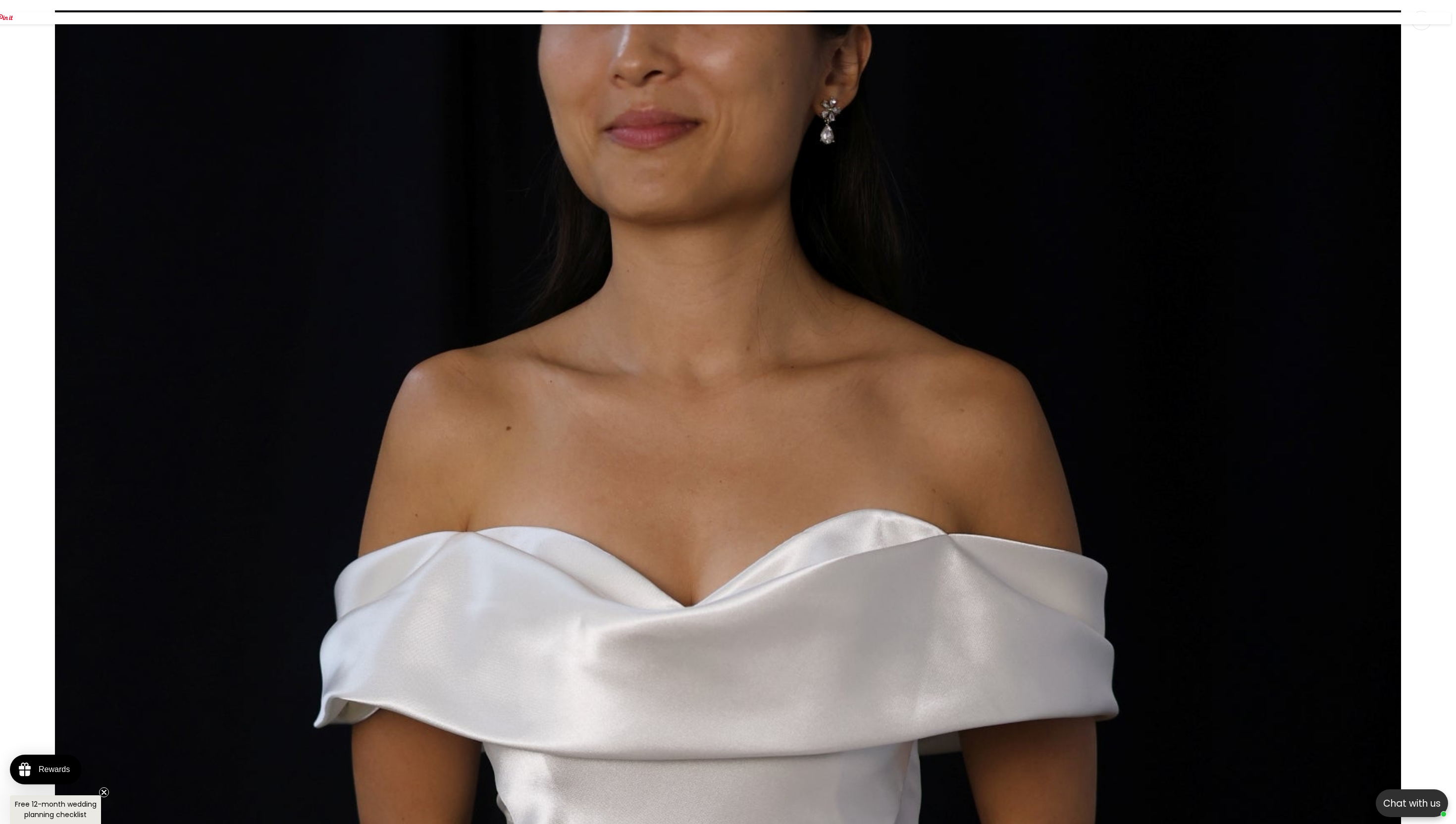
scroll to position [0, 545]
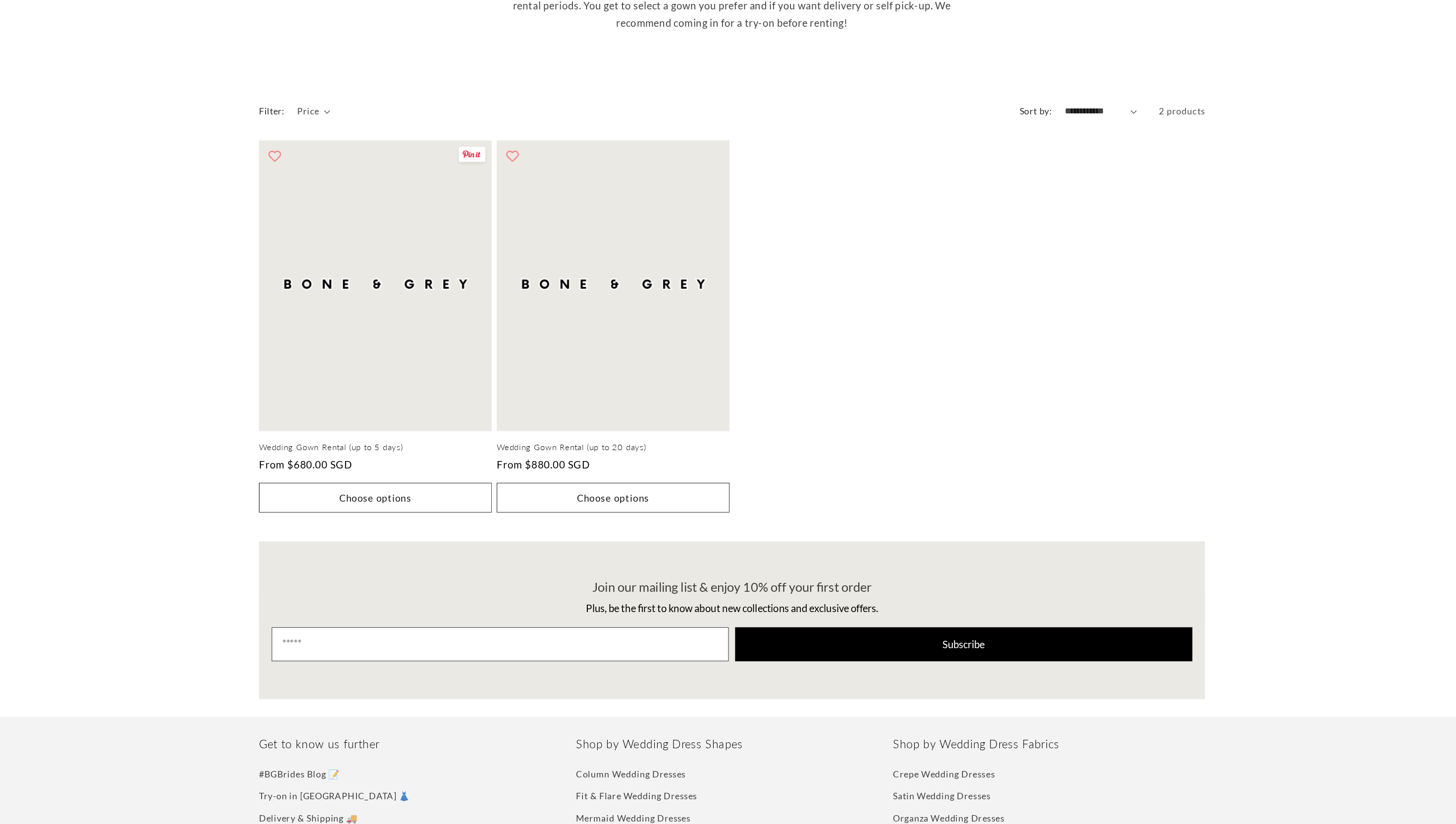
scroll to position [148, 0]
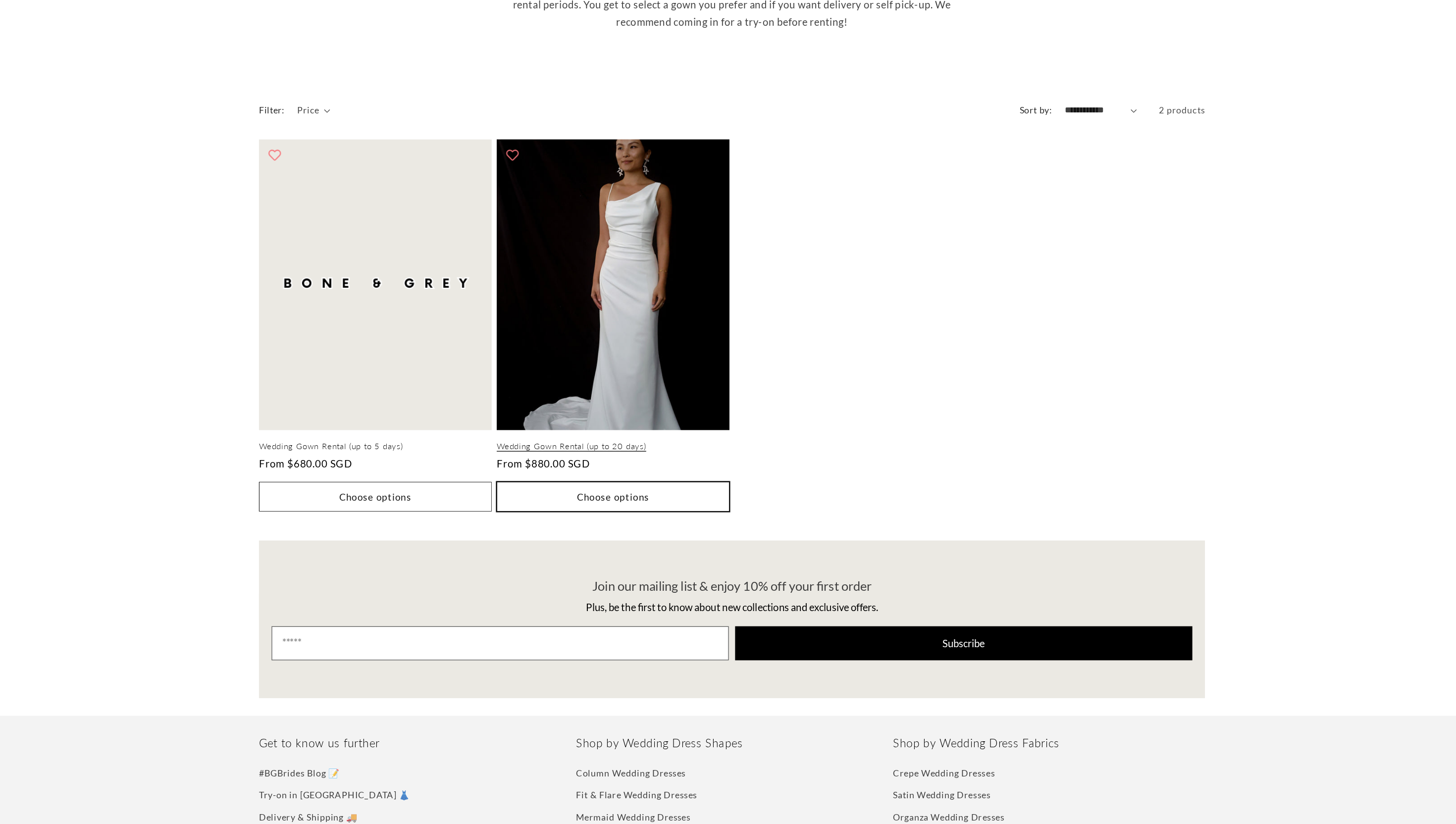
click at [614, 564] on button "Choose options" at bounding box center [635, 566] width 183 height 23
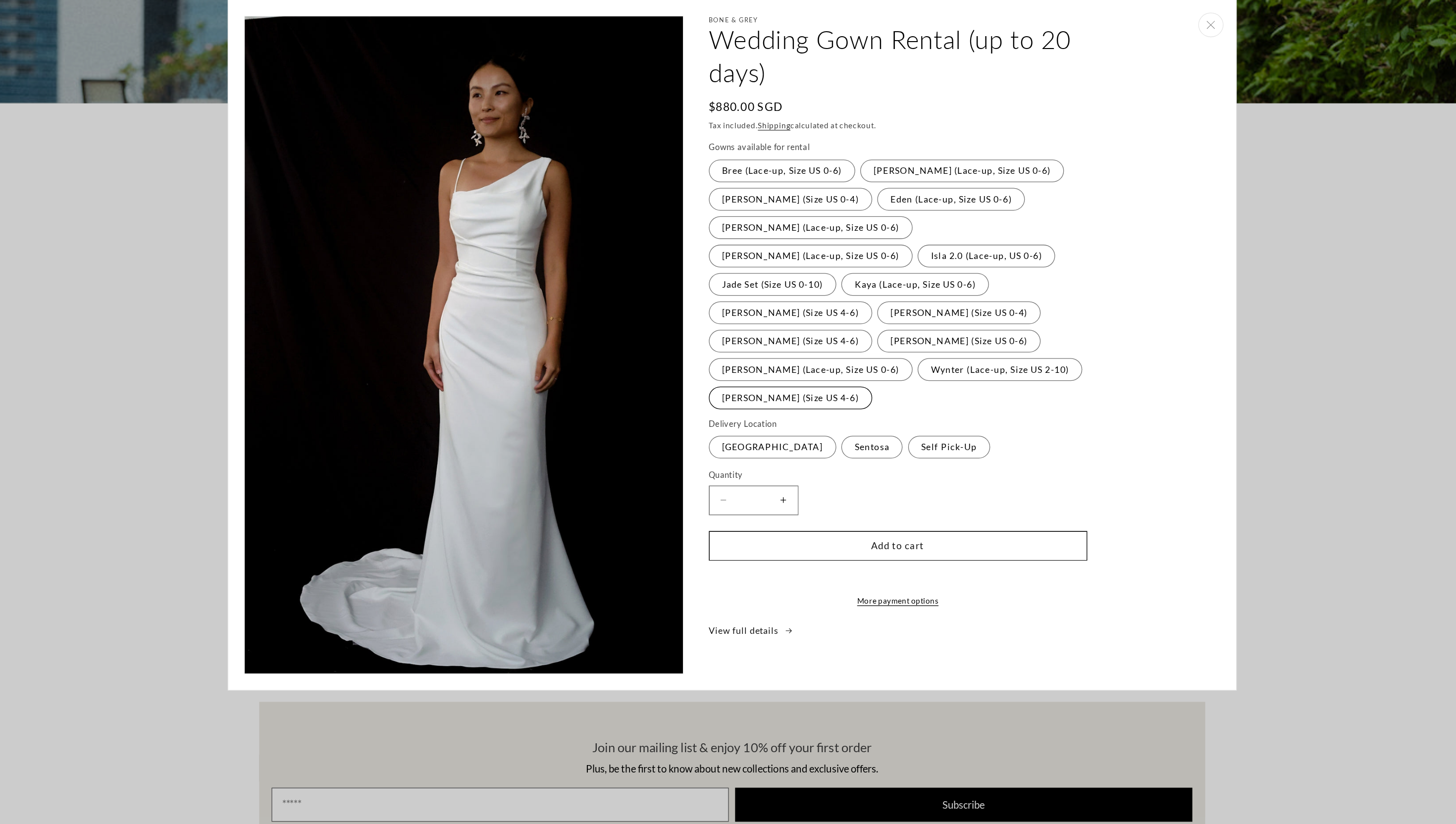
click at [775, 353] on label "[PERSON_NAME] (Size US 4-6) Variant sold out or unavailable" at bounding box center [774, 362] width 128 height 18
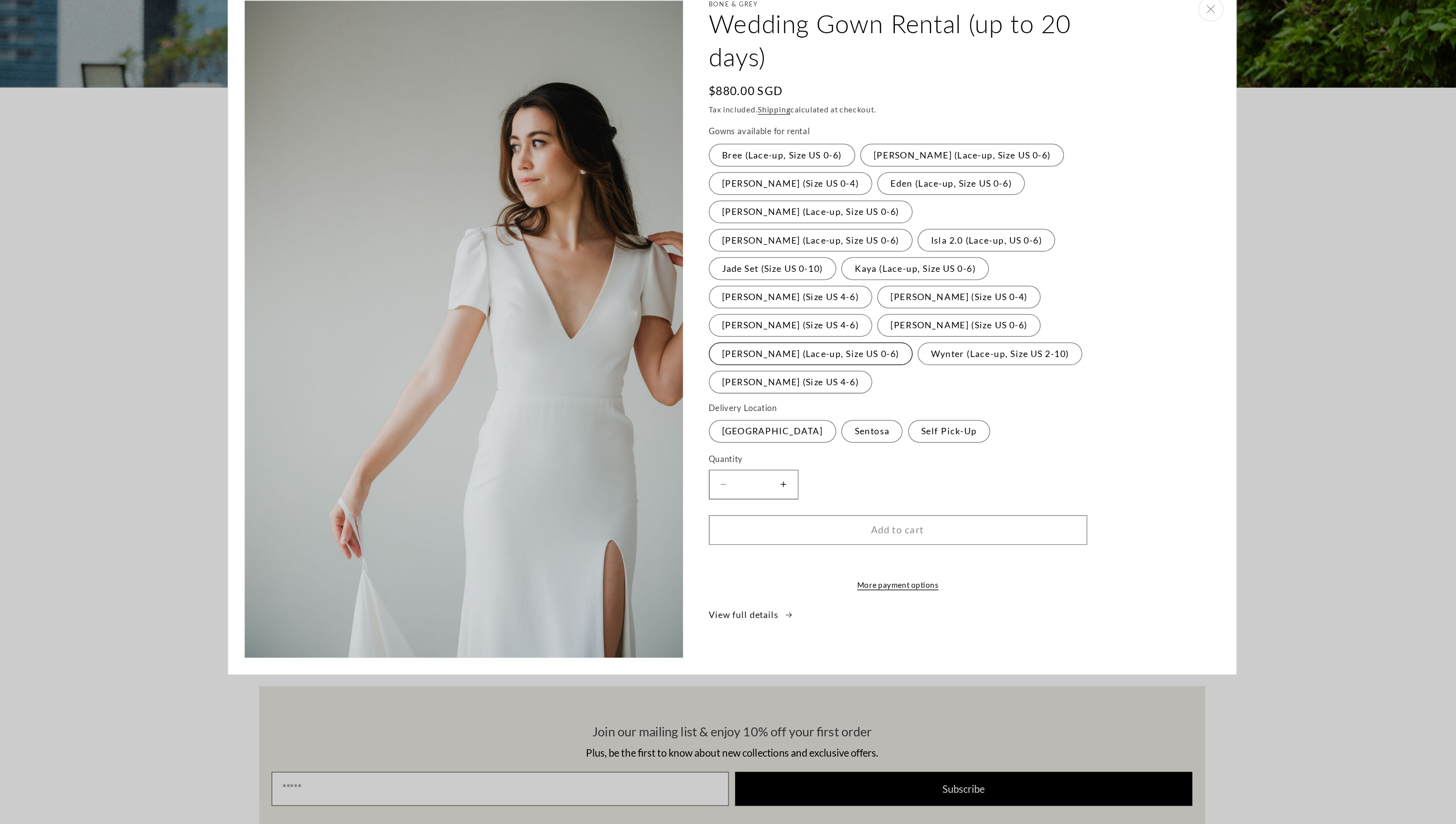
scroll to position [0, 272]
click at [1125, 232] on quick-add-modal "Skip to product information Open media 13 in modal Open media 1 in modal Open m…" at bounding box center [728, 412] width 1456 height 824
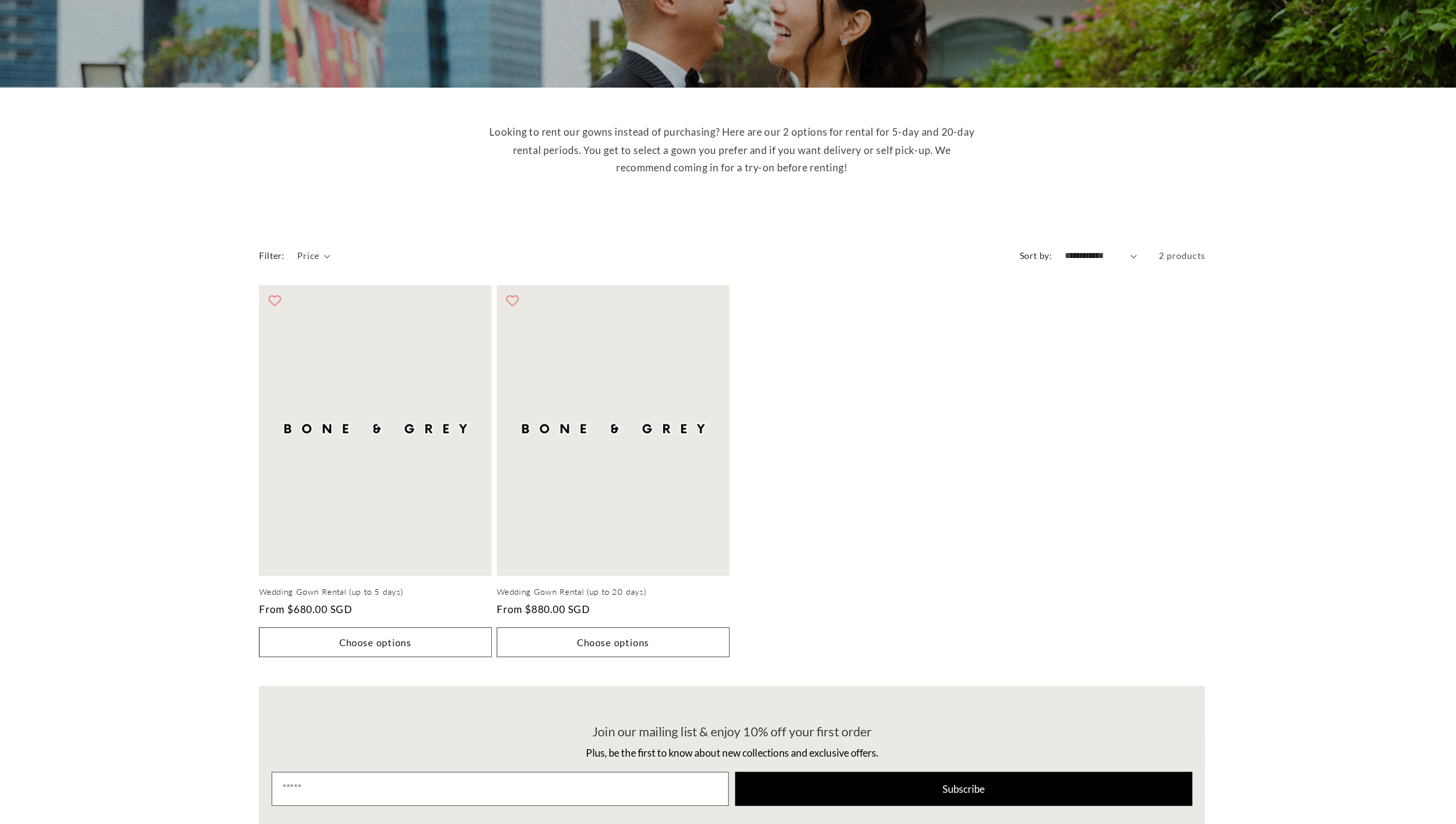
scroll to position [0, 545]
